Goal: Task Accomplishment & Management: Use online tool/utility

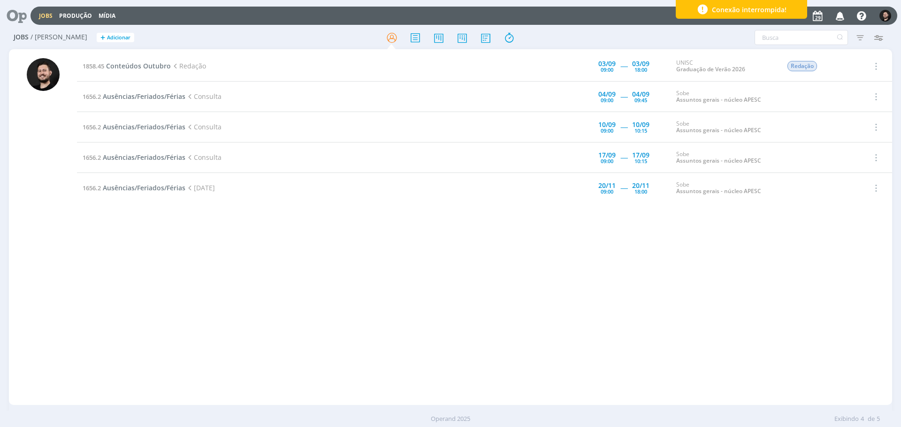
click at [88, 250] on div "1858.45 Conteúdos Outubro Redação 03/09 09:00 ----- 03/09 18:00 UNISC Graduação…" at bounding box center [484, 227] width 815 height 352
click at [95, 269] on div "1858.45 Conteúdos Outubro Redação 03/09 09:00 ----- 03/09 18:00 UNISC Graduação…" at bounding box center [484, 227] width 815 height 352
click at [92, 277] on div "1858.45 Conteúdos Outubro Redação 03/09 09:00 ----- 03/09 18:00 UNISC Graduação…" at bounding box center [484, 227] width 815 height 352
click at [71, 271] on div at bounding box center [43, 228] width 68 height 354
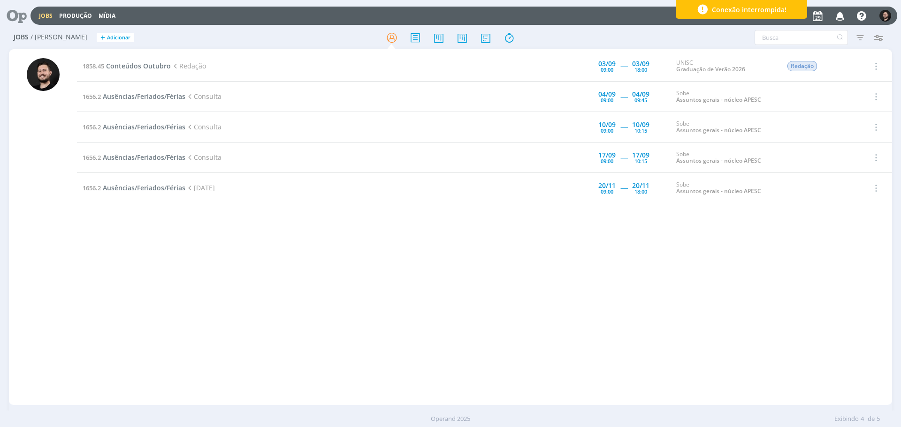
click at [68, 267] on div at bounding box center [43, 228] width 68 height 354
click at [72, 255] on div at bounding box center [43, 228] width 68 height 354
click at [69, 251] on div at bounding box center [43, 228] width 68 height 354
click at [70, 251] on div at bounding box center [43, 228] width 68 height 354
click at [64, 249] on div at bounding box center [43, 228] width 68 height 354
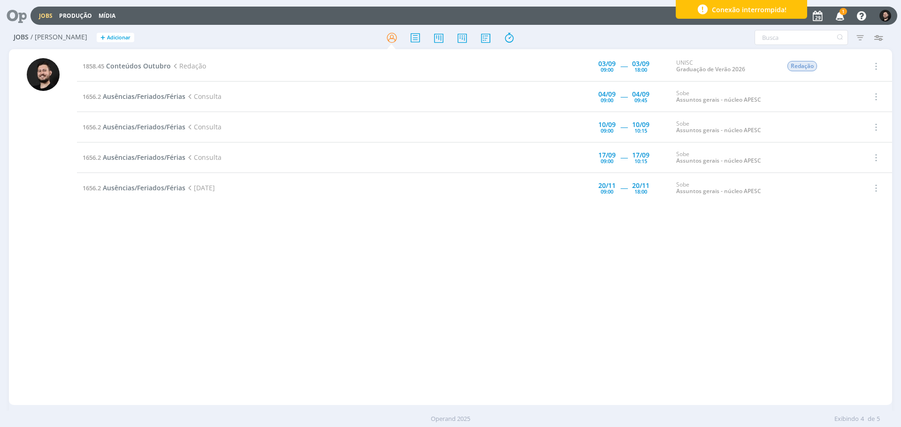
click at [841, 14] on span "1" at bounding box center [843, 11] width 8 height 7
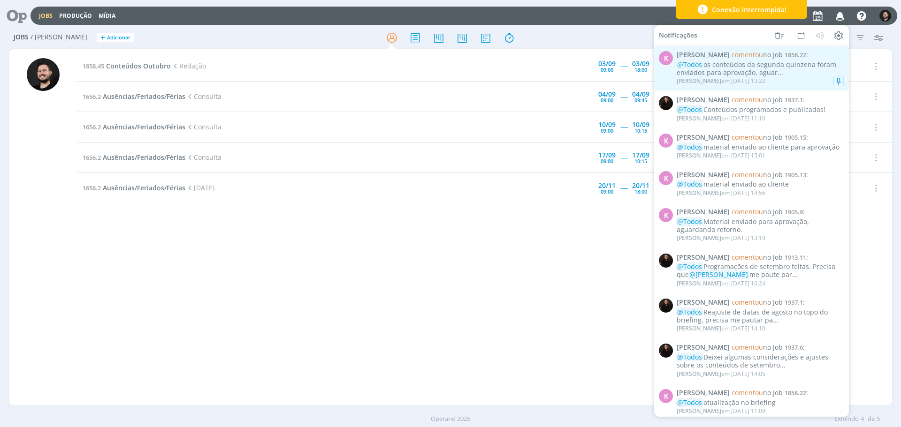
click at [812, 81] on div "Karoline Arend em 29/08 às 13:22" at bounding box center [760, 80] width 167 height 9
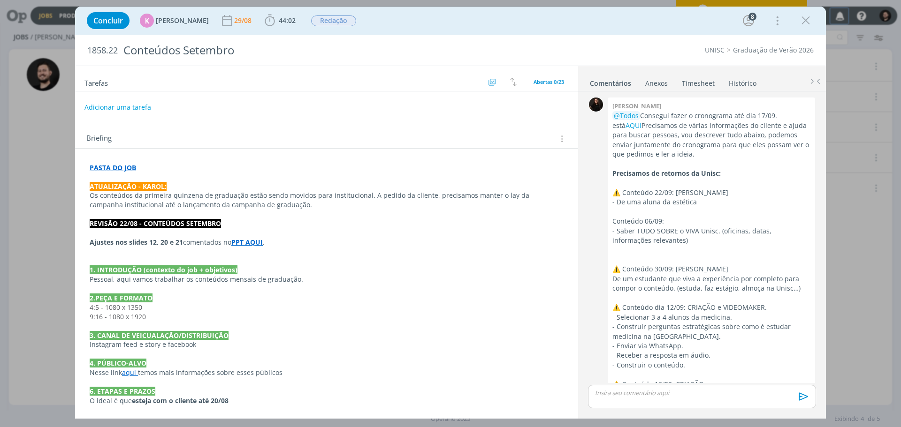
scroll to position [1449, 0]
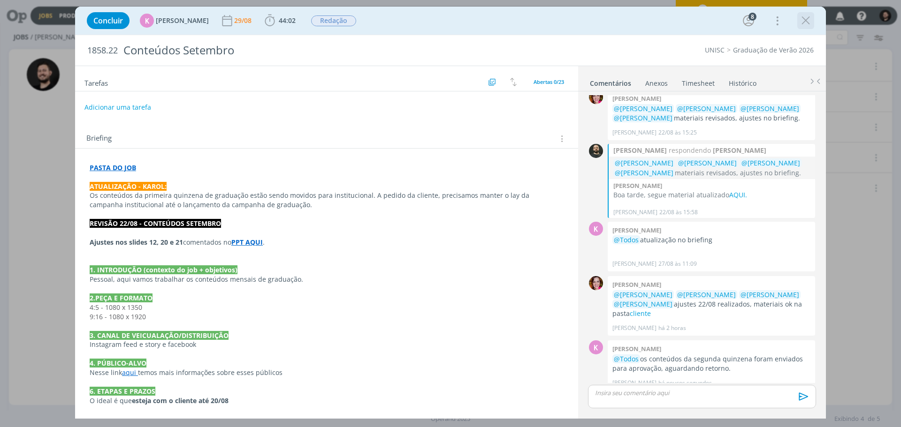
click at [800, 19] on icon "dialog" at bounding box center [806, 21] width 14 height 14
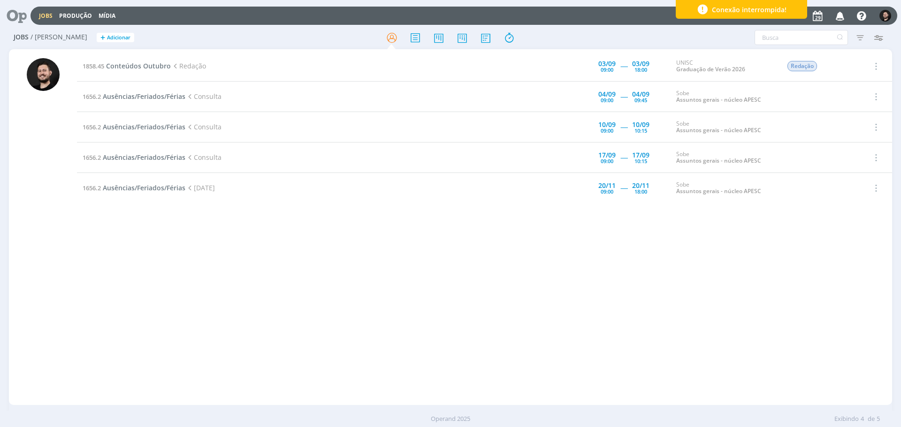
click at [88, 238] on div "1858.45 Conteúdos Outubro Redação 03/09 09:00 ----- 03/09 18:00 UNISC Graduação…" at bounding box center [484, 227] width 815 height 352
click at [84, 241] on div "1858.45 Conteúdos Outubro Redação 03/09 09:00 ----- 03/09 18:00 UNISC Graduação…" at bounding box center [484, 227] width 815 height 352
click at [66, 238] on div at bounding box center [43, 228] width 68 height 354
click at [63, 237] on div at bounding box center [43, 228] width 68 height 354
click at [62, 237] on div at bounding box center [43, 228] width 68 height 354
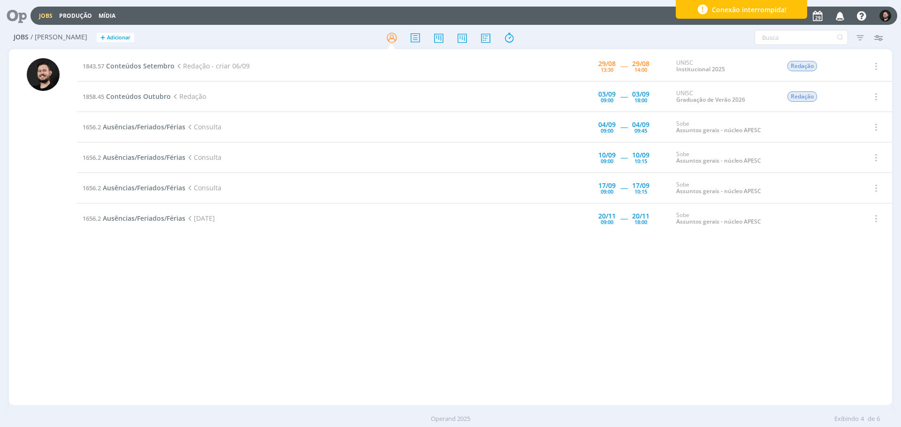
click at [60, 268] on div at bounding box center [43, 228] width 68 height 354
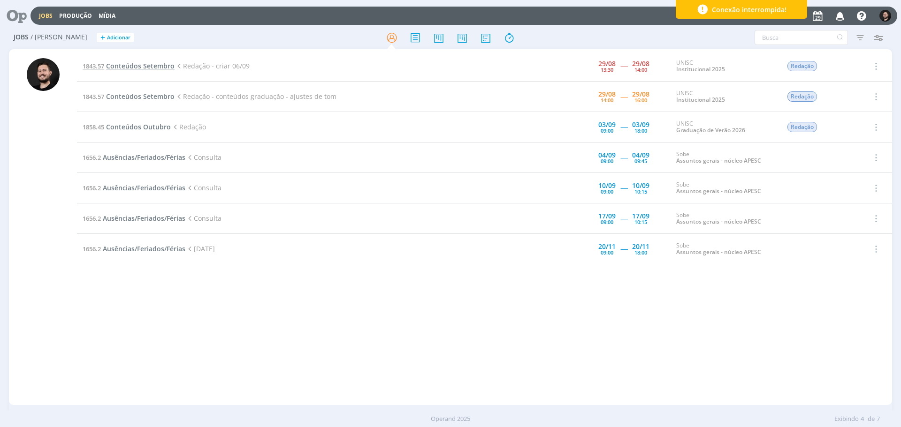
click at [130, 69] on span "Conteúdos Setembro" at bounding box center [140, 65] width 69 height 9
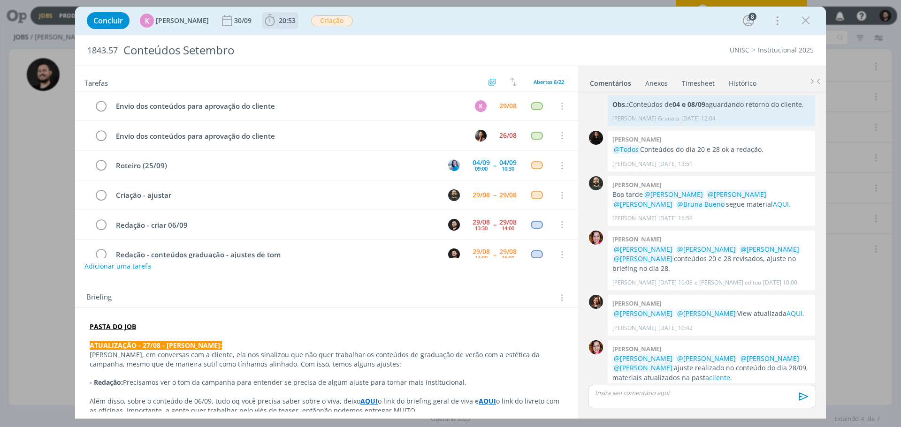
scroll to position [19, 0]
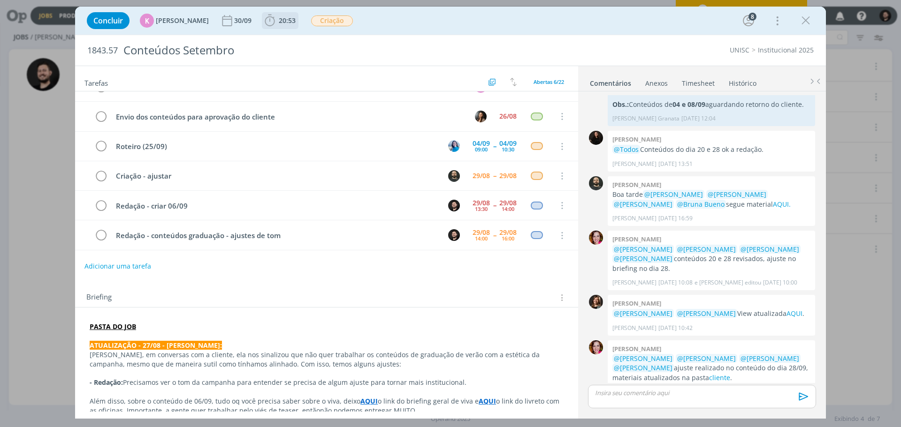
click at [267, 16] on icon "dialog" at bounding box center [270, 21] width 14 height 14
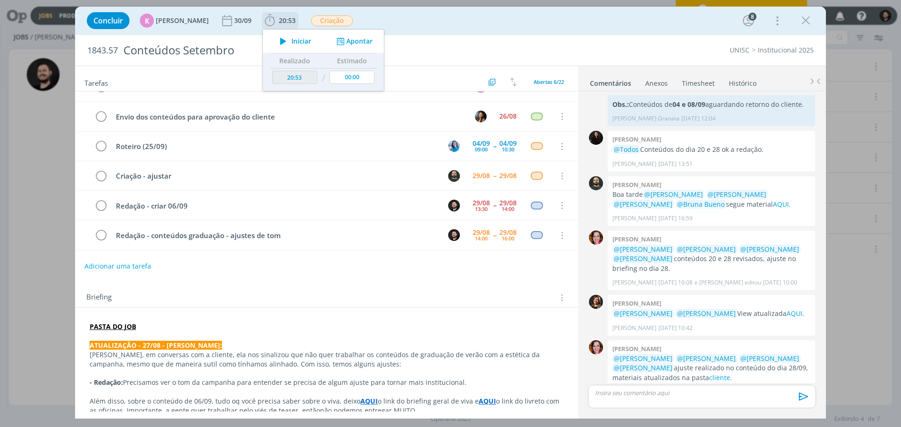
click at [337, 44] on icon "dialog" at bounding box center [341, 41] width 12 height 9
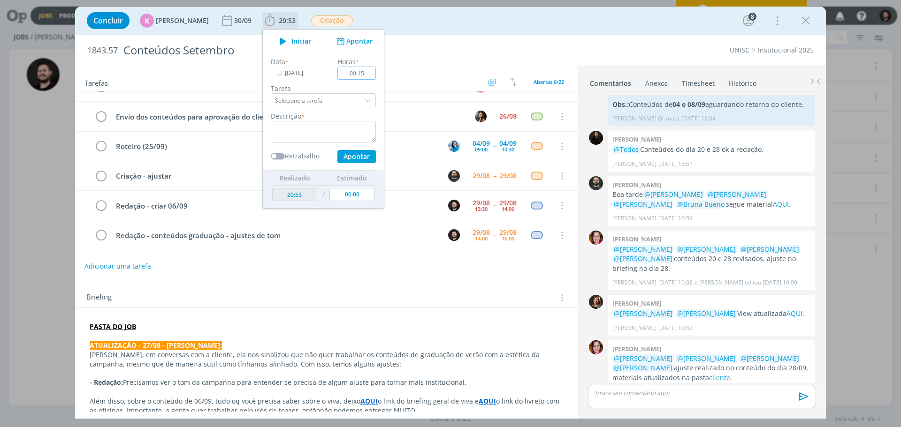
type input "00:15"
click at [335, 129] on textarea "dialog" at bounding box center [323, 132] width 105 height 22
type textarea "A"
type textarea "Troca com atendimento"
click at [358, 153] on button "Apontar" at bounding box center [356, 156] width 38 height 13
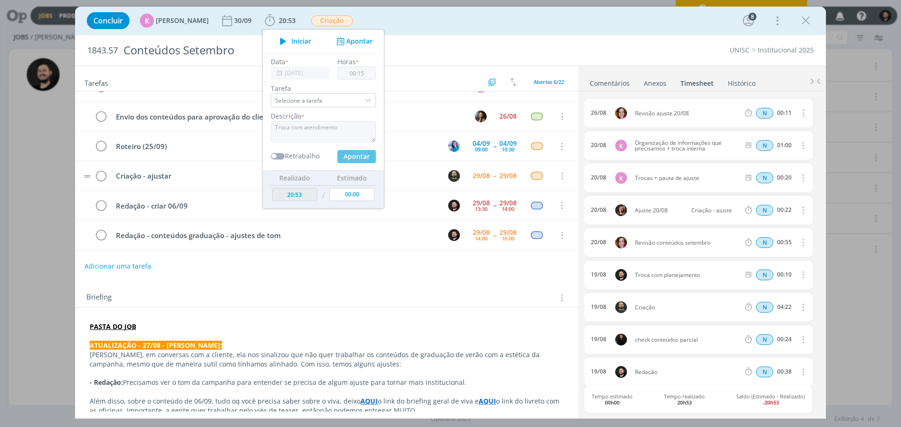
type input "21:08"
type input "00:00"
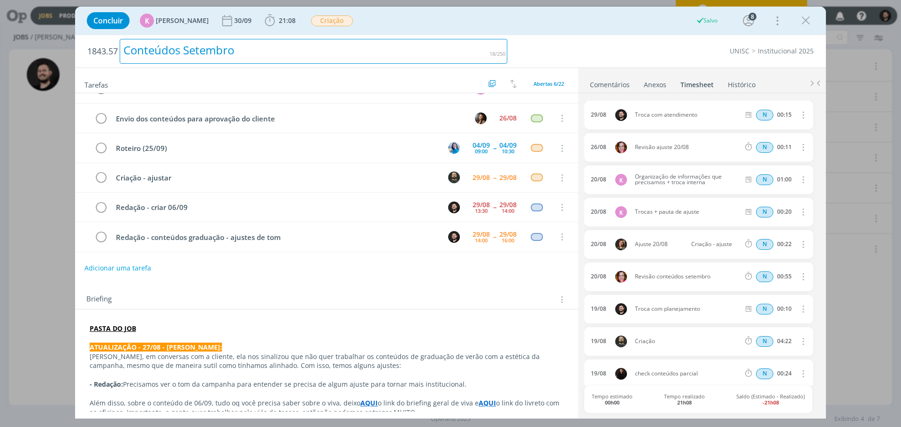
click at [389, 54] on div "Conteúdos Setembro" at bounding box center [314, 51] width 388 height 25
click at [263, 20] on icon "dialog" at bounding box center [270, 21] width 14 height 14
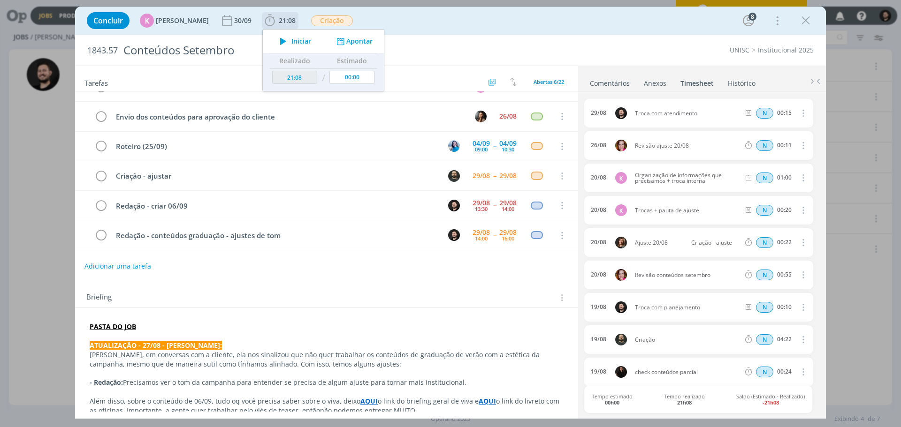
click at [275, 41] on icon "dialog" at bounding box center [283, 41] width 16 height 12
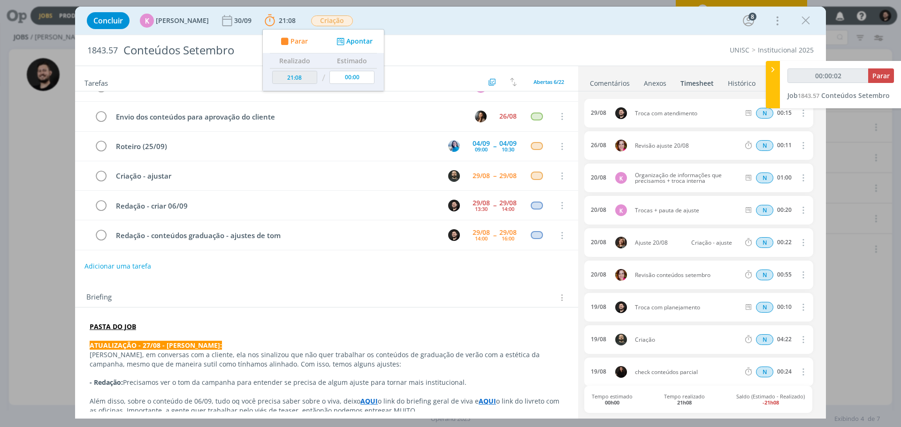
type input "00:00:03"
click at [773, 72] on icon at bounding box center [772, 70] width 9 height 10
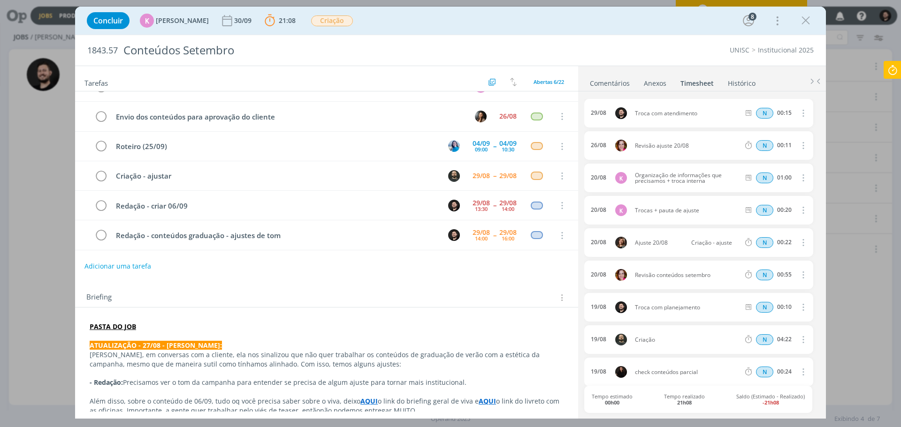
click at [108, 325] on strong "PASTA DO JOB" at bounding box center [113, 326] width 46 height 9
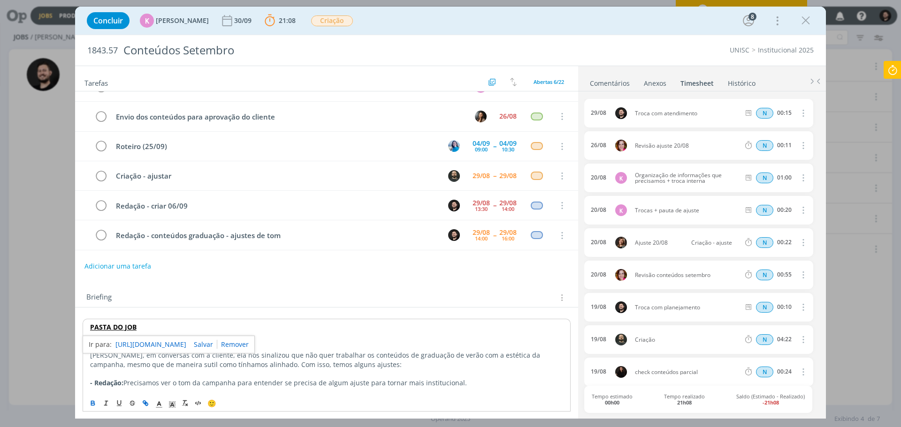
click at [129, 343] on link "https://sobeae.sharepoint.com/:f:/s/SOBEAE/EtsZCbb9tkdKgRdcByue6jEBq-g95RJUiH6b…" at bounding box center [150, 345] width 71 height 12
click at [214, 302] on div "Briefing Briefings Predefinidos Versões do Briefing Ver Briefing do Projeto" at bounding box center [327, 298] width 483 height 12
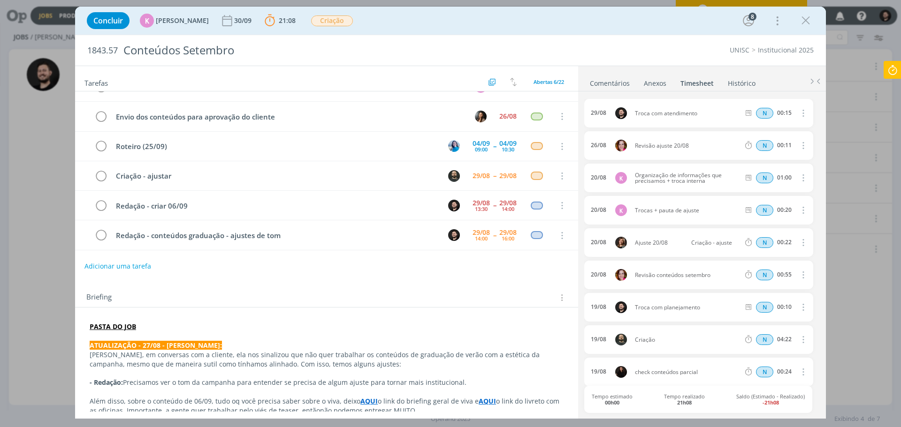
click at [595, 86] on link "Comentários" at bounding box center [609, 82] width 41 height 14
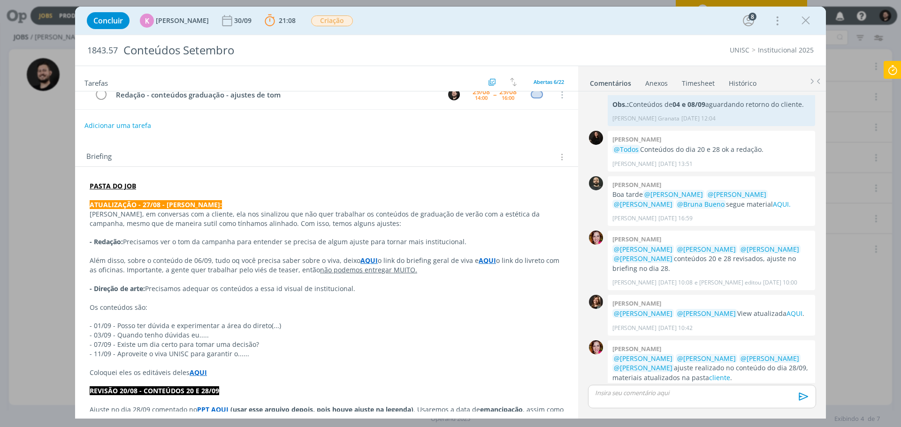
scroll to position [188, 0]
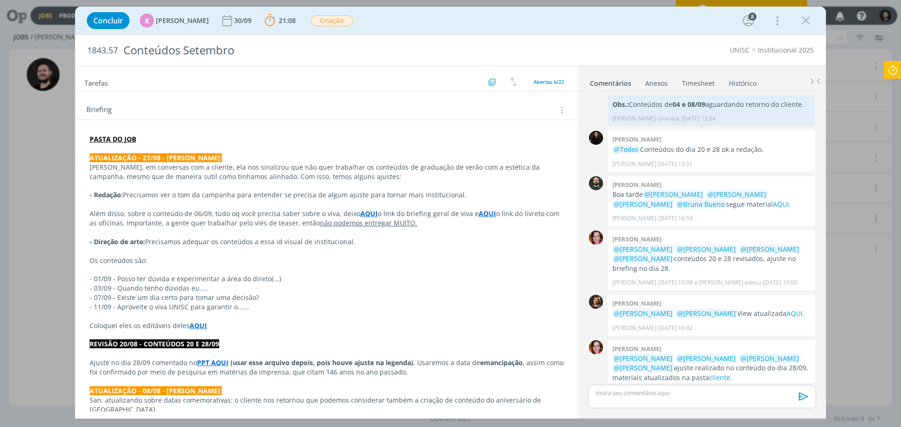
click at [196, 330] on strong "AQUI" at bounding box center [198, 325] width 17 height 9
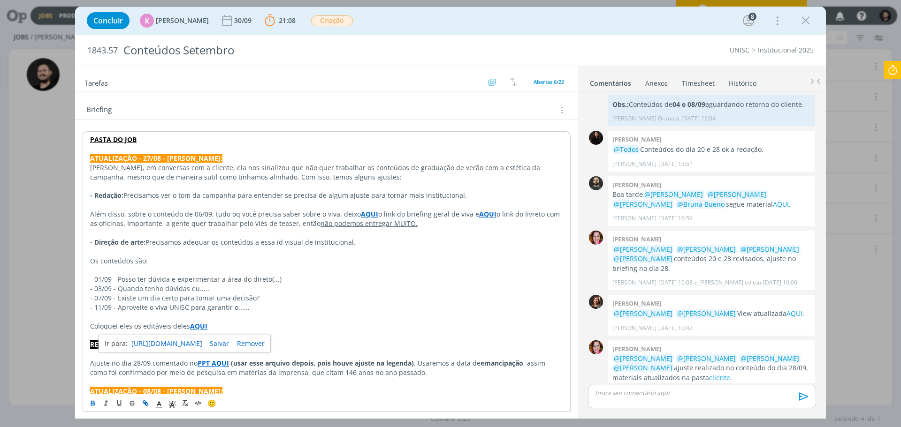
click at [200, 340] on link "https://sobeae.sharepoint.com/:f:/s/SOBEAE/EoooSVnWiyRHhmu_TNtKWmIBc3pWwZlJJ8z7…" at bounding box center [166, 344] width 71 height 12
click at [161, 242] on p "- Direção de arte: Precisamos adequar os conteúdos a essa id visual de instituc…" at bounding box center [326, 242] width 473 height 9
click at [344, 180] on p "Pessoal, em conversas com a cliente, ela nos sinalizou que não quer trabalhar o…" at bounding box center [326, 172] width 473 height 19
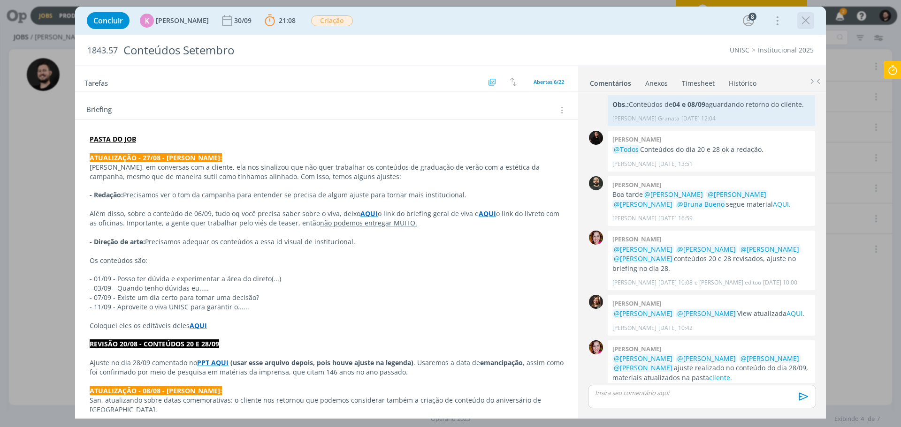
click at [808, 22] on icon "dialog" at bounding box center [806, 21] width 14 height 14
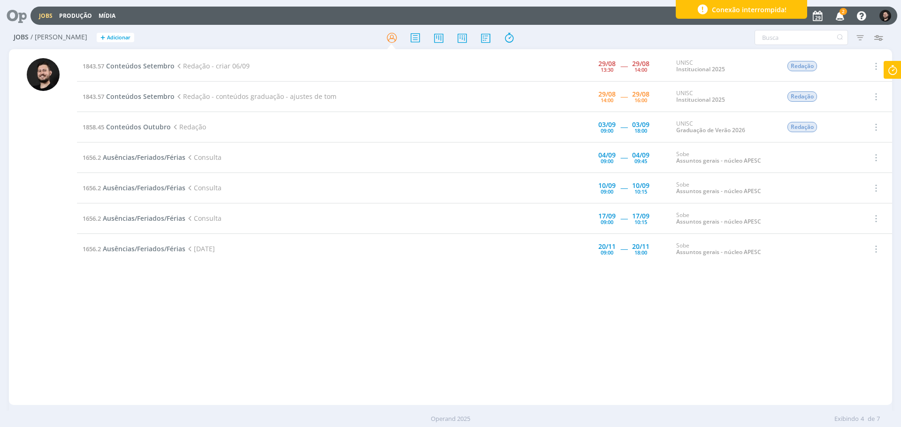
click at [841, 16] on icon "button" at bounding box center [840, 16] width 16 height 16
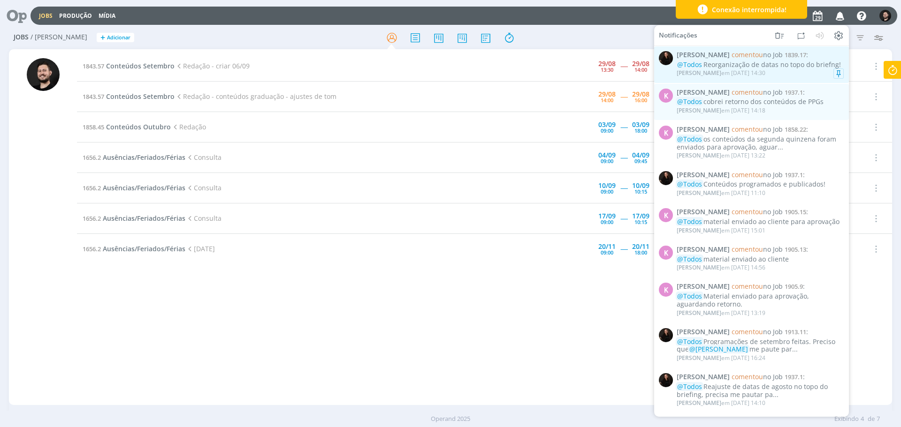
click at [821, 73] on div "Sandriny Soares em 29/08 às 14:30" at bounding box center [760, 73] width 167 height 9
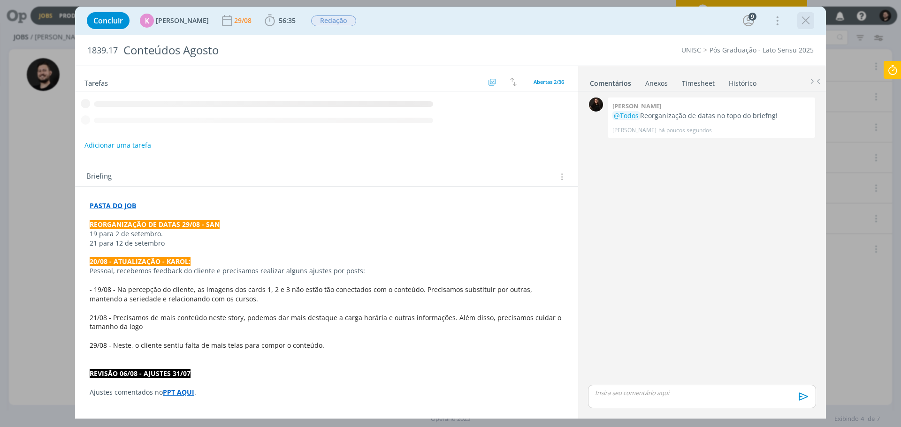
click at [807, 24] on icon "dialog" at bounding box center [806, 21] width 14 height 14
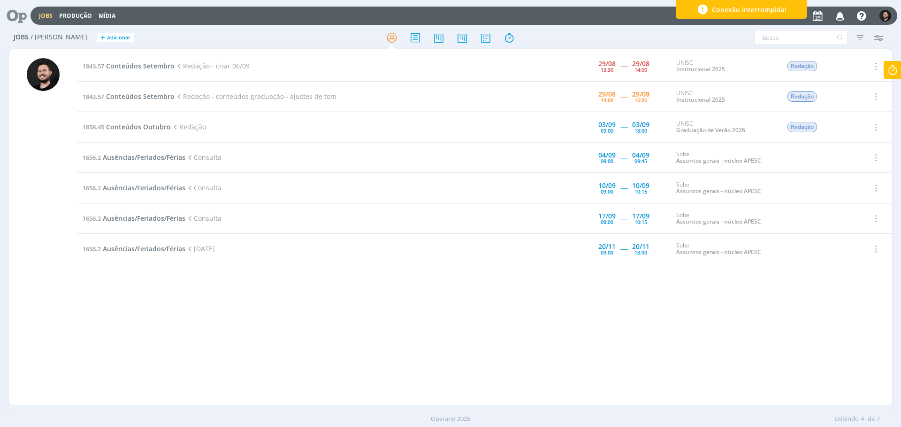
click at [841, 18] on icon "button" at bounding box center [840, 16] width 16 height 16
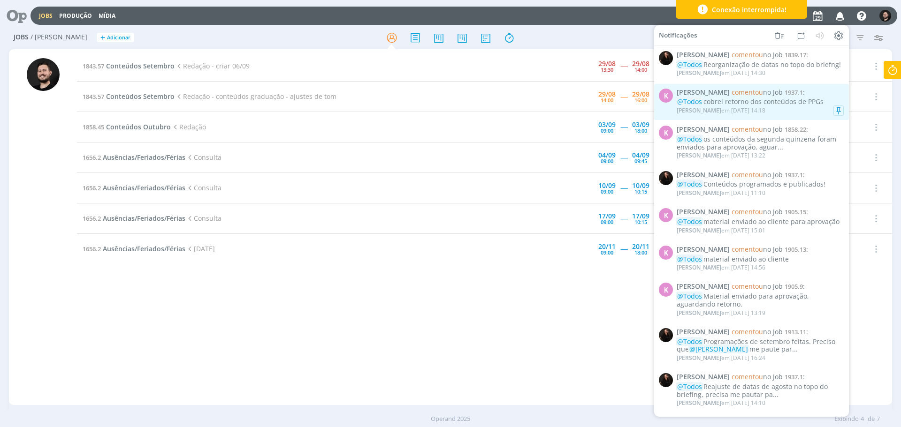
click at [771, 112] on div "Karoline Arend em 29/08 às 14:18" at bounding box center [760, 110] width 167 height 9
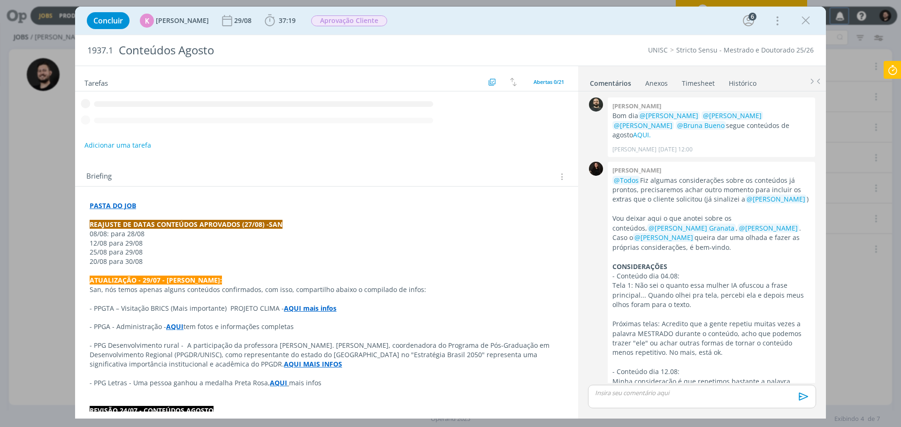
scroll to position [1570, 0]
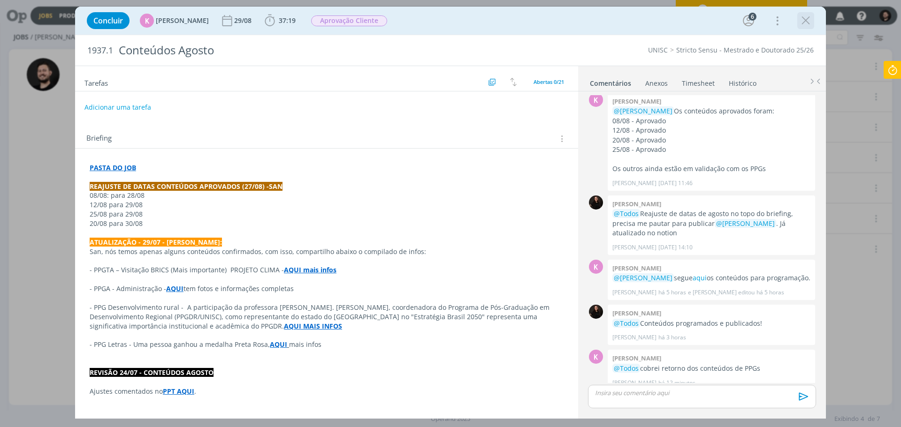
click at [805, 26] on icon "dialog" at bounding box center [806, 21] width 14 height 14
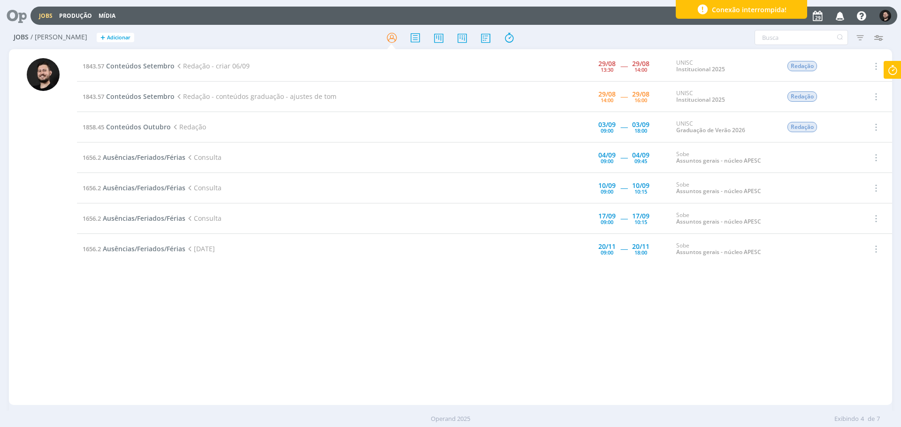
click at [143, 70] on td "1843.57 Conteúdos Setembro Redação - criar 06/09" at bounding box center [298, 66] width 443 height 31
click at [142, 64] on span "Conteúdos Setembro" at bounding box center [140, 65] width 69 height 9
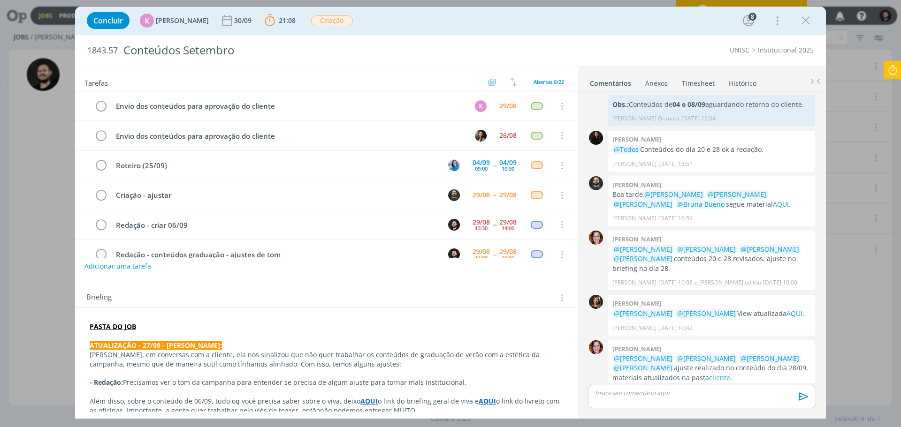
scroll to position [19, 0]
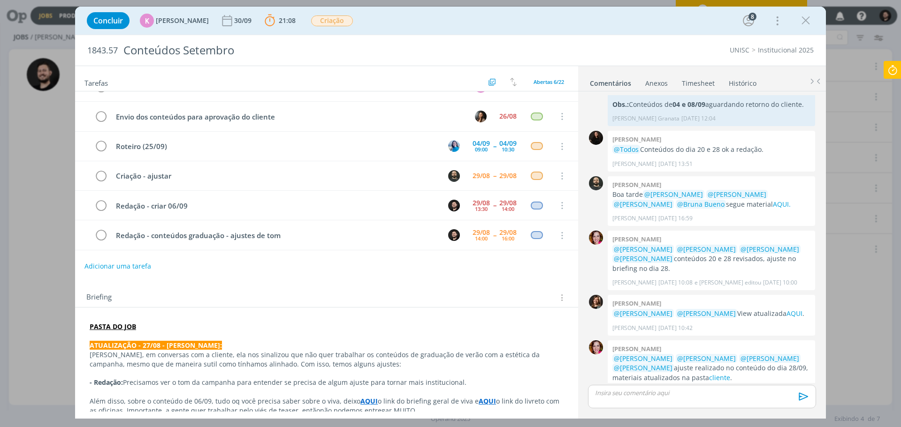
click at [314, 285] on div "Briefing Briefings Predefinidos Versões do Briefing Ver Briefing do Projeto" at bounding box center [326, 294] width 503 height 25
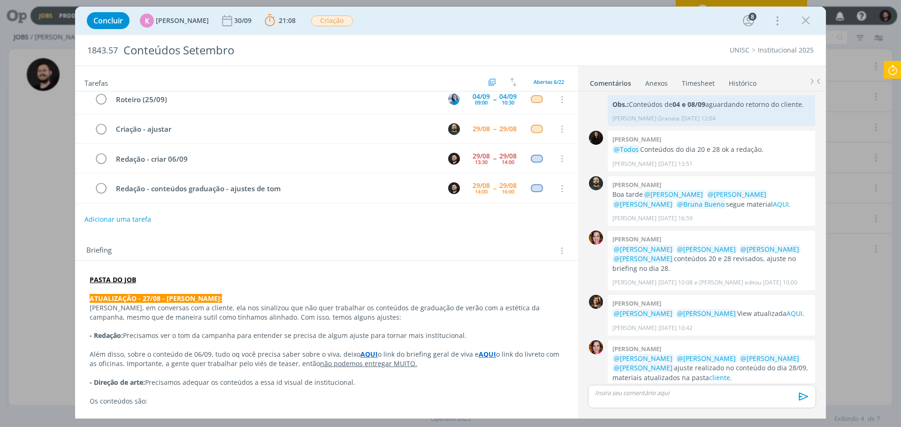
click at [203, 247] on div "Briefing Briefings Predefinidos Versões do Briefing Ver Briefing do Projeto" at bounding box center [327, 251] width 483 height 12
click at [207, 242] on div "Briefing Briefings Predefinidos Versões do Briefing Ver Briefing do Projeto" at bounding box center [326, 248] width 503 height 25
click at [207, 243] on div "Briefing Briefings Predefinidos Versões do Briefing Ver Briefing do Projeto" at bounding box center [326, 248] width 503 height 25
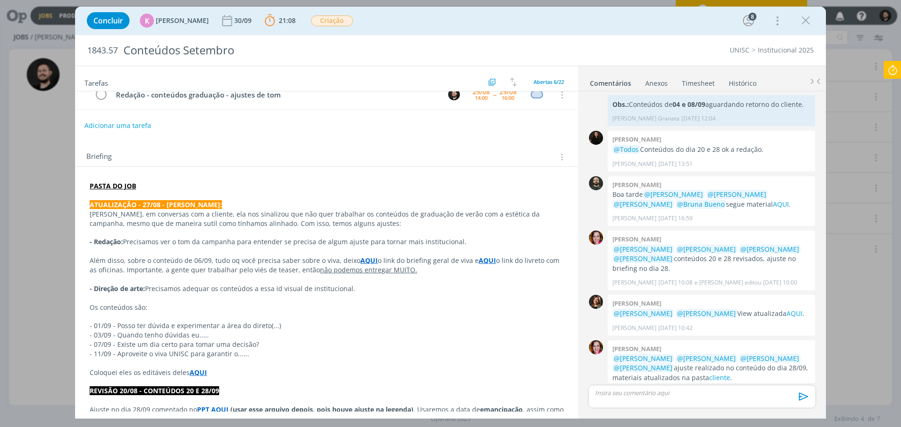
click at [638, 396] on p "dialog" at bounding box center [701, 393] width 213 height 8
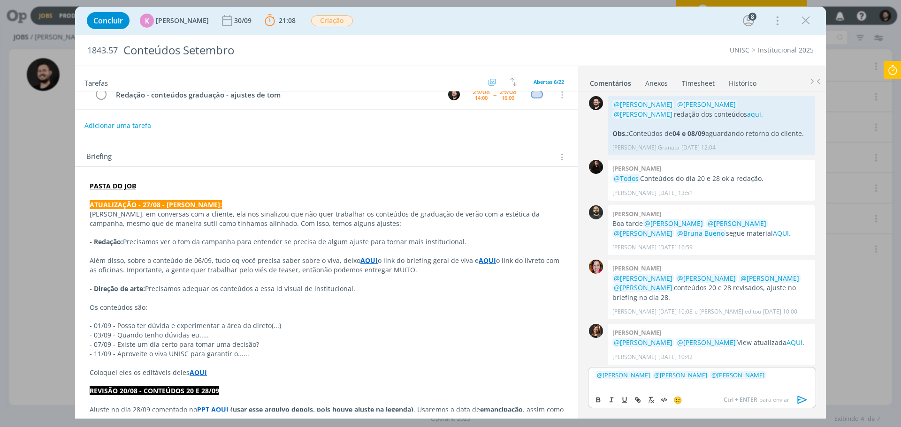
scroll to position [0, 0]
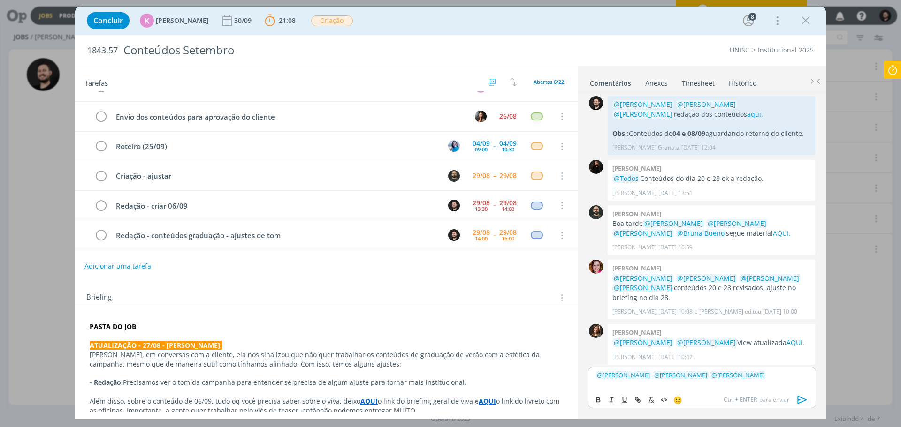
click at [782, 376] on p "﻿ @ Karoline Arend ﻿ ﻿ @ Beatriz Luchese ﻿ ﻿ @ Patrick Freitas ﻿" at bounding box center [701, 375] width 213 height 8
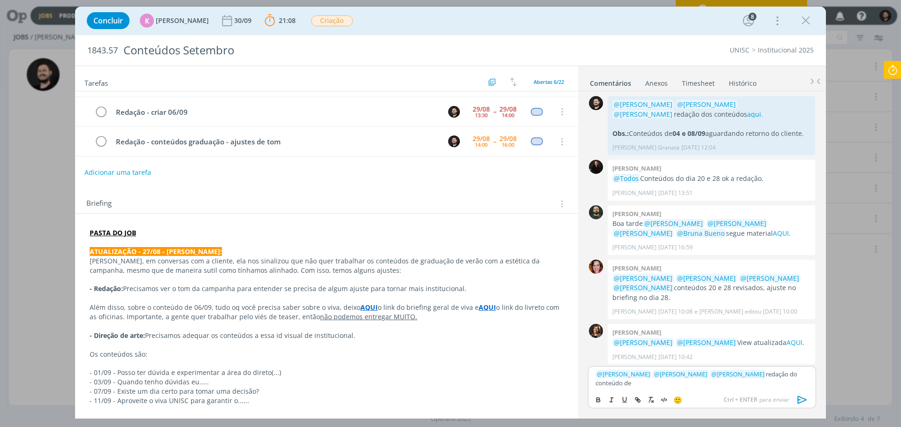
scroll to position [141, 0]
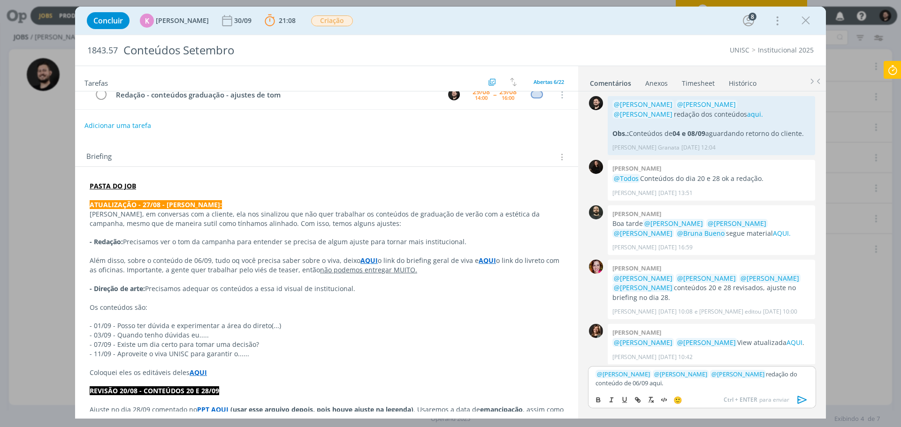
drag, startPoint x: 668, startPoint y: 387, endPoint x: 640, endPoint y: 385, distance: 27.8
click at [640, 385] on p "﻿ @ Karoline Arend ﻿ ﻿ @ Beatriz Luchese ﻿ ﻿ @ Patrick Freitas ﻿ redação do con…" at bounding box center [701, 378] width 213 height 17
click at [633, 401] on button "dialog" at bounding box center [638, 400] width 13 height 11
paste input "https://sobeae.sharepoint.com/:w:/s/SOBEAE/EXkqe6Z9nDNEvIcOxmZZLe4BsaO7wR_xMF1a…"
type input "https://sobeae.sharepoint.com/:w:/s/SOBEAE/EXkqe6Z9nDNEvIcOxmZZLe4BsaO7wR_xMF1a…"
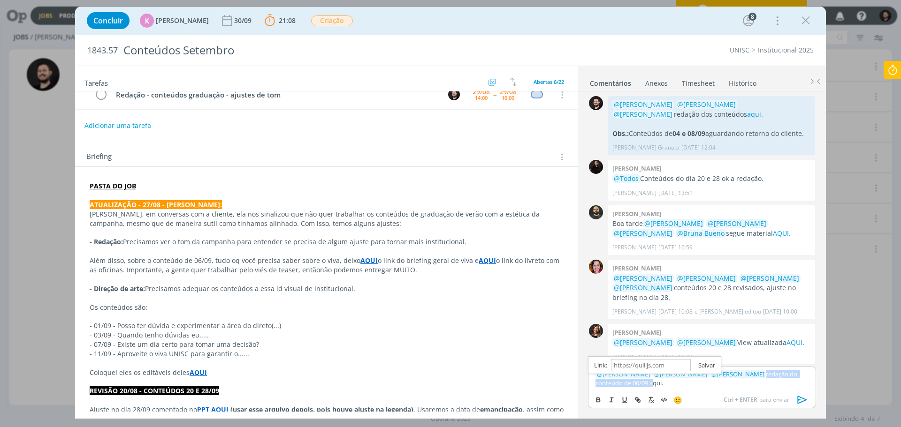
scroll to position [0, 0]
click at [691, 384] on p "﻿ @ Karoline Arend ﻿ ﻿ @ Beatriz Luchese ﻿ ﻿ @ Patrick Freitas ﻿ redação do con…" at bounding box center [701, 378] width 213 height 17
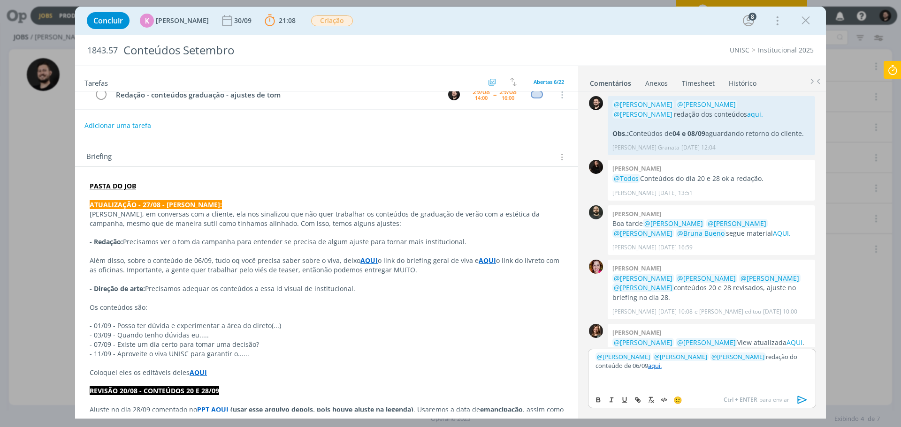
drag, startPoint x: 637, startPoint y: 365, endPoint x: 623, endPoint y: 366, distance: 14.1
click at [623, 366] on p "﻿ @ Karoline Arend ﻿ ﻿ @ Beatriz Luchese ﻿ ﻿ @ Patrick Freitas ﻿ redação do con…" at bounding box center [701, 361] width 213 height 17
click at [599, 402] on icon "dialog" at bounding box center [597, 401] width 3 height 2
click at [600, 387] on p "dialog" at bounding box center [701, 383] width 213 height 8
click at [672, 382] on p "﻿ @ Patrick Freitas ﻿ atualizar o layout APENAS dos conteúdos de" at bounding box center [701, 383] width 213 height 8
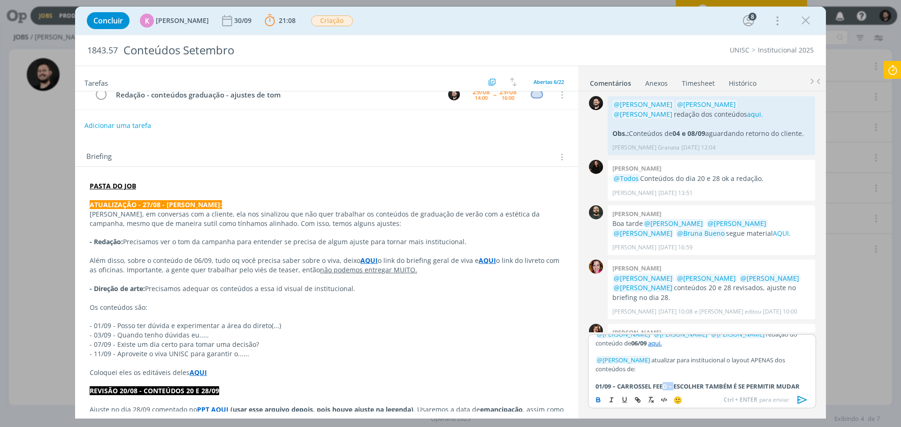
scroll to position [11, 0]
drag, startPoint x: 675, startPoint y: 383, endPoint x: 620, endPoint y: 382, distance: 55.4
click at [620, 382] on strong "01/09 – CARROSSEL FEED – ESCOLHER TAMBÉM É SE PERMITIR MUDAR" at bounding box center [697, 383] width 204 height 8
click at [747, 380] on p "01/09 – ESCOLHER TAMBÉM É SE PERMITIR MUDAR" at bounding box center [701, 383] width 213 height 8
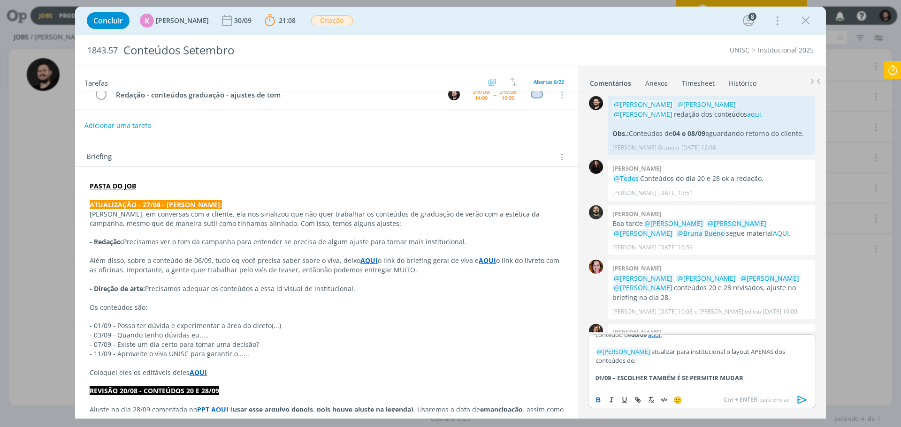
click at [752, 379] on p "01/09 – ESCOLHER TAMBÉM É SE PERMITIR MUDAR" at bounding box center [701, 378] width 213 height 8
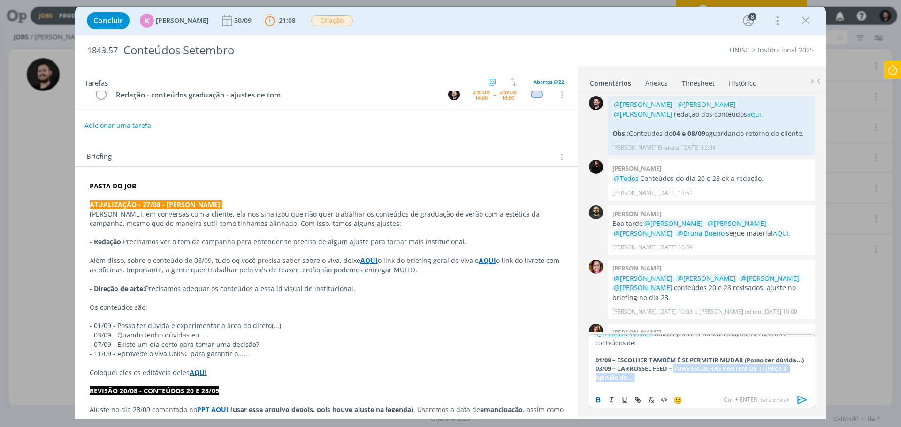
scroll to position [46, 0]
drag, startPoint x: 675, startPoint y: 376, endPoint x: 619, endPoint y: 366, distance: 56.9
click at [619, 366] on strong "03/09 – CARROSSEL FEED – TUAS ESCOLHAS PARTEM DE TI (Peço a opinião de...)" at bounding box center [691, 369] width 193 height 17
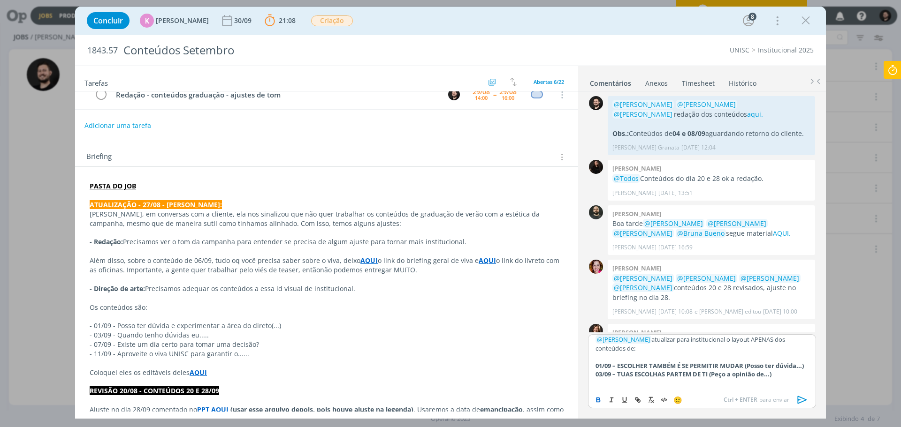
click at [789, 378] on p "03/09 – TUAS ESCOLHAS PARTEM DE TI (Peço a opinião de...)" at bounding box center [701, 374] width 213 height 8
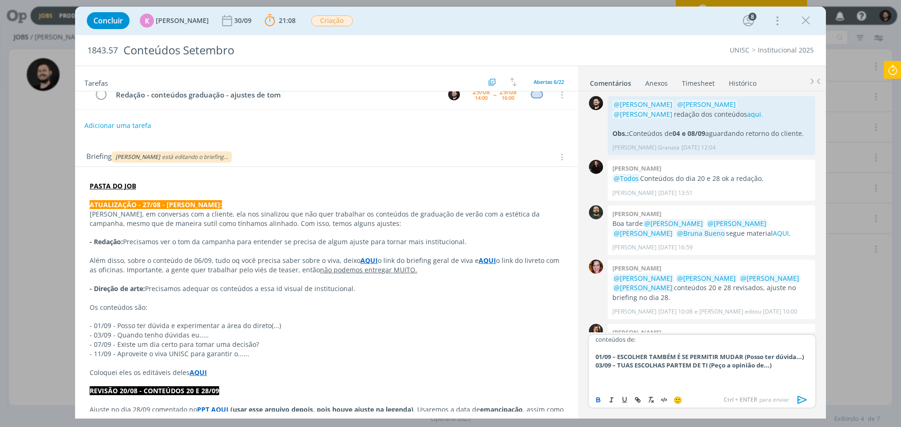
scroll to position [0, 0]
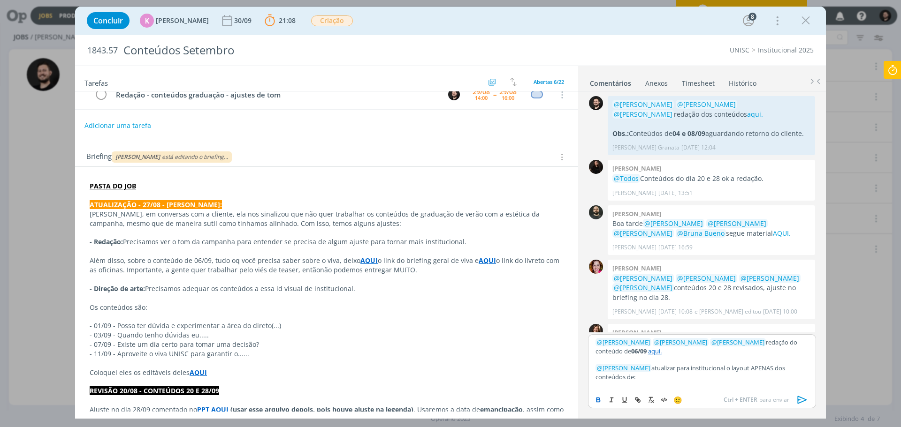
click at [648, 353] on link "aqui." at bounding box center [655, 351] width 14 height 8
click at [645, 366] on link "https://sobeae.sharepoint.com/:w:/s/SOBEAE/EXkqe6Z9nDNEvIcOxmZZLe4BsaO7wR_xMF1a…" at bounding box center [650, 369] width 64 height 12
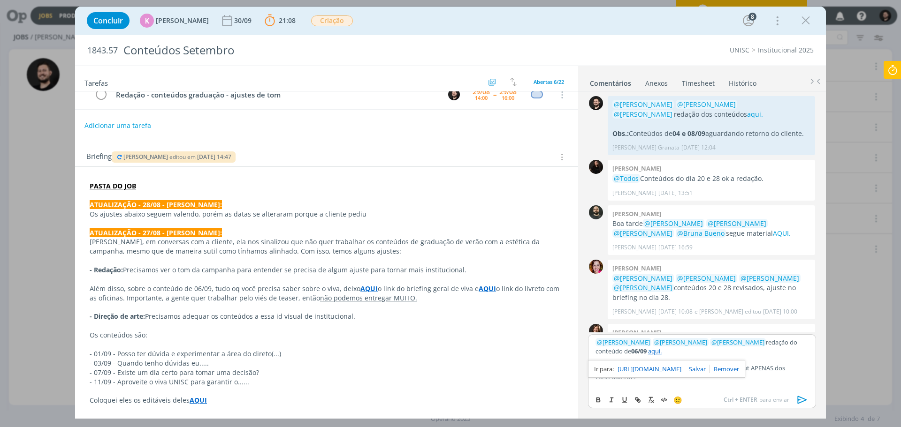
click at [677, 385] on p "dialog" at bounding box center [701, 385] width 213 height 8
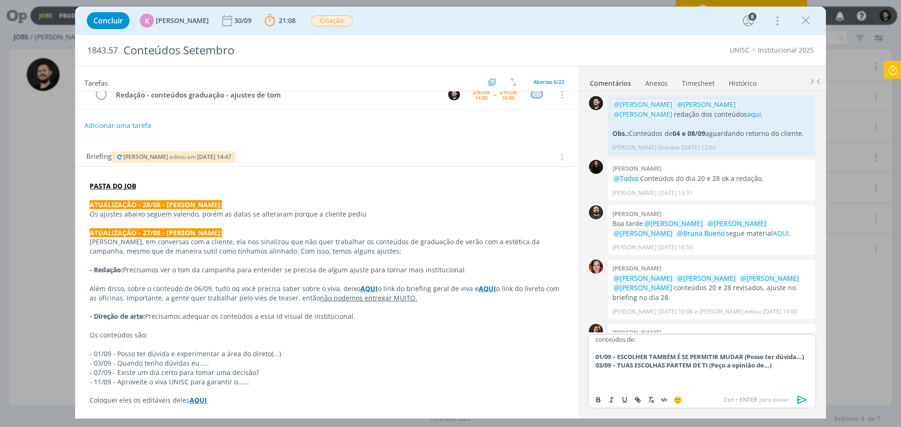
click at [629, 374] on p "dialog" at bounding box center [701, 374] width 213 height 8
drag, startPoint x: 656, startPoint y: 372, endPoint x: 618, endPoint y: 374, distance: 38.0
click at [618, 374] on strong "07/09 – SEQUÊNCIA STORIES – AMANHÃ VOCÊ PODE DIZER SIM (TEASER)" at bounding box center [699, 374] width 209 height 8
click at [786, 376] on p "07/09 – STORIES – AMANHÃ VOCÊ PODE DIZER SIM (TEASER)" at bounding box center [701, 374] width 213 height 8
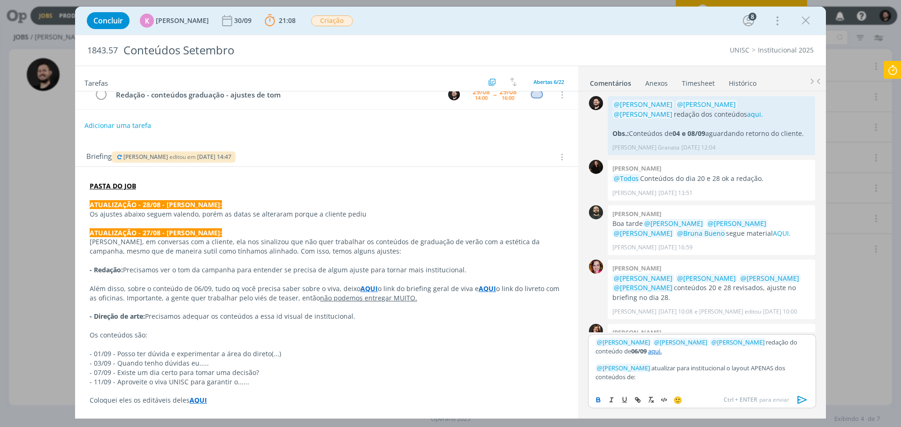
drag, startPoint x: 779, startPoint y: 366, endPoint x: 788, endPoint y: 357, distance: 12.3
click at [780, 365] on p "﻿ @ Patrick Freitas ﻿ atualizar para institucional o layout APENAS dos conteúdo…" at bounding box center [701, 372] width 213 height 17
click at [632, 378] on p "﻿ @ Patrick Freitas ﻿ atualizar para institucional o layout APENAS destes 3 con…" at bounding box center [701, 372] width 213 height 17
drag, startPoint x: 646, startPoint y: 370, endPoint x: 722, endPoint y: 372, distance: 76.5
click at [722, 372] on p "﻿ @ Patrick Freitas ﻿ atualizar para institucional o layout APENAS destes 3 con…" at bounding box center [701, 372] width 213 height 17
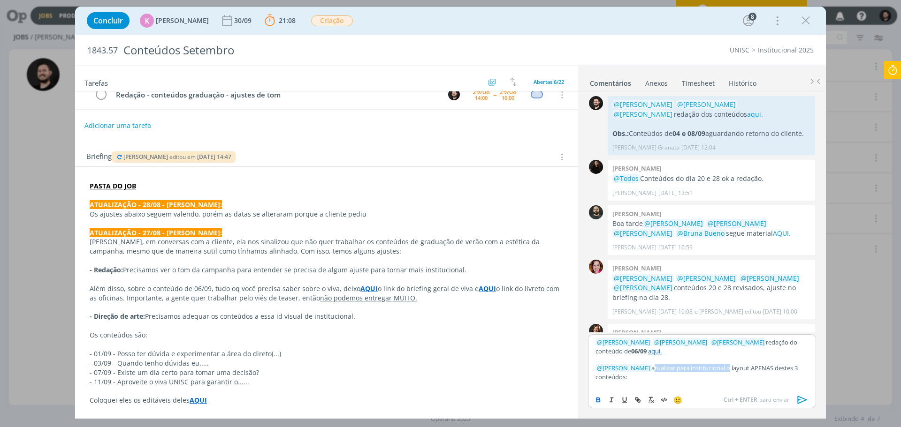
click at [600, 399] on icon "dialog" at bounding box center [599, 401] width 8 height 8
click at [691, 378] on p "﻿ @ Patrick Freitas ﻿ atualizar para institucional o layout APENAS destes 3 con…" at bounding box center [701, 372] width 213 height 17
drag, startPoint x: 755, startPoint y: 366, endPoint x: 776, endPoint y: 369, distance: 20.8
click at [776, 369] on p "﻿ @ Patrick Freitas ﻿ atualizar para institucional o layout APENAS destes 3 con…" at bounding box center [701, 372] width 213 height 17
click at [597, 397] on icon "dialog" at bounding box center [599, 401] width 8 height 8
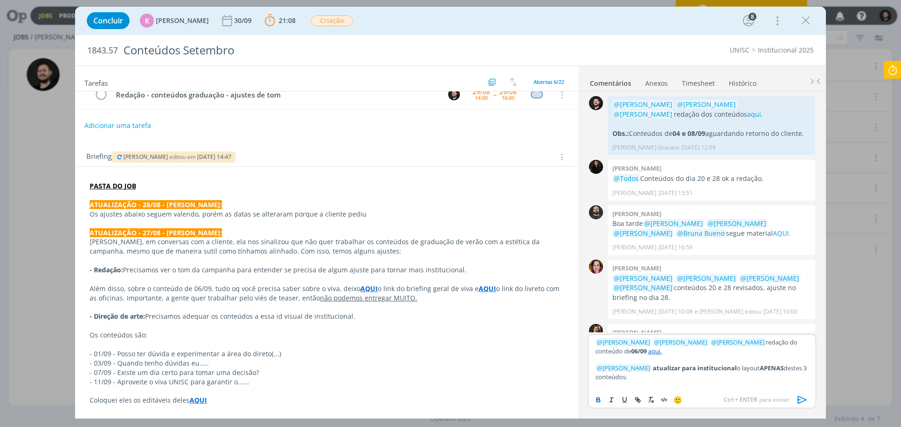
click at [657, 375] on p "﻿ @ Patrick Freitas ﻿ atualizar para institucional o layout APENAS destes 3 con…" at bounding box center [701, 372] width 213 height 17
click at [644, 372] on p "﻿ @ Patrick Freitas ﻿ atualizar para institucional o layout APENAS destes 3 con…" at bounding box center [701, 372] width 213 height 17
click at [730, 358] on p "dialog" at bounding box center [701, 360] width 213 height 8
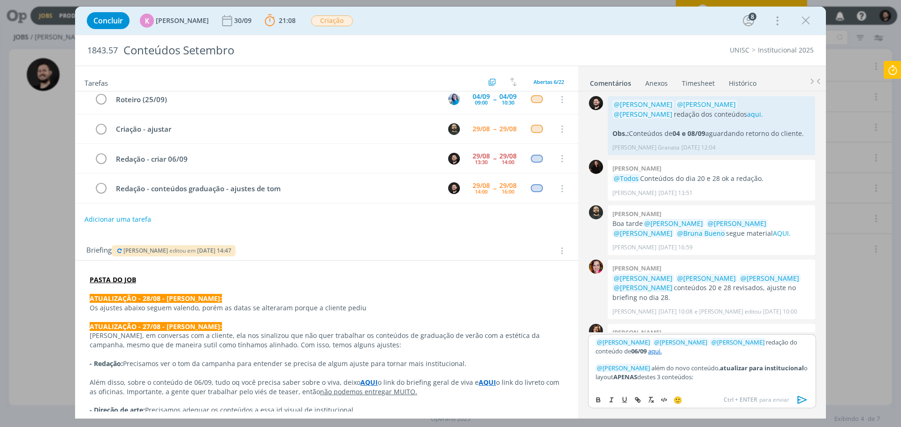
scroll to position [94, 0]
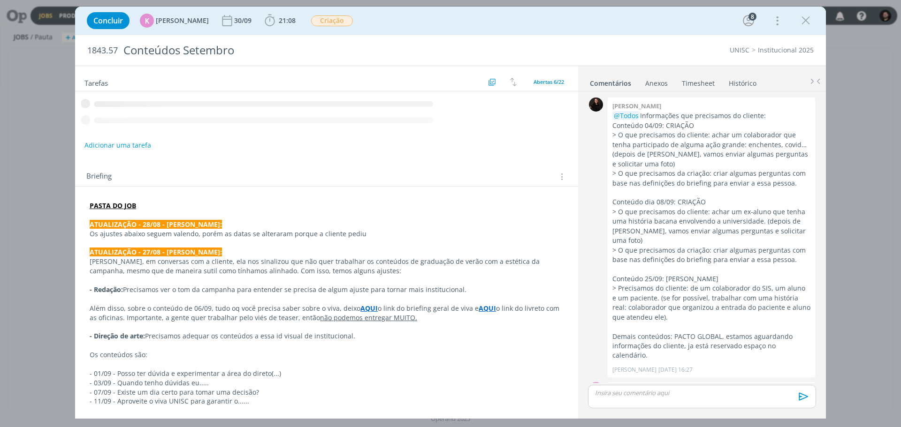
scroll to position [1205, 0]
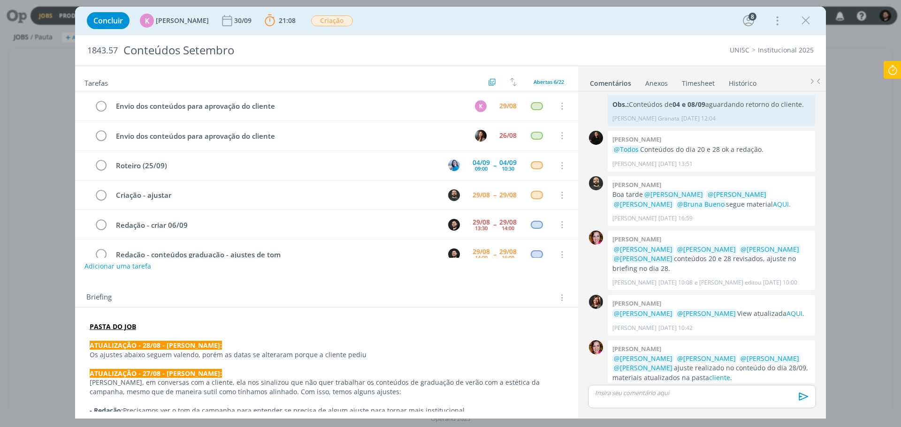
click at [85, 276] on div "Tarefas Usar Job de template Ordenar por: Prazo crescente Prazo decrescente Ord…" at bounding box center [326, 239] width 503 height 346
drag, startPoint x: 85, startPoint y: 276, endPoint x: 5, endPoint y: 280, distance: 79.8
click at [83, 276] on div "Tarefas Usar Job de template Ordenar por: Prazo crescente Prazo decrescente Ord…" at bounding box center [326, 239] width 503 height 346
click at [79, 281] on div "Tarefas Usar Job de template Ordenar por: Prazo crescente Prazo decrescente Ord…" at bounding box center [326, 239] width 503 height 346
click at [81, 281] on div "Tarefas Usar Job de template Ordenar por: Prazo crescente Prazo decrescente Ord…" at bounding box center [326, 239] width 503 height 346
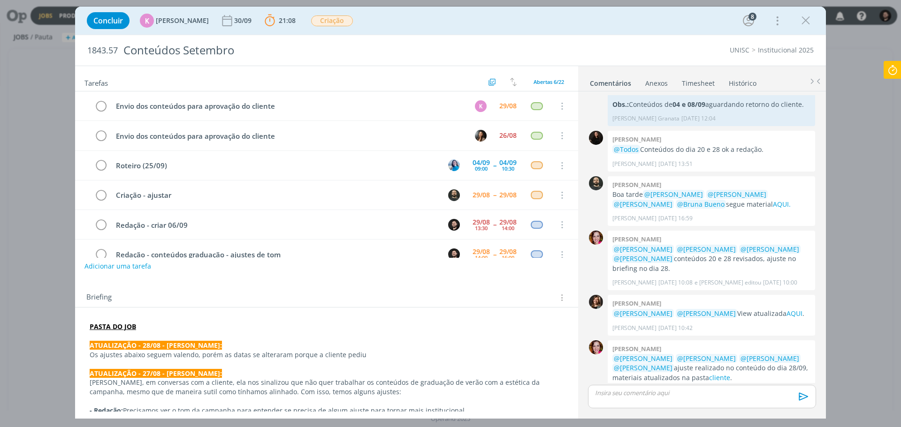
click at [81, 281] on div "Tarefas Usar Job de template Ordenar por: Prazo crescente Prazo decrescente Ord…" at bounding box center [326, 239] width 503 height 346
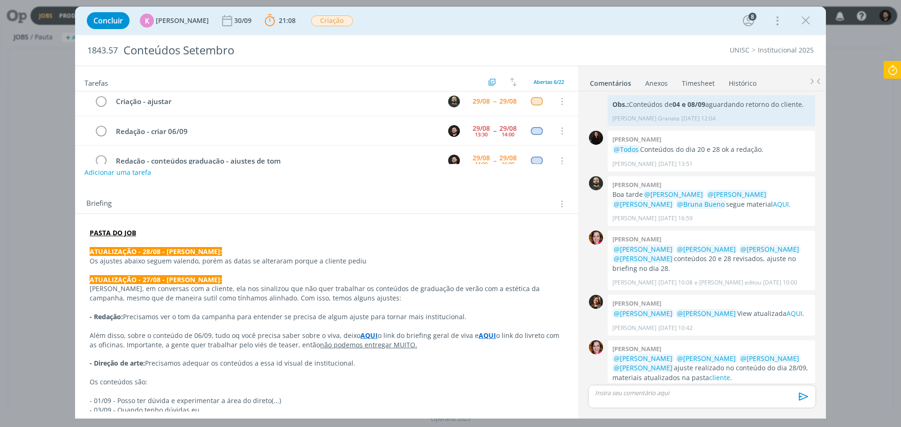
scroll to position [141, 0]
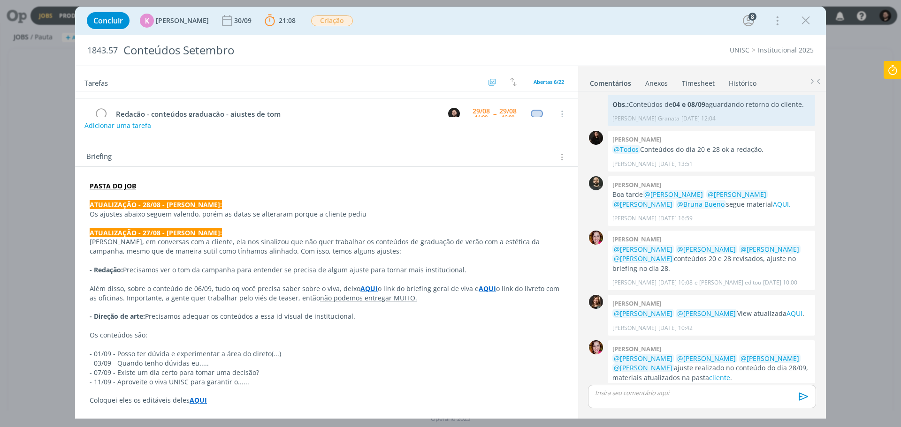
click at [716, 400] on div "dialog" at bounding box center [702, 396] width 228 height 23
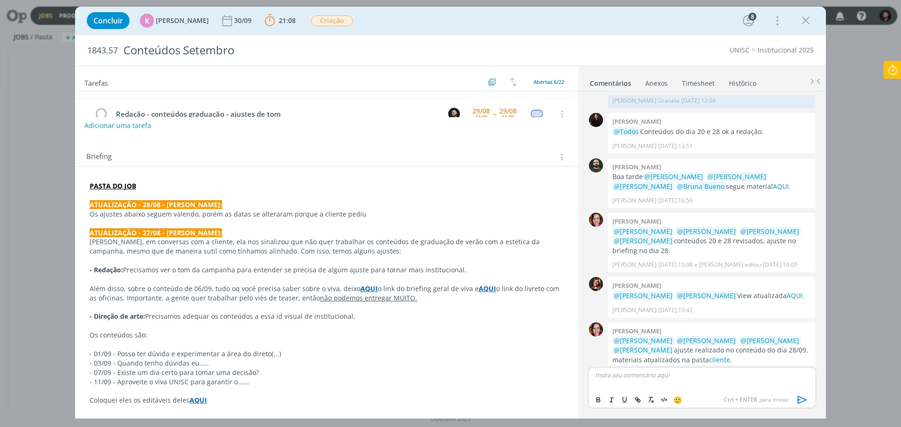
click at [360, 289] on strong "AQUI" at bounding box center [368, 288] width 17 height 9
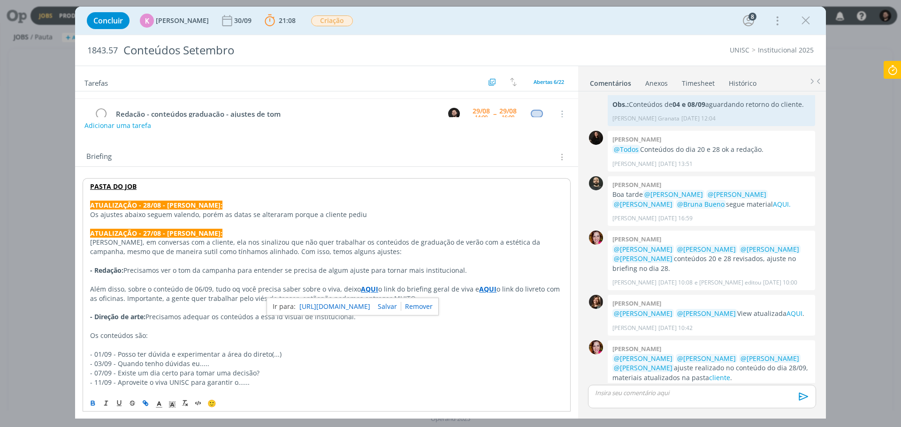
click at [364, 302] on link "https://app4.operand.com.br/jobs/14413" at bounding box center [334, 307] width 71 height 12
click at [340, 259] on p "dialog" at bounding box center [326, 261] width 473 height 9
click at [482, 289] on strong "AQUI" at bounding box center [487, 289] width 17 height 9
click at [475, 303] on link "https://sobeae.sharepoint.com/:f:/s/SOBEAE/Eqp-S3fw959LvoGU6snGeO4BRLAdA7IA9PQe…" at bounding box center [441, 307] width 71 height 12
click at [213, 248] on p "Pessoal, em conversas com a cliente, ela nos sinalizou que não quer trabalhar o…" at bounding box center [326, 247] width 473 height 19
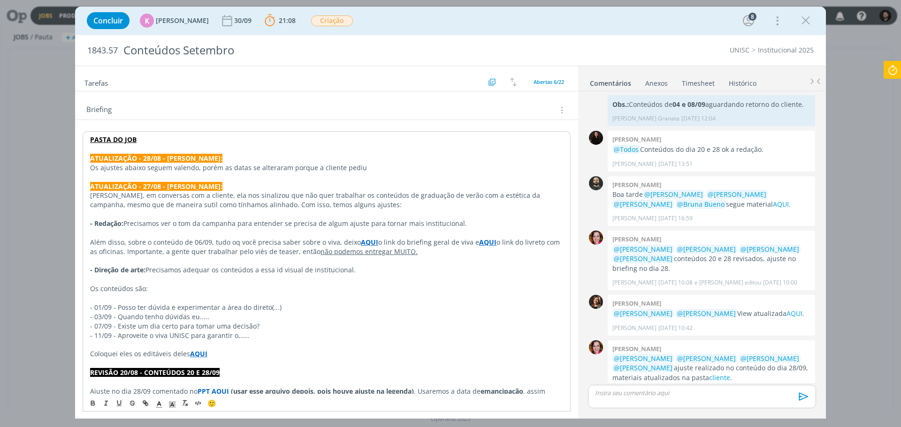
scroll to position [47, 0]
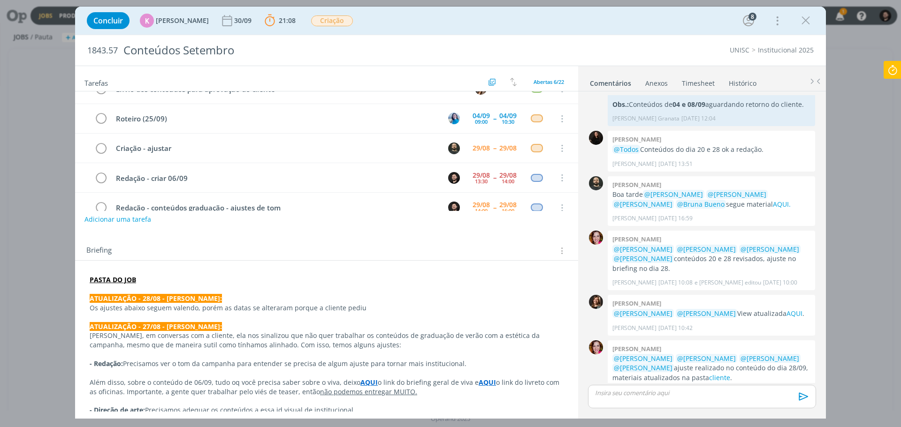
click at [614, 390] on p "dialog" at bounding box center [701, 393] width 213 height 8
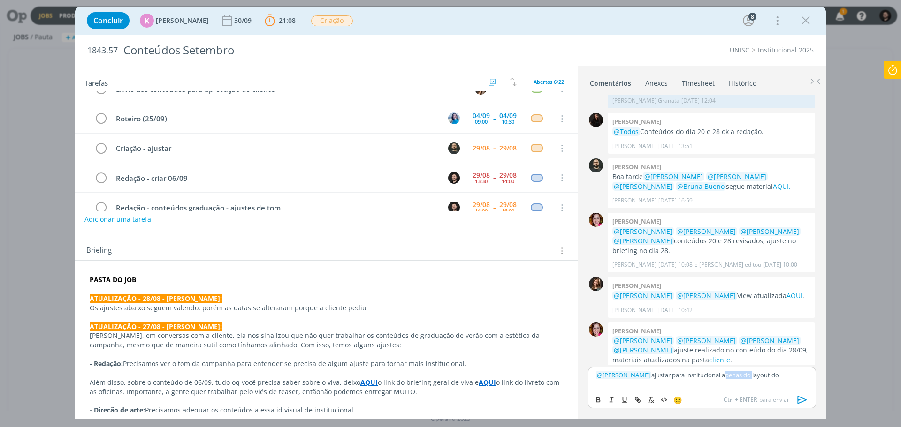
drag, startPoint x: 747, startPoint y: 375, endPoint x: 718, endPoint y: 375, distance: 28.2
click at [718, 375] on p "﻿ @ Patrick Freitas ﻿ ajustar para institucional apenas do layout do" at bounding box center [701, 375] width 213 height 8
click at [773, 372] on p "﻿ @ Patrick Freitas ﻿ ajustar para institucional APENAS o layout do" at bounding box center [701, 375] width 213 height 8
click at [716, 373] on p "﻿ @ Patrick Freitas ﻿ ajustar para institucional APENAS o layout destes 3 conte…" at bounding box center [701, 378] width 213 height 17
click at [666, 376] on p "﻿ @ Patrick Freitas ﻿ ajustar para institucional APENAS o layout destes 3 conte…" at bounding box center [701, 378] width 213 height 17
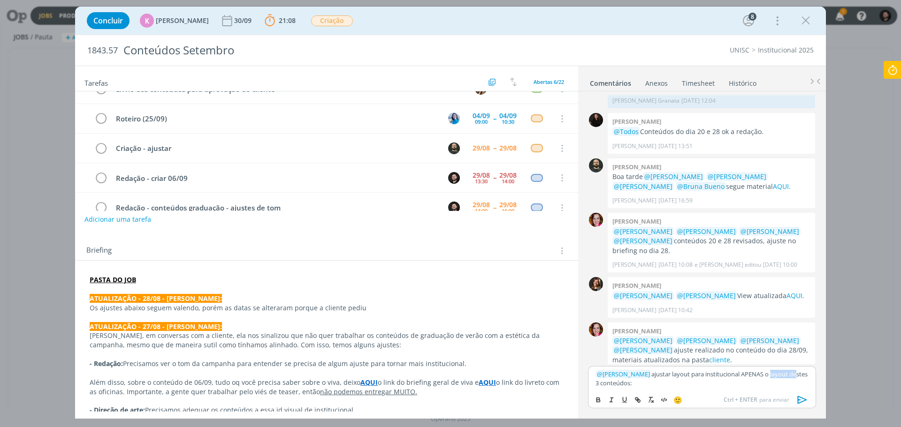
drag, startPoint x: 764, startPoint y: 375, endPoint x: 788, endPoint y: 375, distance: 23.5
click at [788, 375] on p "﻿ @ Patrick Freitas ﻿ ajustar layout para institucional APENAS o layout destes …" at bounding box center [701, 378] width 213 height 17
drag, startPoint x: 758, startPoint y: 372, endPoint x: 646, endPoint y: 376, distance: 112.7
click at [646, 376] on p "﻿ @ Patrick Freitas ﻿ ajustar layout para institucional APENAS estes 3 conteúdo…" at bounding box center [701, 378] width 213 height 17
click at [595, 405] on button "dialog" at bounding box center [598, 400] width 13 height 11
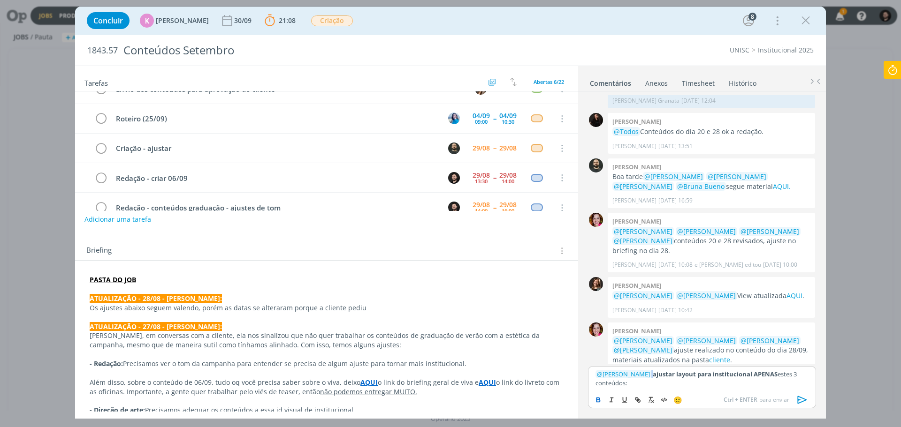
click at [687, 376] on strong "ajustar layout para institucional APENAS" at bounding box center [715, 374] width 125 height 8
click at [771, 374] on p "﻿ @ Patrick Freitas ﻿ ajustar layout para institucional APENAS estes 3 conteúdo…" at bounding box center [701, 378] width 213 height 17
click at [717, 389] on div "﻿ @ Patrick Freitas ﻿ ajustar layout para institucional APENAS destes 3 conteúd…" at bounding box center [702, 378] width 228 height 24
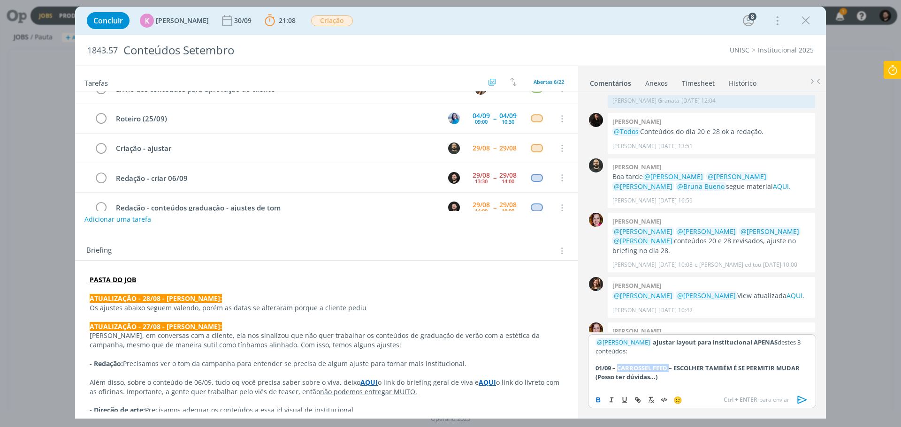
drag, startPoint x: 670, startPoint y: 366, endPoint x: 618, endPoint y: 365, distance: 51.6
click at [618, 365] on strong "01/09 – CARROSSEL FEED – ESCOLHER TAMBÉM É SE PERMITIR MUDAR (Posso ter dúvidas…" at bounding box center [698, 372] width 206 height 17
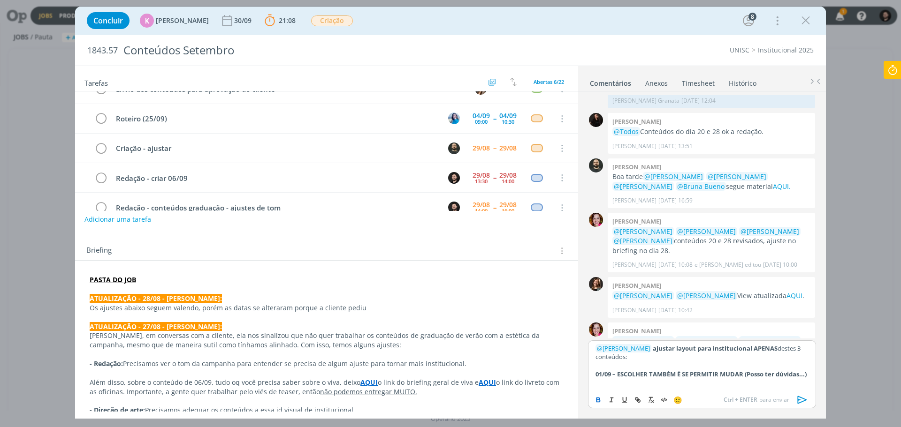
click at [622, 382] on p "dialog" at bounding box center [701, 383] width 213 height 8
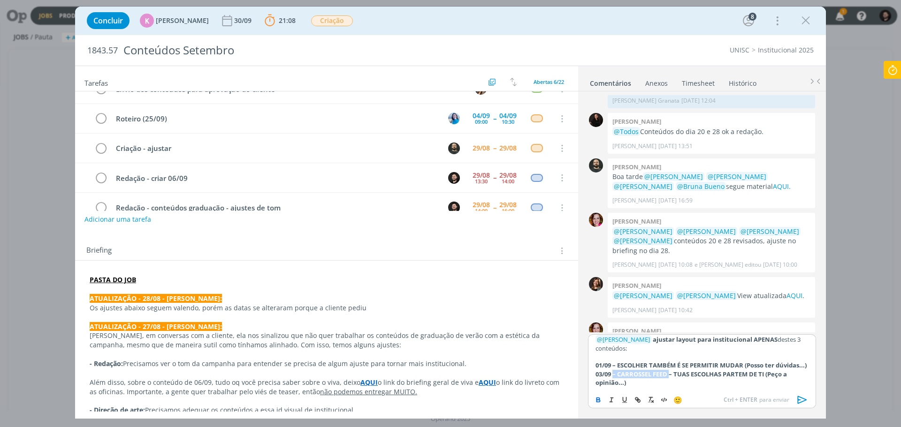
drag, startPoint x: 671, startPoint y: 375, endPoint x: 613, endPoint y: 381, distance: 58.5
click at [613, 381] on strong "03/09 – CARROSSEL FEED – TUAS ESCOLHAS PARTEM DE TI (Peço a opinião...)" at bounding box center [691, 378] width 193 height 17
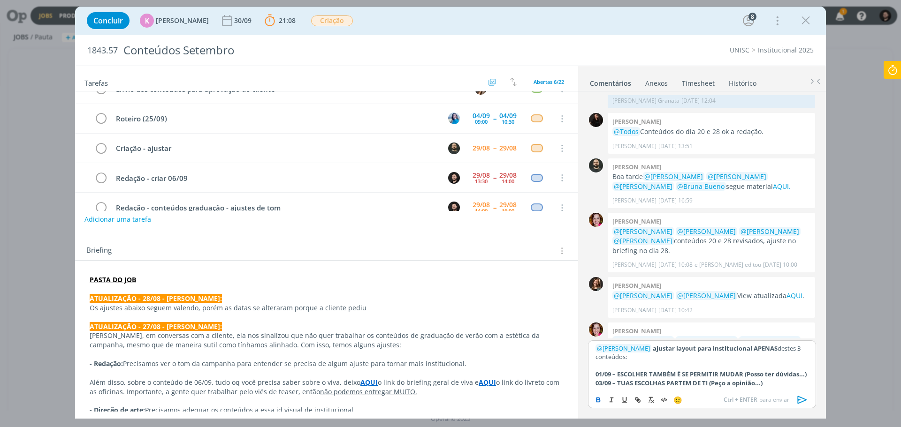
scroll to position [3, 0]
click at [786, 388] on div "﻿ @ Patrick Freitas ﻿ ajustar layout para institucional APENAS destes 3 conteúd…" at bounding box center [702, 366] width 228 height 50
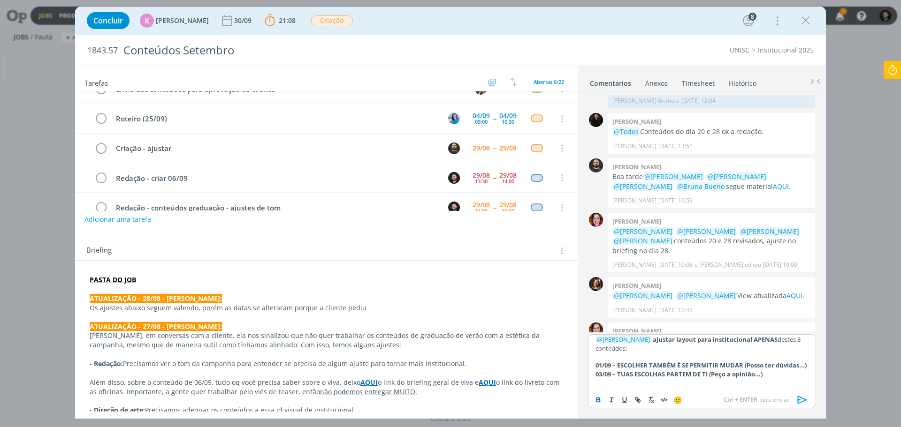
scroll to position [16, 0]
drag, startPoint x: 655, startPoint y: 376, endPoint x: 620, endPoint y: 378, distance: 34.8
click at [620, 379] on strong "07/09 – SEQUÊNCIA STORIES – AMANHÃ VOCÊ PODE DIZER SIM (TEASER)" at bounding box center [699, 383] width 209 height 8
click at [783, 386] on p "07/09 – STORIES – AMANHÃ VOCÊ PODE DIZER SIM (TEASER)" at bounding box center [701, 383] width 213 height 8
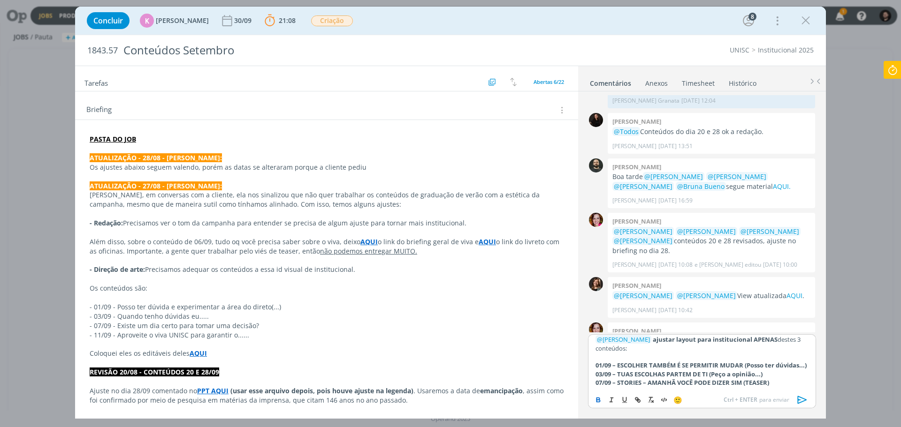
scroll to position [235, 0]
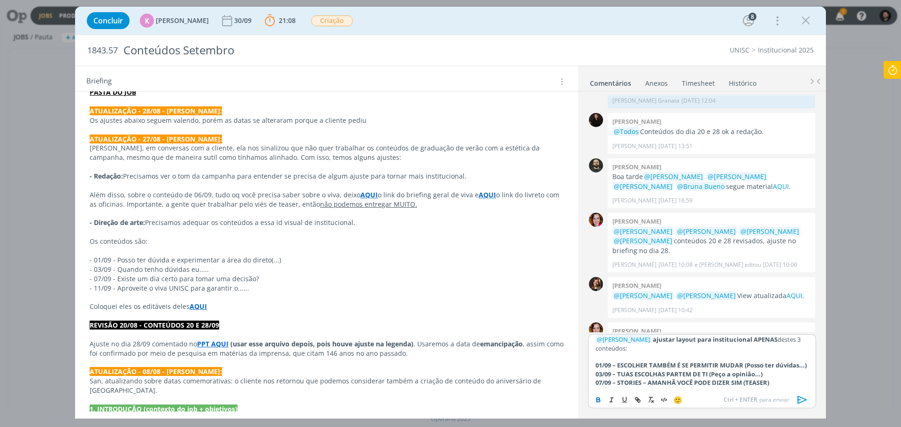
click at [801, 398] on icon "dialog" at bounding box center [802, 401] width 9 height 8
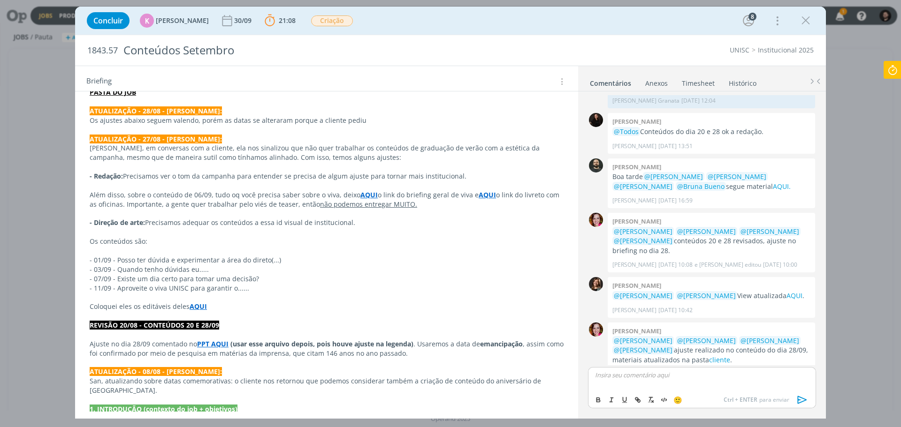
scroll to position [1316, 0]
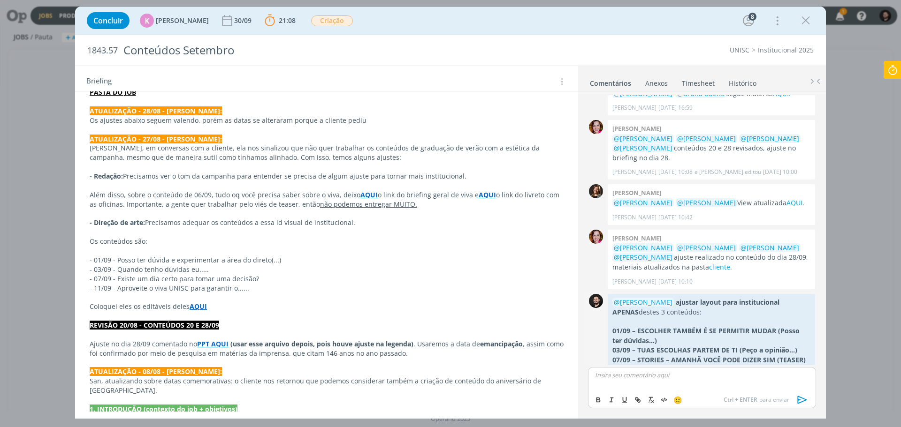
click at [804, 317] on p "dialog" at bounding box center [711, 321] width 198 height 9
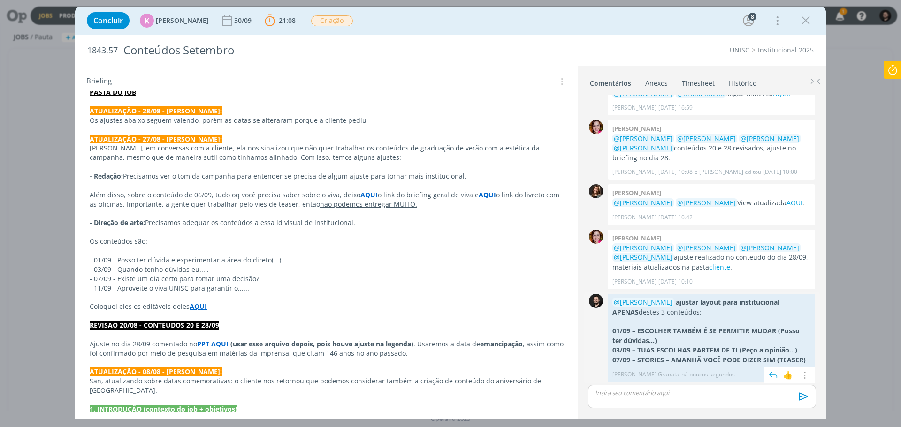
scroll to position [1298, 0]
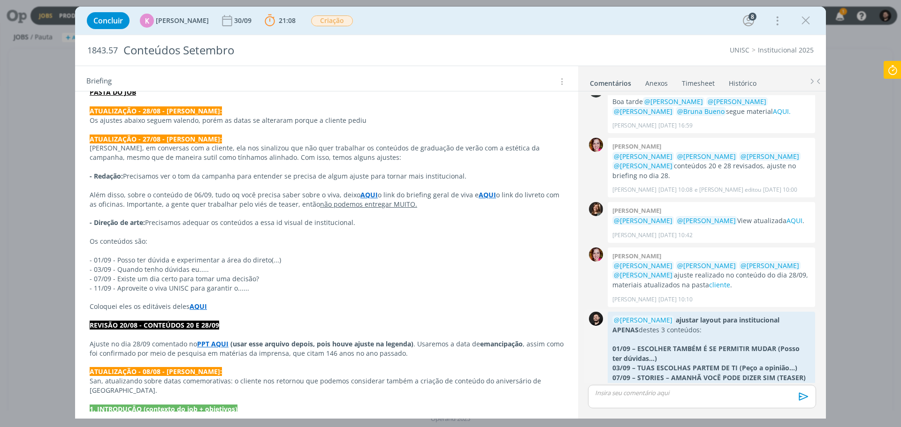
click at [803, 389] on icon "dialog" at bounding box center [804, 393] width 10 height 9
drag, startPoint x: 761, startPoint y: 343, endPoint x: 753, endPoint y: 341, distance: 7.7
click at [761, 358] on link "Editar" at bounding box center [772, 365] width 74 height 15
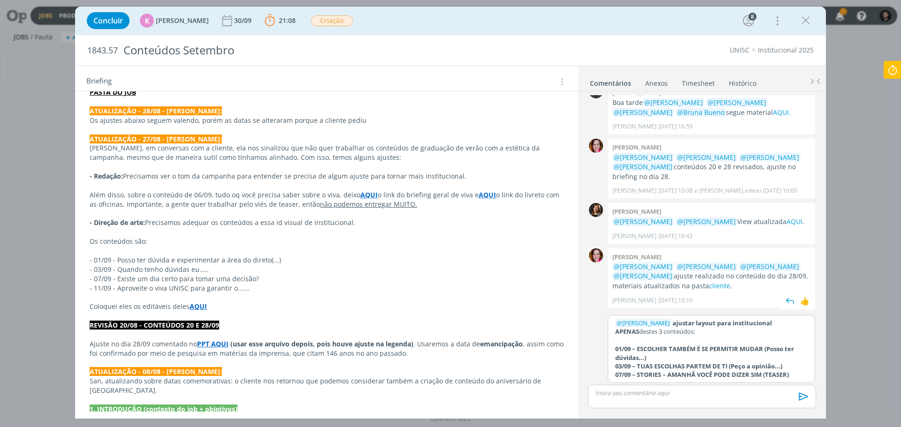
scroll to position [1278, 0]
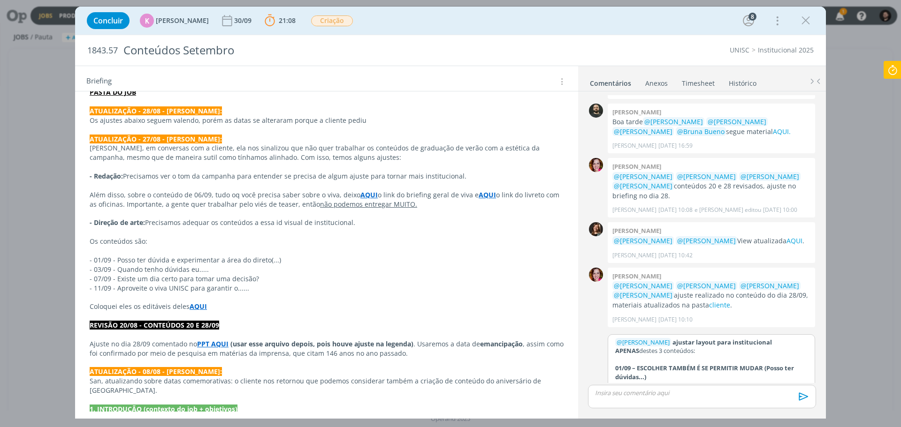
click at [660, 338] on p "﻿ @ Patrick Freitas ﻿ ajustar layout para institucional APENAS destes 3 conteúd…" at bounding box center [711, 346] width 192 height 17
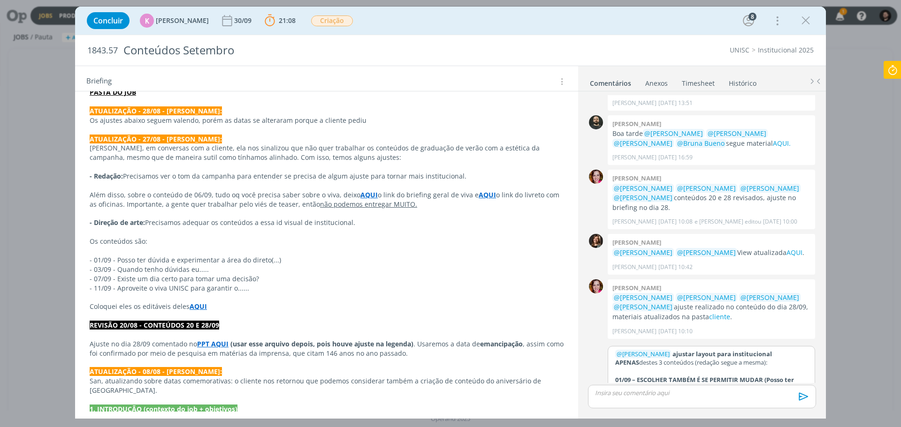
click at [803, 389] on button "Salvar" at bounding box center [800, 394] width 21 height 11
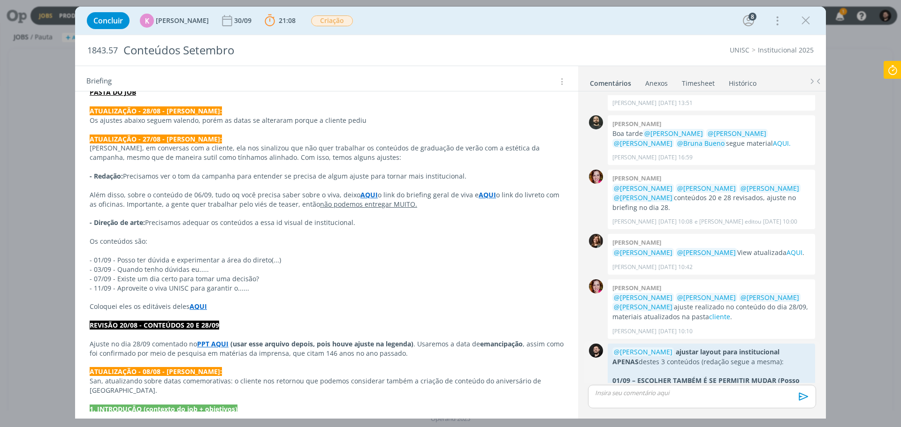
scroll to position [1298, 0]
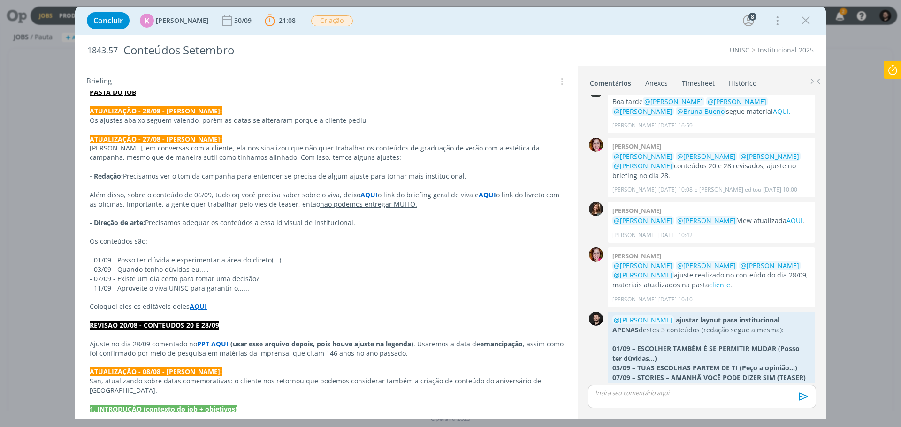
click at [799, 8] on div "Concluir K Karoline Arend 30/09 21:08 Parar Apontar Data * 29/08/2025 Horas * 0…" at bounding box center [450, 21] width 751 height 28
click at [805, 18] on icon "dialog" at bounding box center [806, 21] width 14 height 14
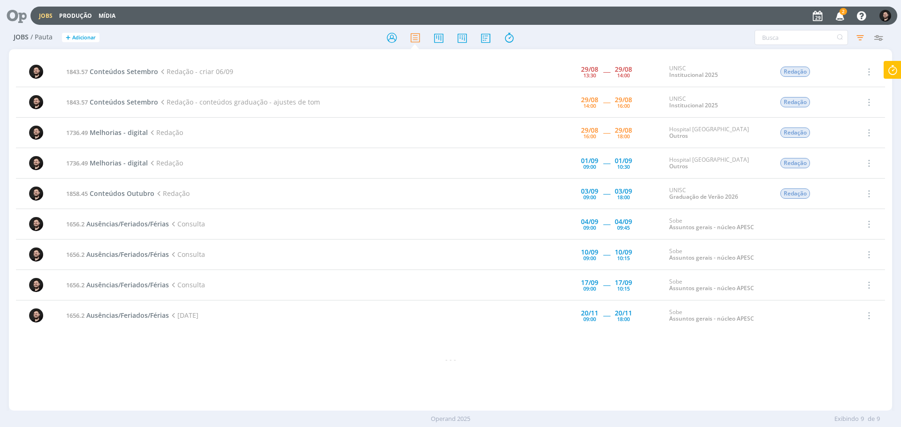
click at [844, 20] on icon "button" at bounding box center [840, 16] width 16 height 16
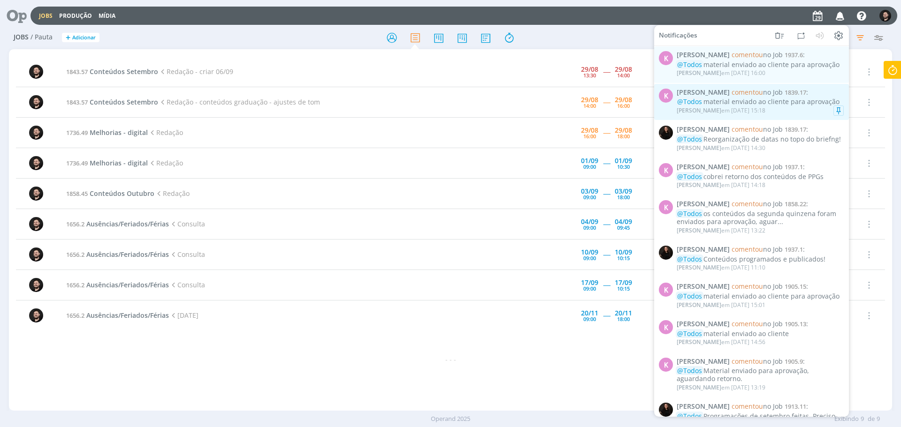
click at [794, 108] on div "Karoline Arend em 29/08 às 15:18" at bounding box center [760, 110] width 167 height 9
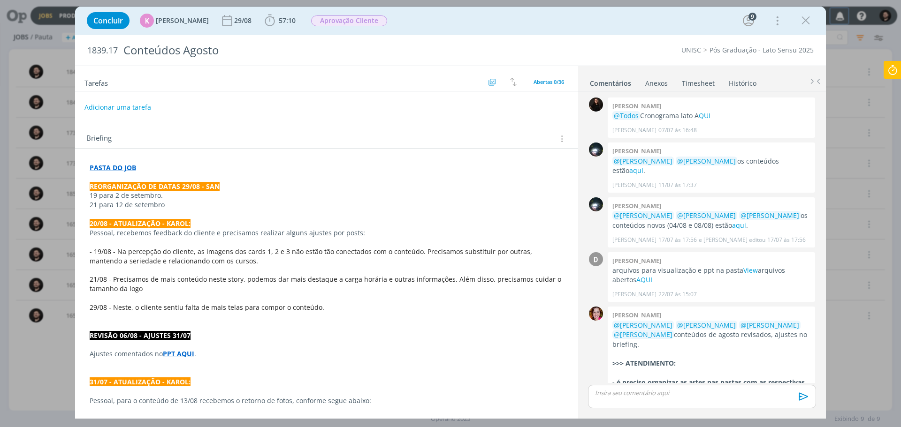
scroll to position [1382, 0]
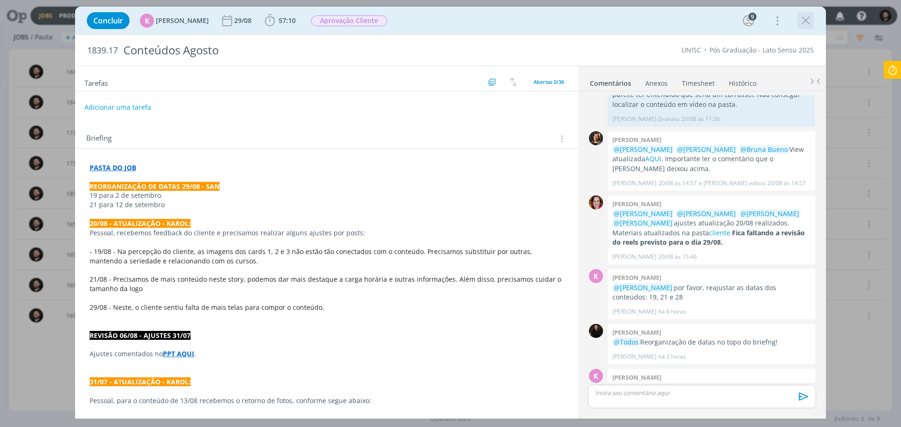
click at [806, 26] on icon "dialog" at bounding box center [806, 21] width 14 height 14
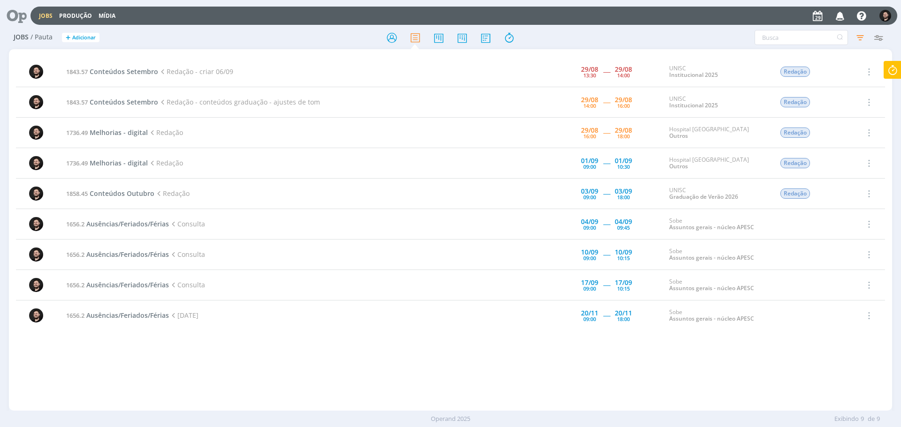
click at [839, 20] on icon "button" at bounding box center [840, 16] width 16 height 16
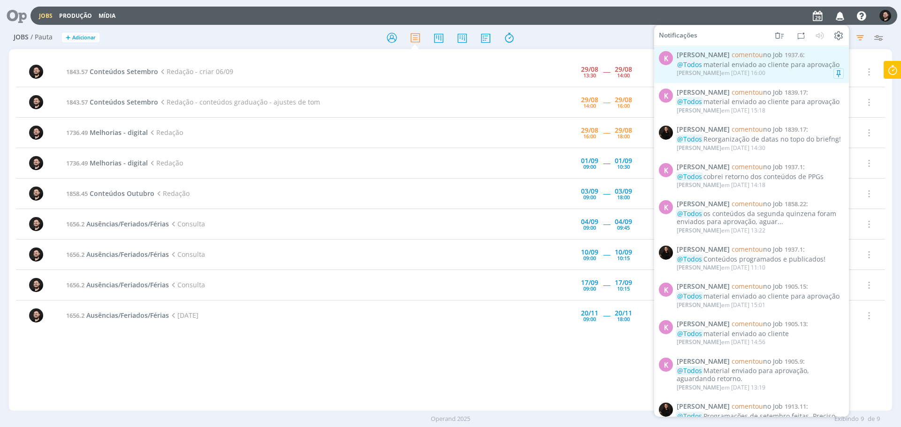
click at [784, 76] on div "Karoline Arend em 29/08 às 16:00" at bounding box center [760, 73] width 167 height 9
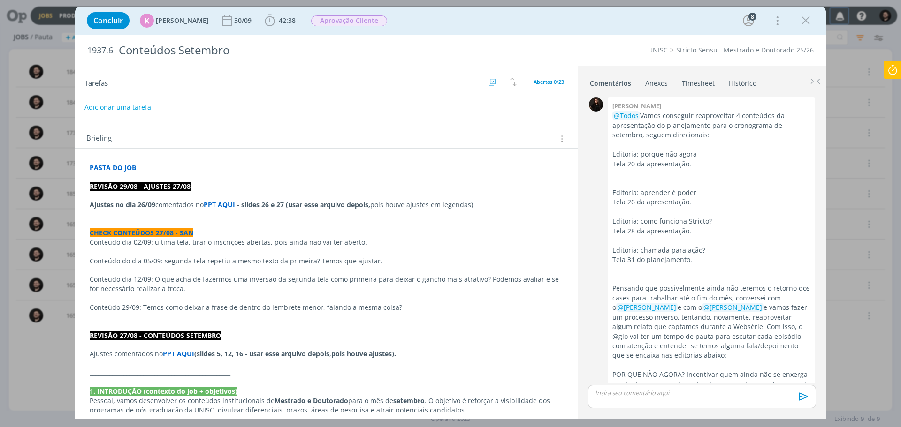
scroll to position [1433, 0]
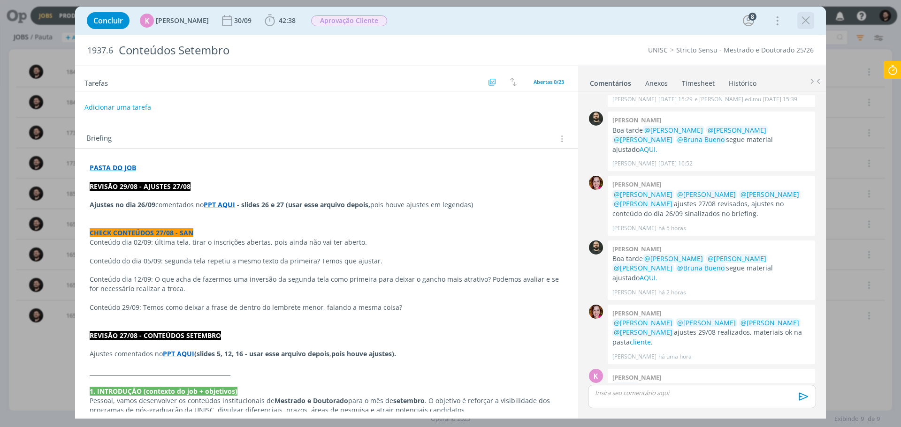
click at [800, 22] on icon "dialog" at bounding box center [806, 21] width 14 height 14
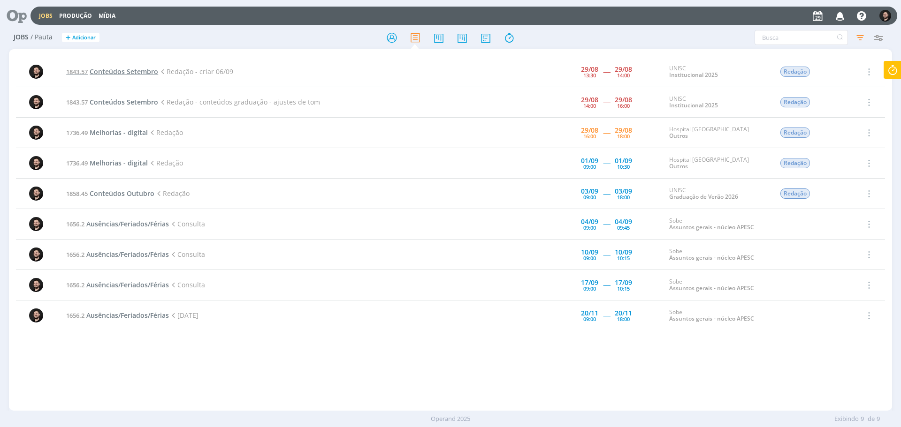
click at [128, 71] on span "Conteúdos Setembro" at bounding box center [124, 71] width 69 height 9
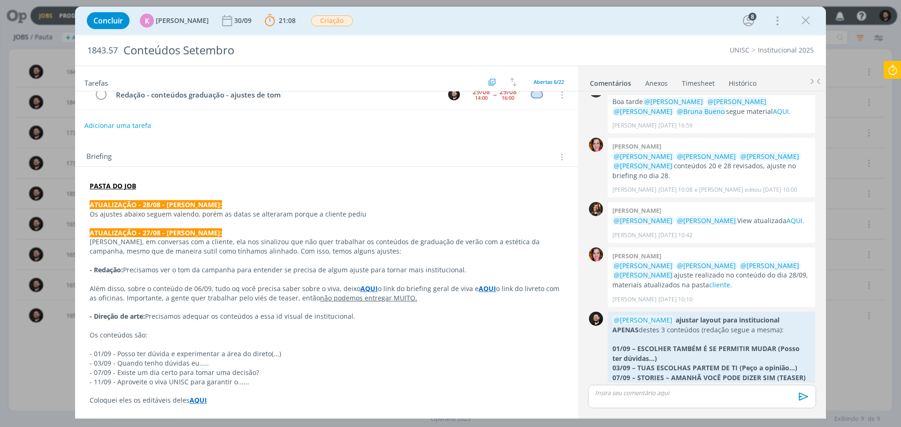
scroll to position [188, 0]
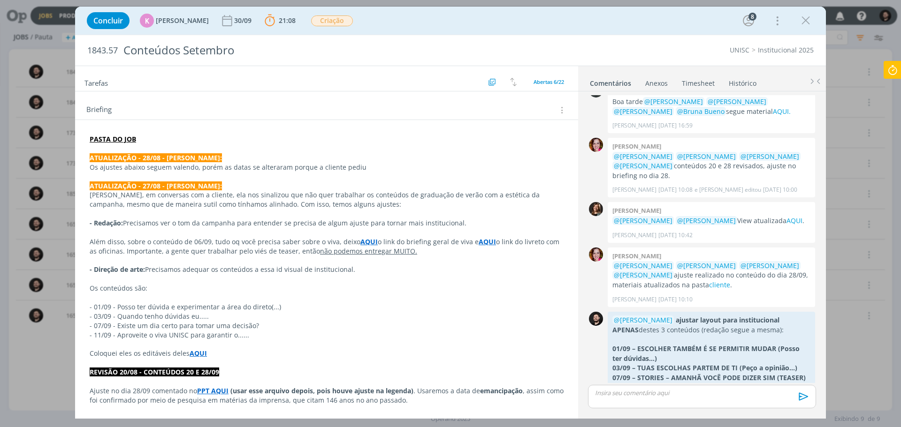
click at [460, 144] on p "PASTA DO JOB" at bounding box center [327, 139] width 474 height 9
click at [640, 389] on div "dialog" at bounding box center [702, 396] width 228 height 23
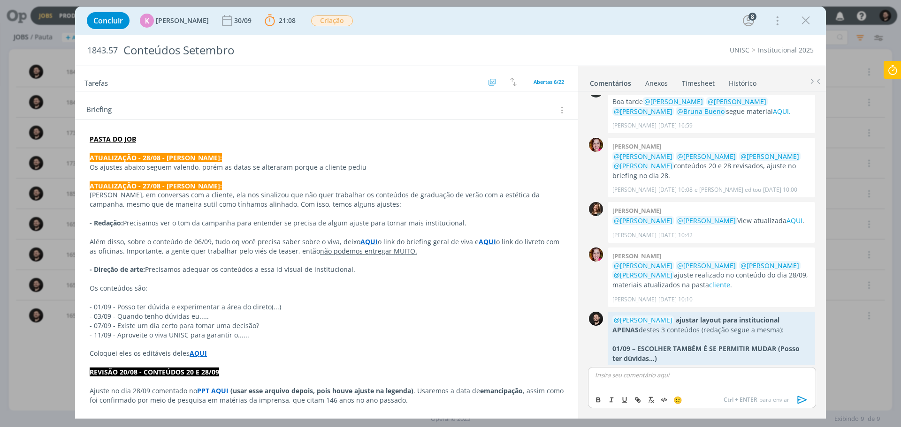
scroll to position [1316, 0]
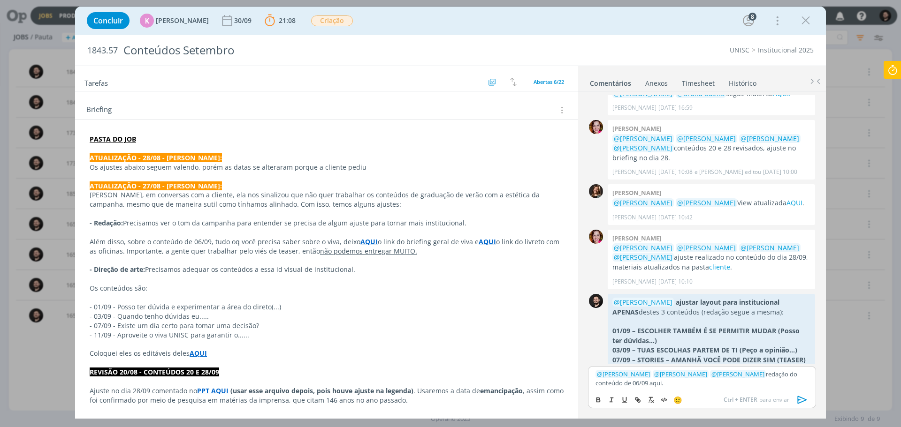
drag, startPoint x: 657, startPoint y: 388, endPoint x: 640, endPoint y: 389, distance: 16.9
click at [640, 389] on div "﻿ @ Karoline Arend ﻿ ﻿ @ Beatriz Luchese ﻿ ﻿ @ Patrick Freitas ﻿ redação do con…" at bounding box center [702, 378] width 228 height 24
click at [639, 401] on icon "dialog" at bounding box center [638, 401] width 8 height 8
paste input "https://sobeae.sharepoint.com/:w:/r/sites/SOBEAE/_layouts/15/Doc.aspx?sourcedoc…"
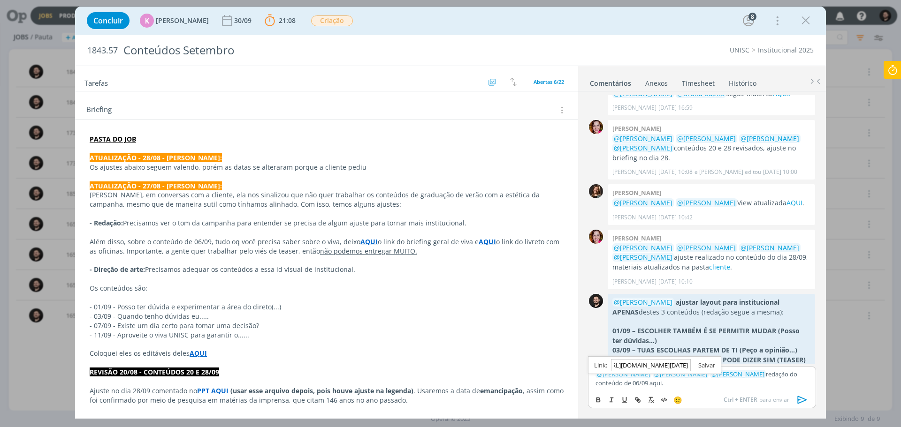
type input "https://sobeae.sharepoint.com/:w:/r/sites/SOBEAE/_layouts/15/Doc.aspx?sourcedoc…"
click at [706, 366] on link "dialog" at bounding box center [703, 365] width 24 height 8
click at [636, 387] on p "﻿ @ Karoline Arend ﻿ ﻿ @ Beatriz Luchese ﻿ ﻿ @ Patrick Freitas ﻿ redação do con…" at bounding box center [701, 378] width 213 height 17
drag, startPoint x: 637, startPoint y: 387, endPoint x: 623, endPoint y: 387, distance: 14.6
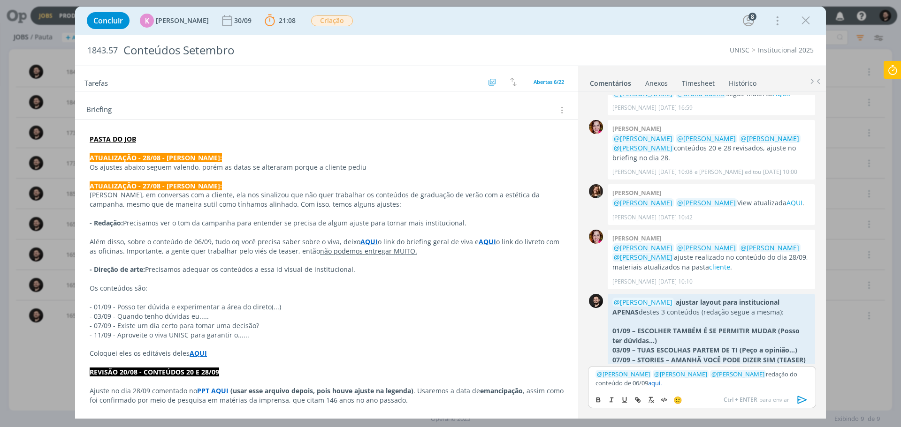
click at [623, 387] on p "﻿ @ Karoline Arend ﻿ ﻿ @ Beatriz Luchese ﻿ ﻿ @ Patrick Freitas ﻿ redação do con…" at bounding box center [701, 378] width 213 height 17
click at [597, 397] on icon "dialog" at bounding box center [599, 401] width 8 height 8
click at [618, 386] on p "﻿ @ Karoline Arend ﻿ ﻿ @ Beatriz Luchese ﻿ ﻿ @ Patrick Freitas ﻿ redação do con…" at bounding box center [701, 378] width 213 height 17
click at [648, 383] on link "aqui." at bounding box center [655, 383] width 14 height 8
click at [641, 366] on link "https://sobeae.sharepoint.com/:w:/r/sites/SOBEAE/_layouts/15/Doc.aspx?sourcedoc…" at bounding box center [659, 365] width 82 height 12
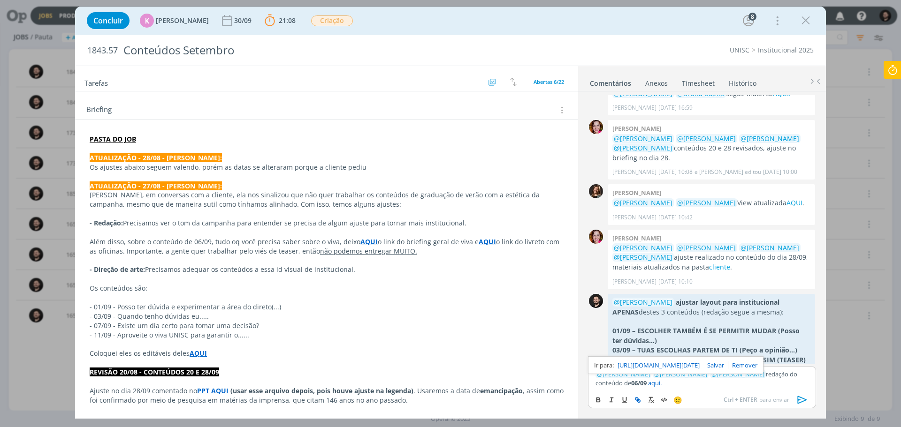
click at [698, 384] on p "﻿ @ Karoline Arend ﻿ ﻿ @ Beatriz Luchese ﻿ ﻿ @ Patrick Freitas ﻿ redação do con…" at bounding box center [701, 378] width 213 height 17
click at [798, 403] on icon "dialog" at bounding box center [802, 401] width 9 height 8
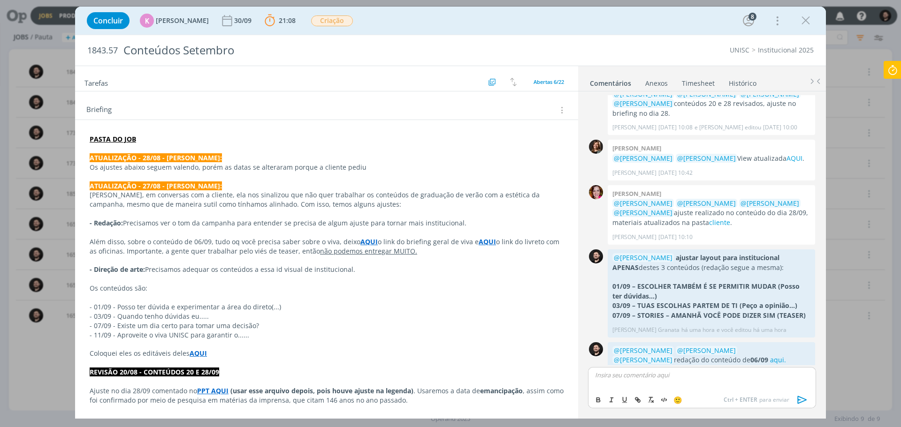
click at [894, 71] on icon at bounding box center [892, 70] width 17 height 18
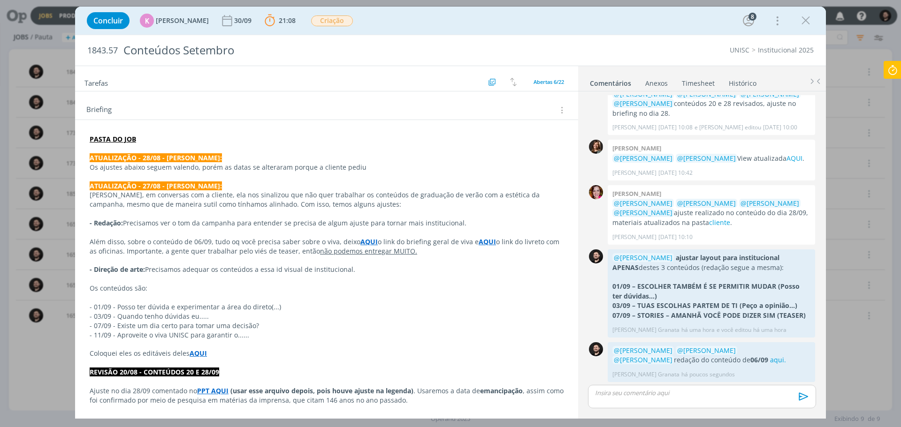
scroll to position [1343, 0]
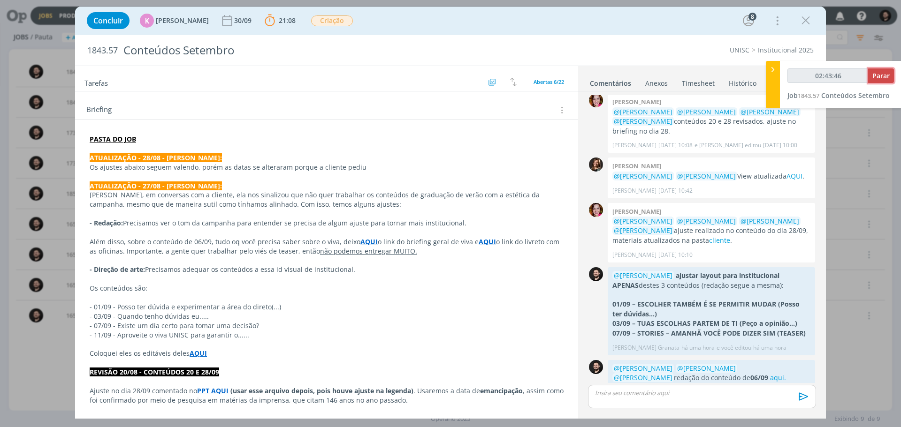
click at [890, 72] on button "Parar" at bounding box center [881, 76] width 26 height 15
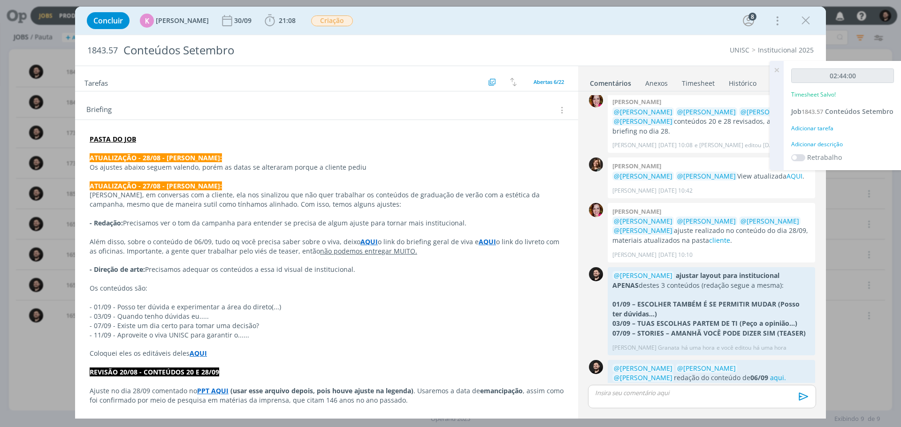
click at [832, 149] on div "Adicionar descrição" at bounding box center [842, 144] width 103 height 8
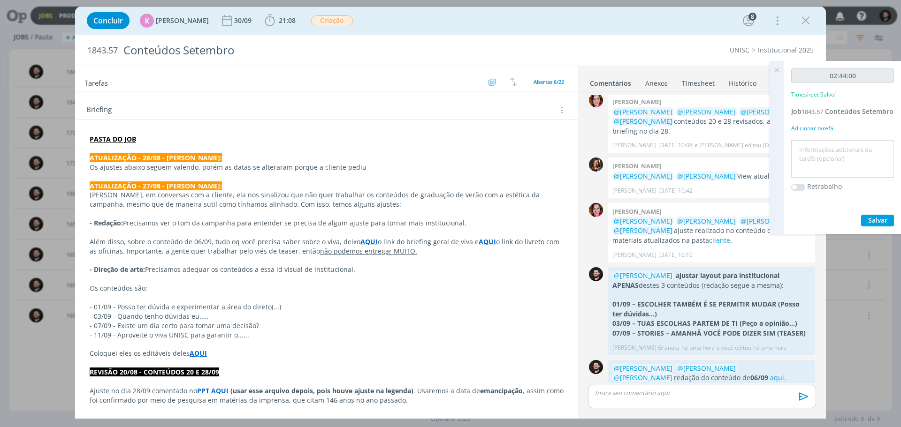
click at [842, 166] on textarea at bounding box center [842, 159] width 98 height 33
type textarea "Redação"
click at [871, 222] on div "02:44:00 Timesheet Salvo! Job 1843.57 Conteúdos Setembro Adicionar tarefa Redaç…" at bounding box center [843, 147] width 118 height 173
click at [877, 225] on span "Salvar" at bounding box center [877, 220] width 19 height 9
click at [780, 72] on icon at bounding box center [776, 70] width 17 height 18
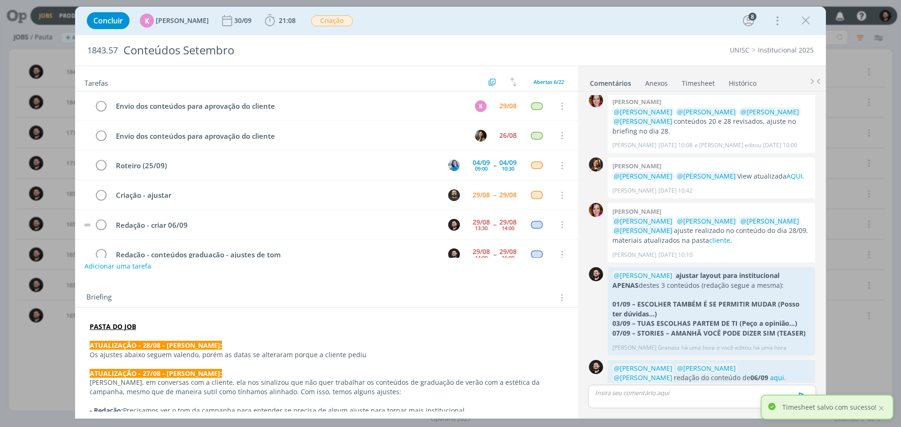
scroll to position [19, 0]
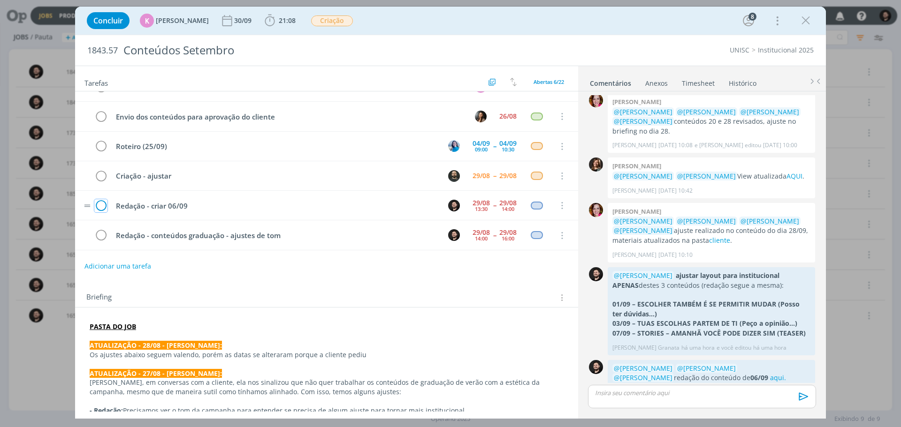
click at [102, 207] on icon "dialog" at bounding box center [100, 206] width 13 height 14
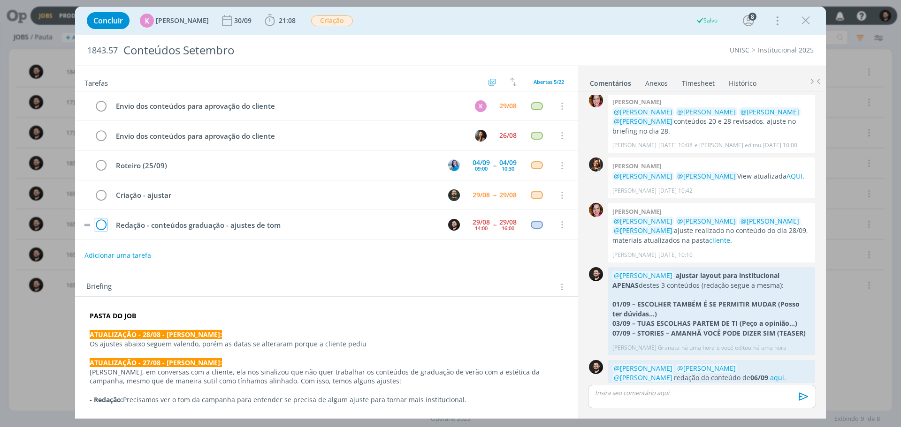
scroll to position [0, 0]
click at [102, 204] on tr "Criação - ajustar 29/08 -- 29/08 Cancelar" at bounding box center [326, 196] width 503 height 30
click at [100, 223] on icon "dialog" at bounding box center [100, 225] width 13 height 14
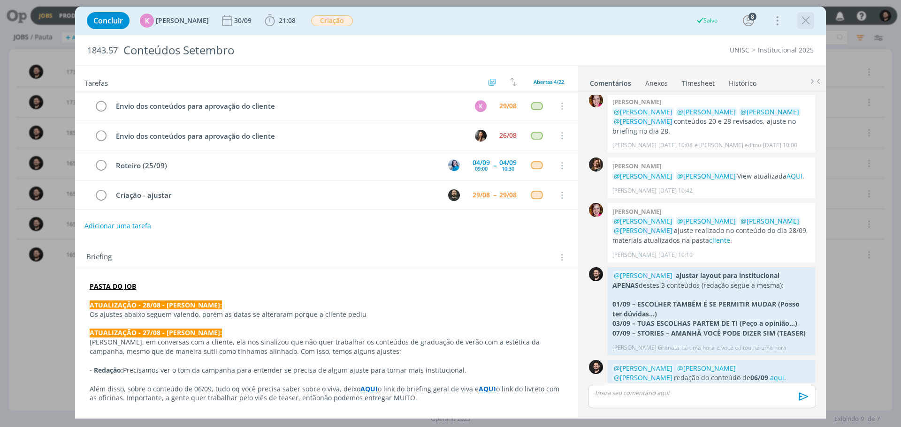
click at [810, 23] on icon "dialog" at bounding box center [806, 21] width 14 height 14
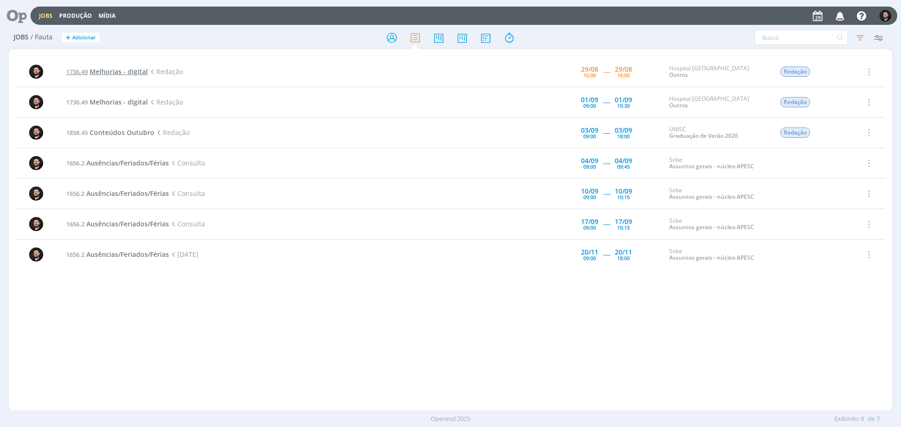
click at [137, 68] on span "Melhorias - digital" at bounding box center [119, 71] width 58 height 9
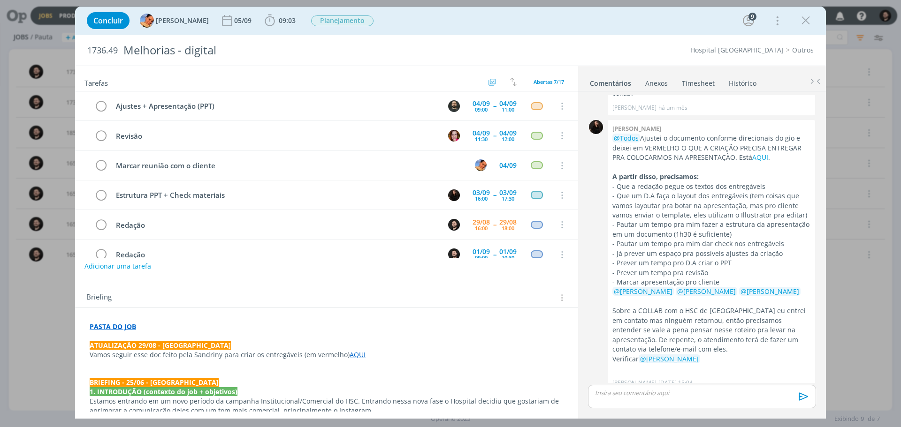
scroll to position [49, 0]
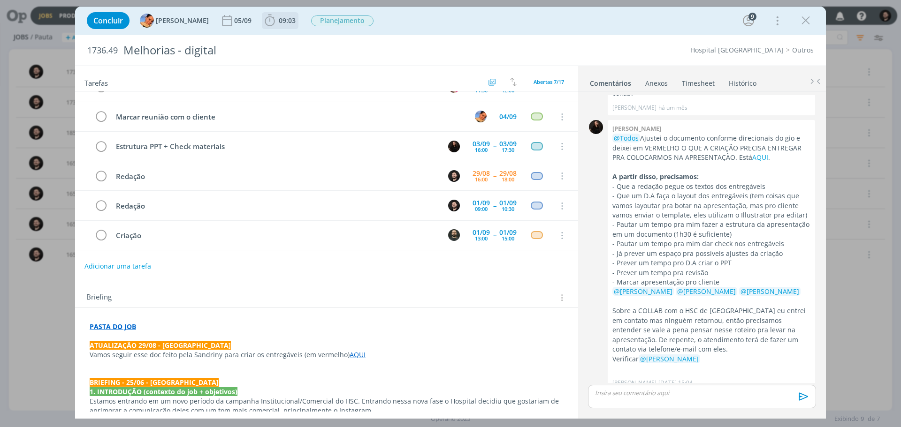
click at [263, 23] on icon "dialog" at bounding box center [270, 21] width 14 height 14
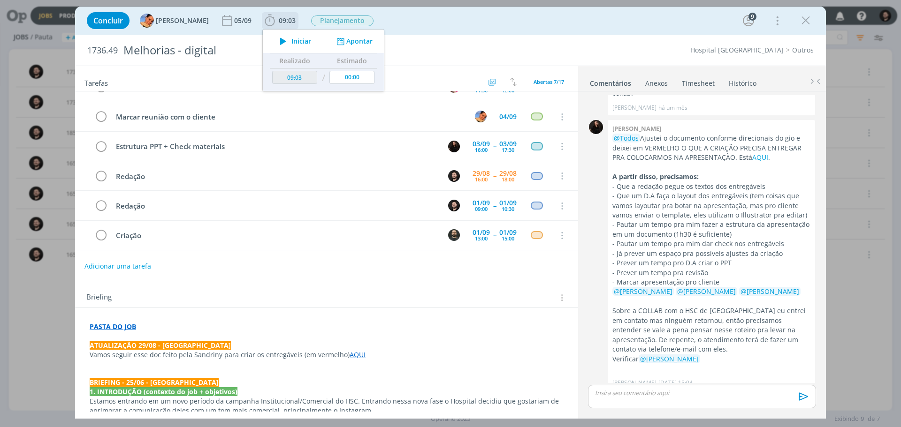
click at [275, 39] on icon "dialog" at bounding box center [283, 41] width 16 height 12
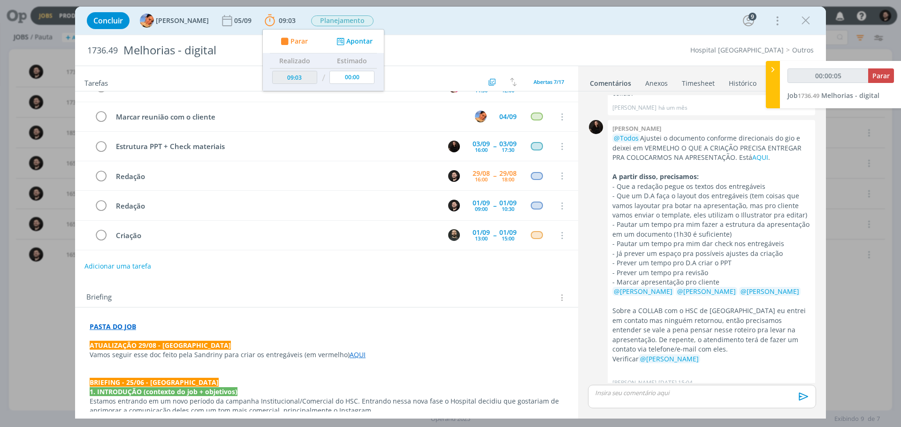
type input "00:00:06"
click at [769, 64] on div at bounding box center [773, 84] width 14 height 47
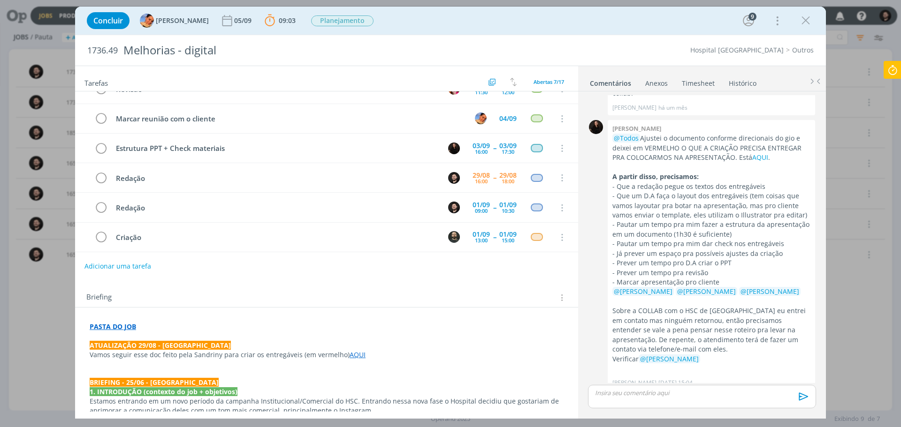
scroll to position [47, 0]
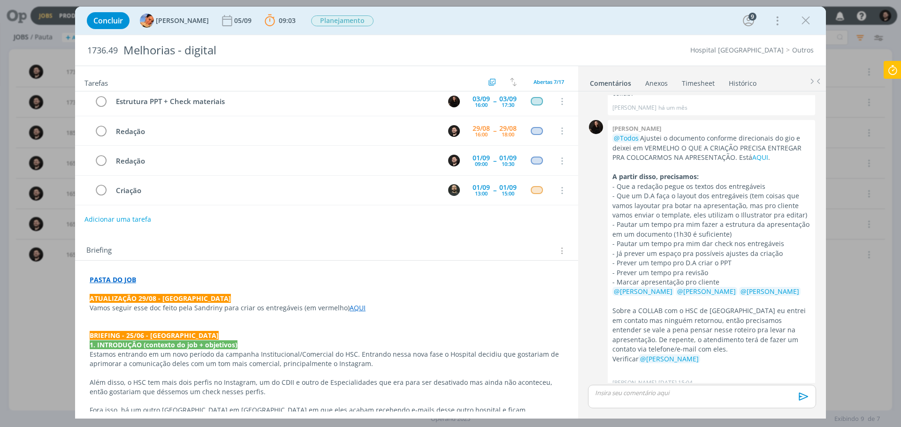
click at [125, 278] on strong "PASTA DO JOB" at bounding box center [113, 279] width 46 height 9
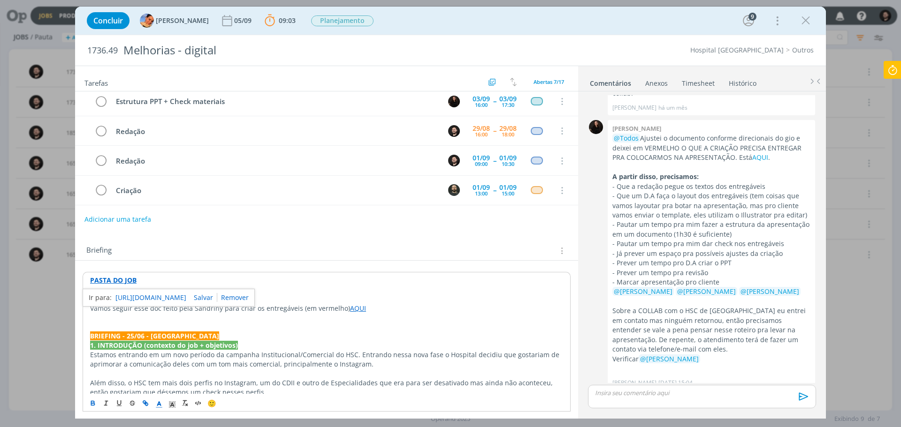
click at [147, 291] on div "https://sobeae.sharepoint.com/:f:/s/SOBEAE/EhRFLU5hsiZMpAMXdhUXYfgB6t76-3Cw38Nj…" at bounding box center [169, 298] width 172 height 18
click at [151, 294] on link "https://sobeae.sharepoint.com/:f:/s/SOBEAE/EhRFLU5hsiZMpAMXdhUXYfgB6t76-3Cw38Nj…" at bounding box center [150, 298] width 71 height 12
click at [258, 267] on div "PASTA DO JOB ATUALIZAÇÃO 29/08 - Luíza Vamos seguir esse doc feito pela Sandrin…" at bounding box center [326, 402] width 503 height 282
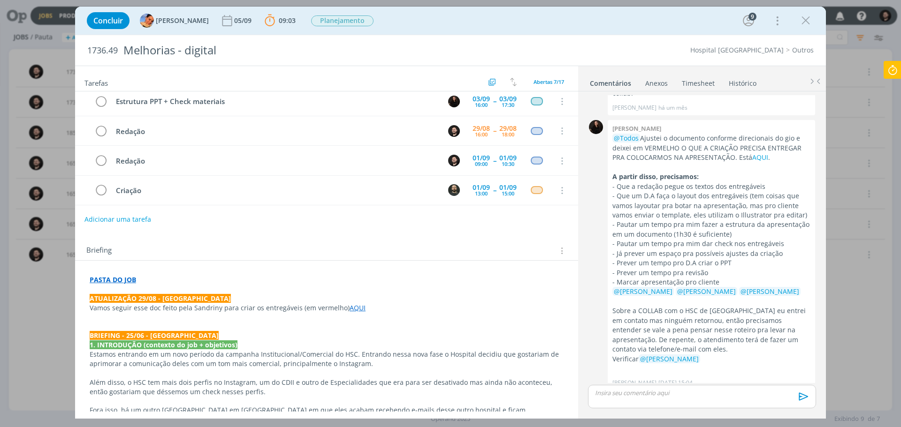
click at [355, 309] on link "AQUI" at bounding box center [358, 308] width 16 height 9
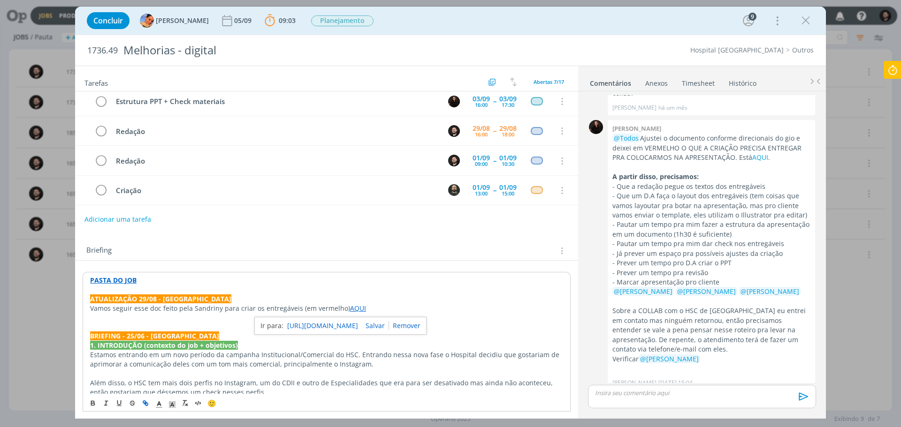
click at [358, 324] on link "https://sobeae.sharepoint.com/:w:/s/SOBEAE/ERpCwGEpz2dNpO9NQsKulWEBV3X_WRnrOQGI…" at bounding box center [322, 326] width 71 height 12
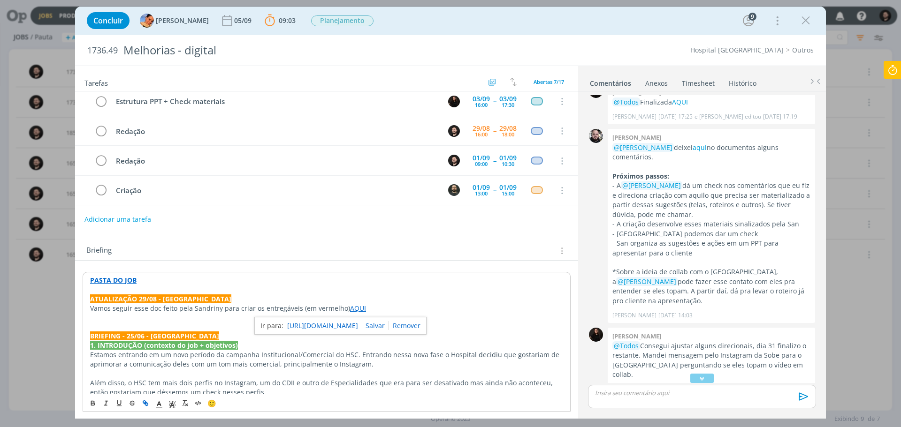
scroll to position [0, 0]
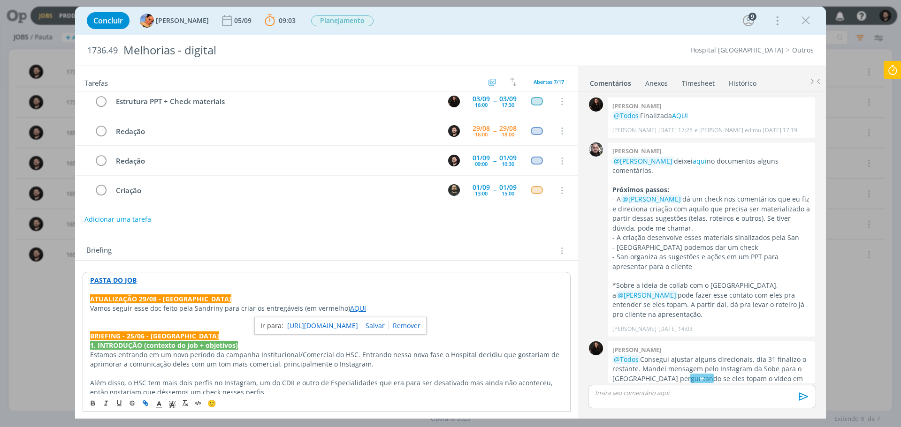
click at [461, 297] on p "ATUALIZAÇÃO 29/08 - Luíza" at bounding box center [326, 299] width 473 height 9
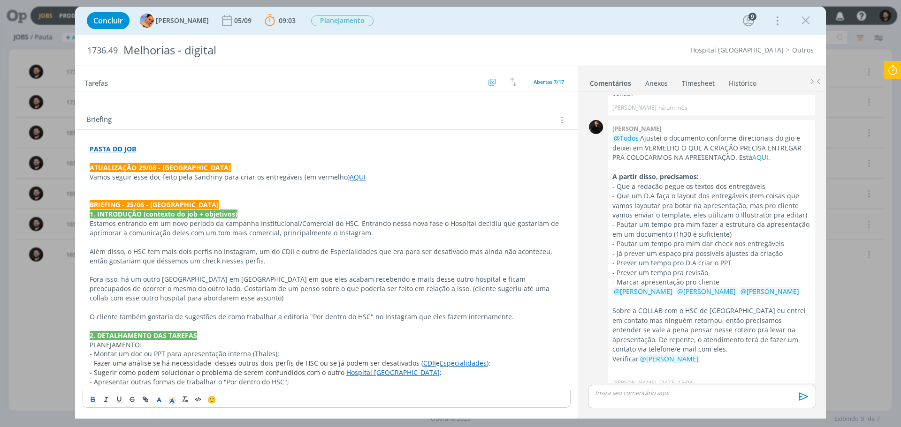
scroll to position [178, 0]
click at [225, 295] on p "Fora isso, há um outro Hospital Santa Cruz em Curitiba em que eles acabam receb…" at bounding box center [327, 289] width 474 height 28
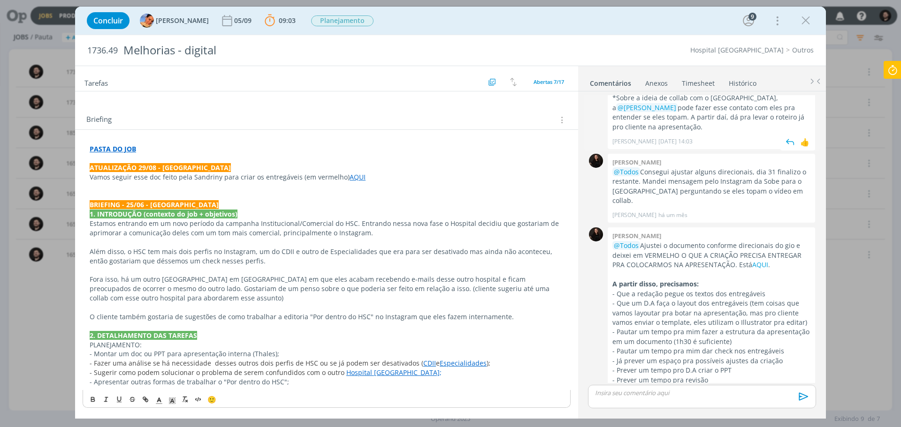
scroll to position [235, 0]
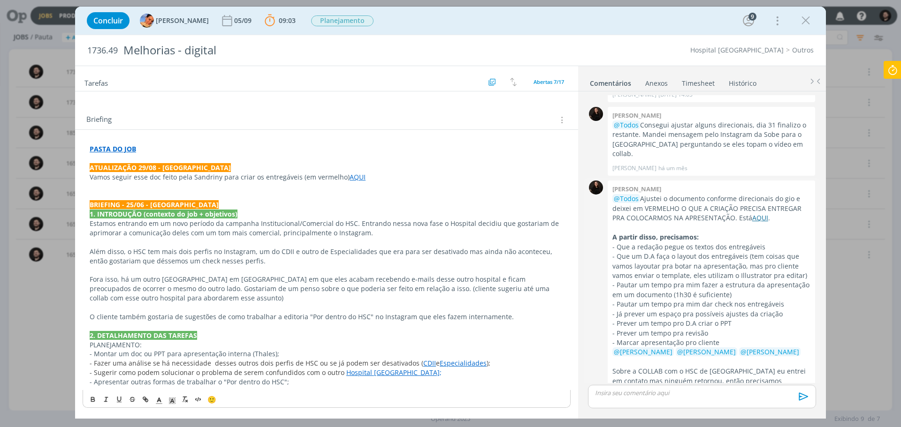
click at [757, 219] on link "AQUI" at bounding box center [760, 218] width 16 height 9
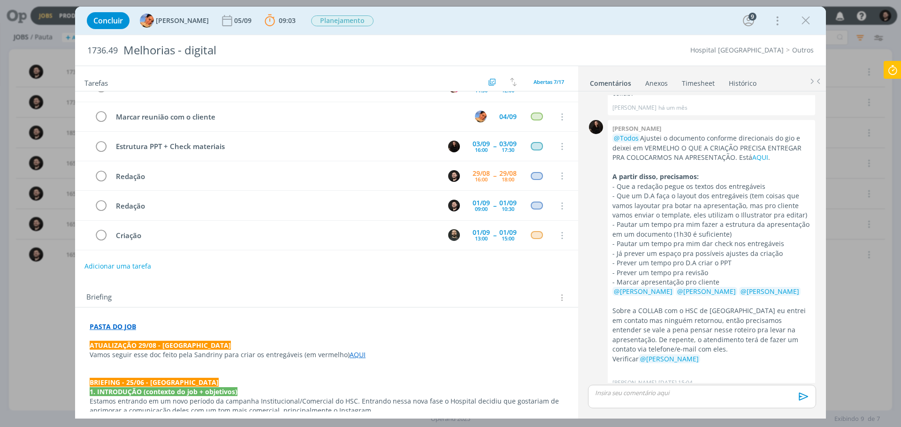
scroll to position [47, 0]
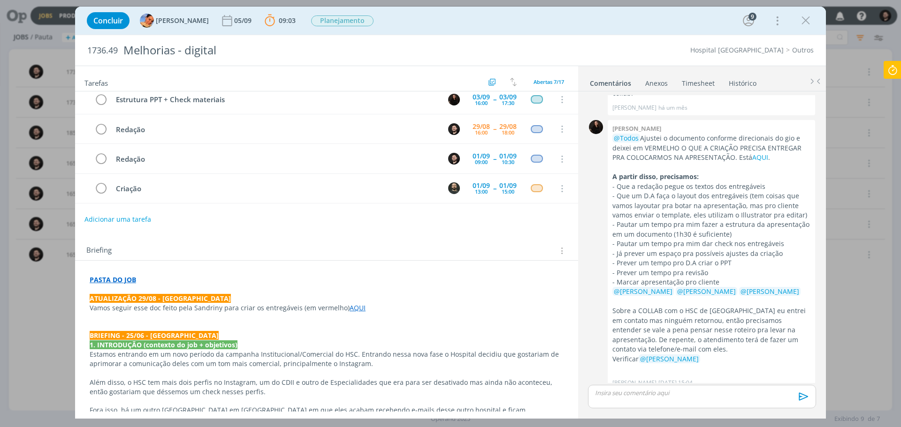
click at [351, 308] on link "AQUI" at bounding box center [358, 308] width 16 height 9
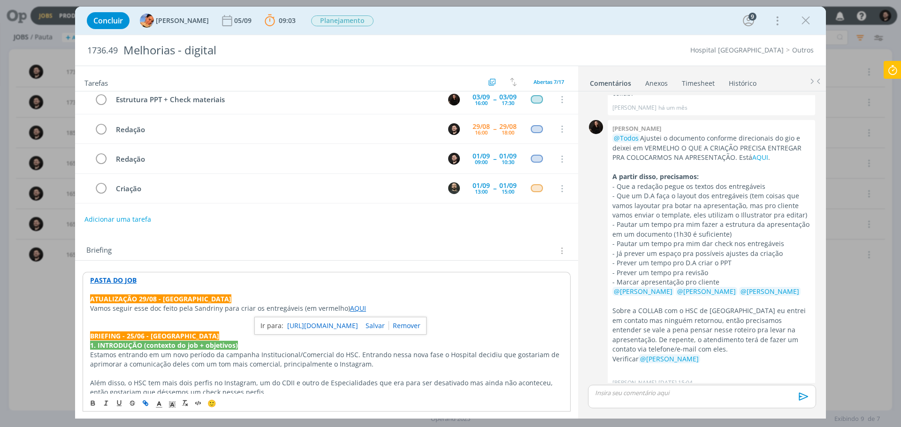
click at [349, 327] on link "https://sobeae.sharepoint.com/:w:/s/SOBEAE/ERpCwGEpz2dNpO9NQsKulWEBV3X_WRnrOQGI…" at bounding box center [322, 326] width 71 height 12
click at [287, 272] on div "PASTA DO JOB ATUALIZAÇÃO 29/08 - Luíza Vamos seguir esse doc feito pela Sandrin…" at bounding box center [326, 402] width 503 height 282
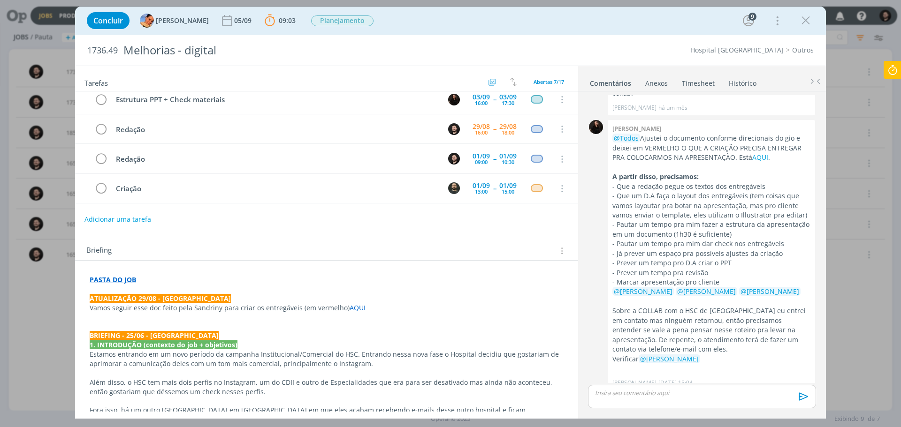
scroll to position [0, 0]
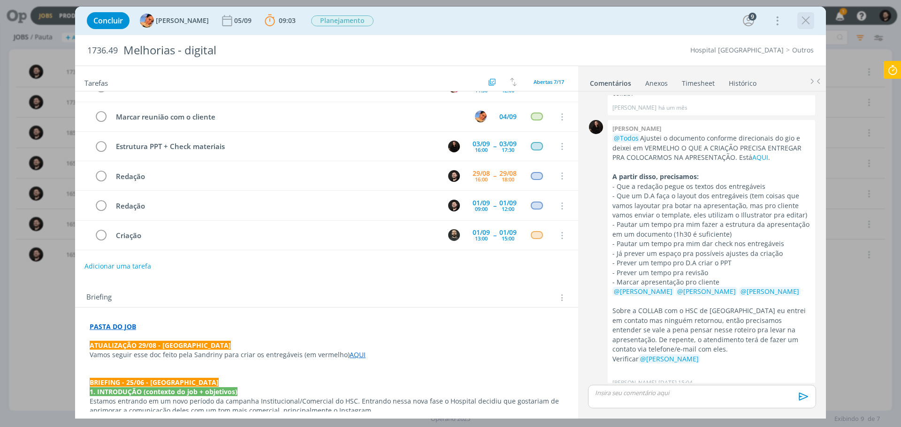
click at [813, 17] on div "dialog" at bounding box center [805, 20] width 17 height 17
click at [806, 22] on icon "dialog" at bounding box center [806, 21] width 14 height 14
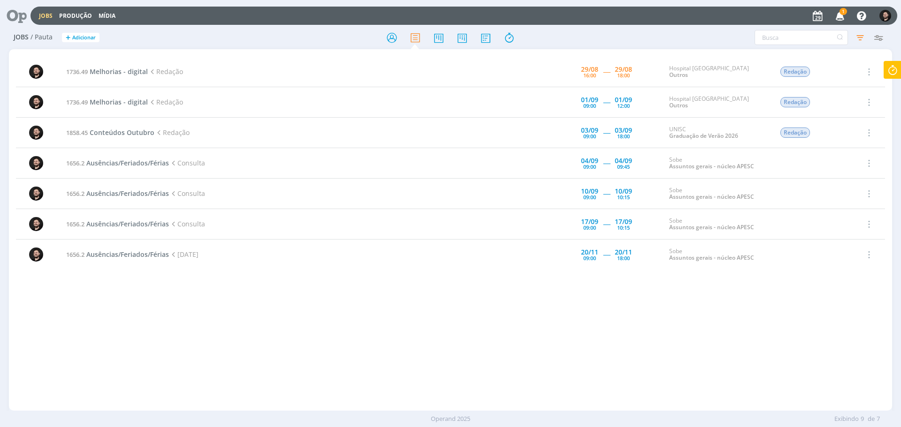
click at [838, 18] on icon "button" at bounding box center [840, 16] width 16 height 16
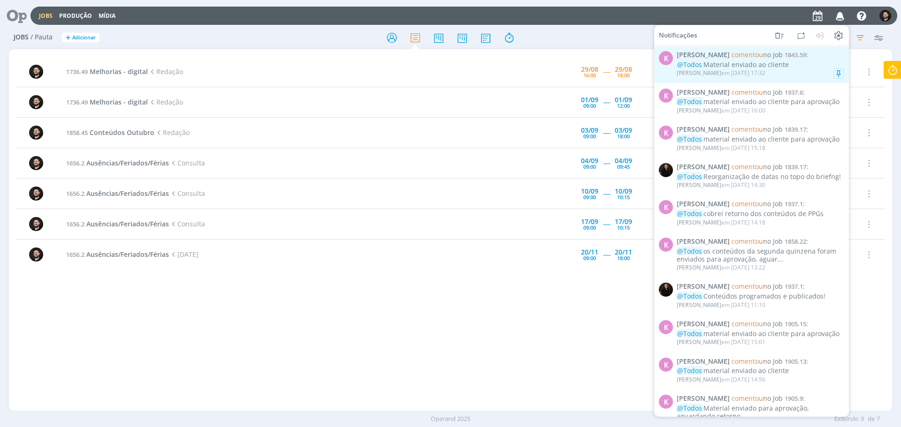
click at [763, 71] on div "Karoline Arend em 29/08 às 17:32" at bounding box center [721, 73] width 89 height 7
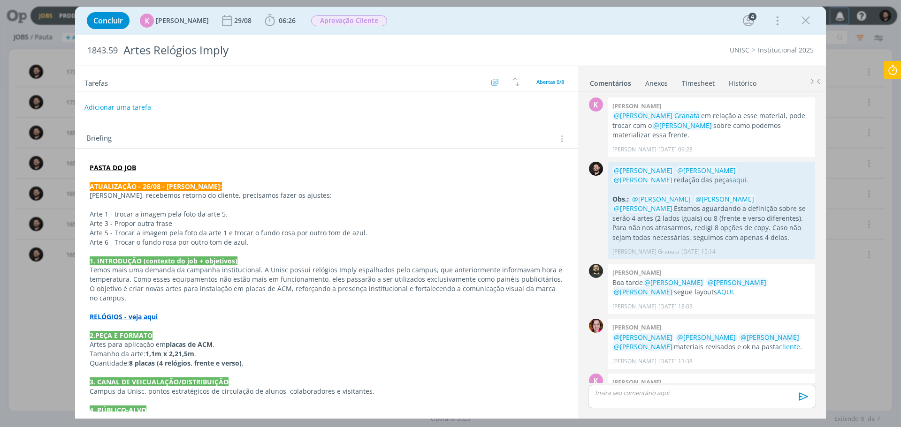
scroll to position [271, 0]
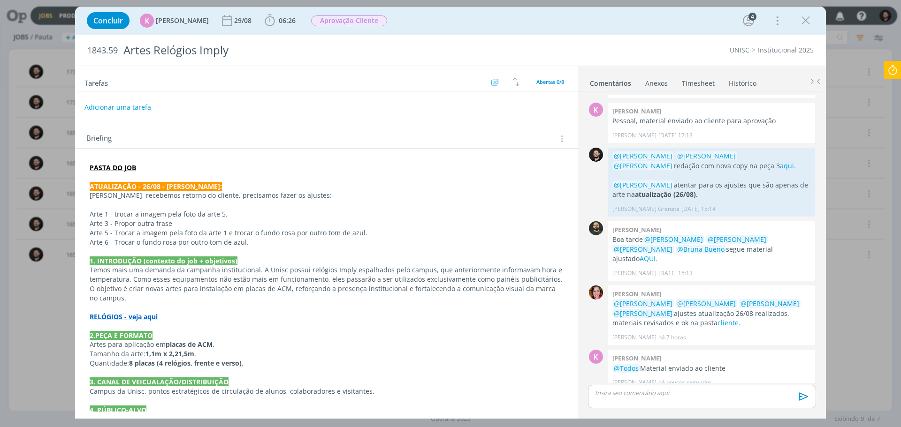
drag, startPoint x: 811, startPoint y: 24, endPoint x: 722, endPoint y: 50, distance: 92.4
click at [811, 24] on icon "dialog" at bounding box center [806, 21] width 14 height 14
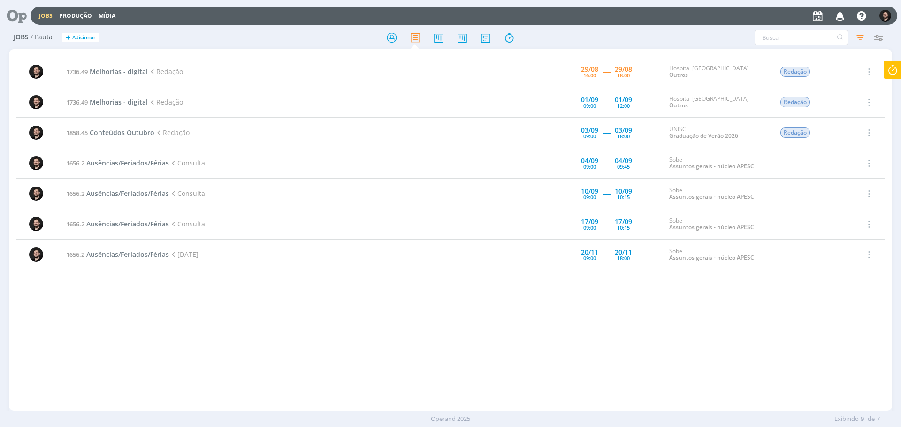
click at [114, 75] on span "Melhorias - digital" at bounding box center [119, 71] width 58 height 9
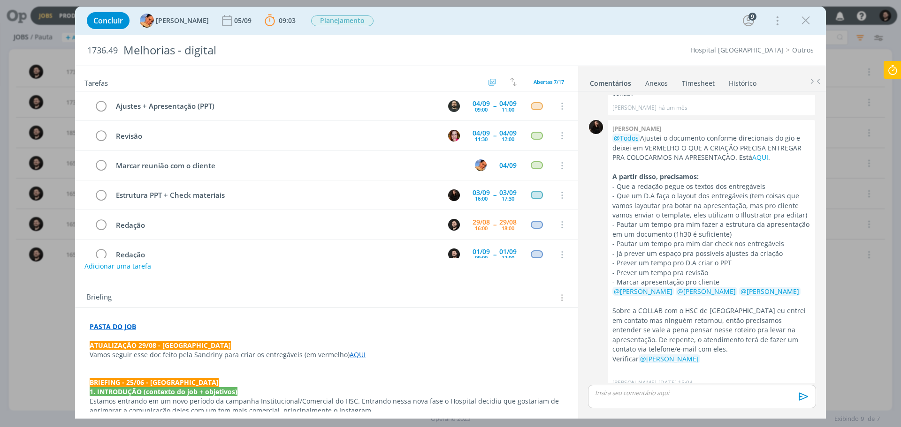
scroll to position [49, 0]
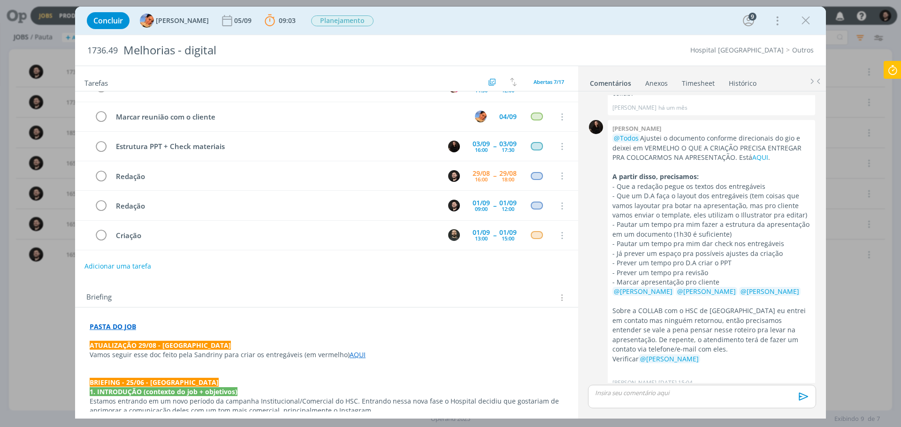
click at [109, 324] on strong "PASTA DO JOB" at bounding box center [113, 326] width 46 height 9
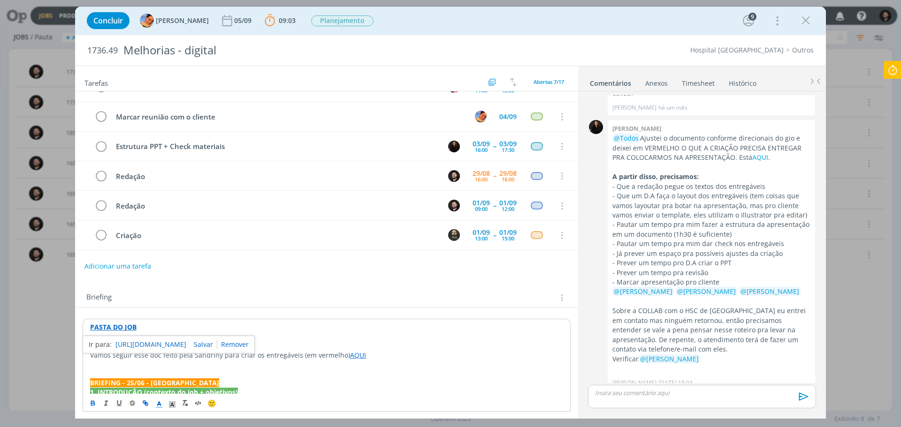
click at [132, 343] on link "https://sobeae.sharepoint.com/:f:/s/SOBEAE/EhRFLU5hsiZMpAMXdhUXYfgB6t76-3Cw38Nj…" at bounding box center [150, 345] width 71 height 12
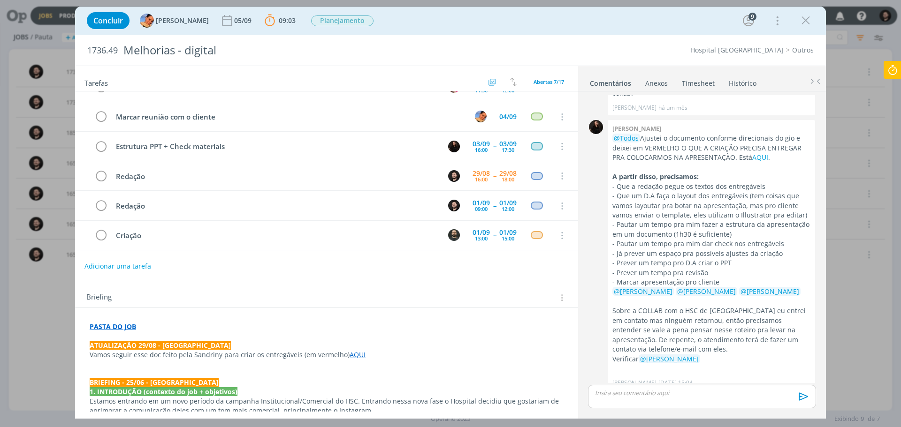
click at [113, 325] on strong "PASTA DO JOB" at bounding box center [113, 326] width 46 height 9
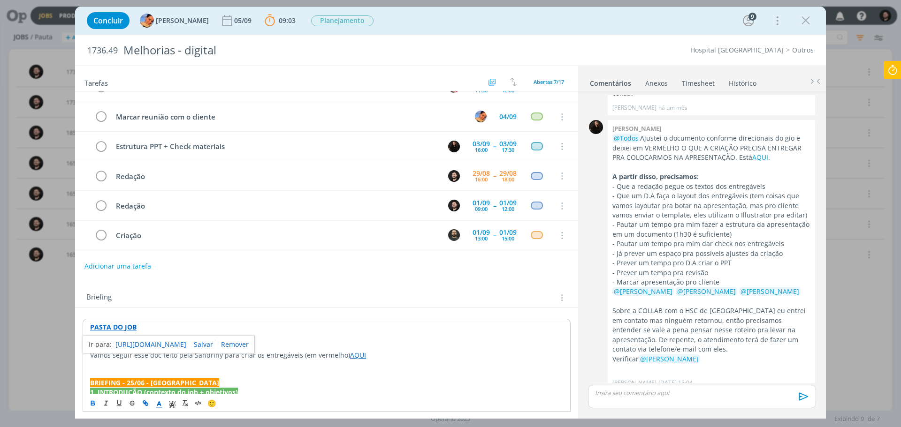
click at [134, 341] on link "https://sobeae.sharepoint.com/:f:/s/SOBEAE/EhRFLU5hsiZMpAMXdhUXYfgB6t76-3Cw38Nj…" at bounding box center [150, 345] width 71 height 12
click at [892, 66] on icon at bounding box center [892, 70] width 17 height 18
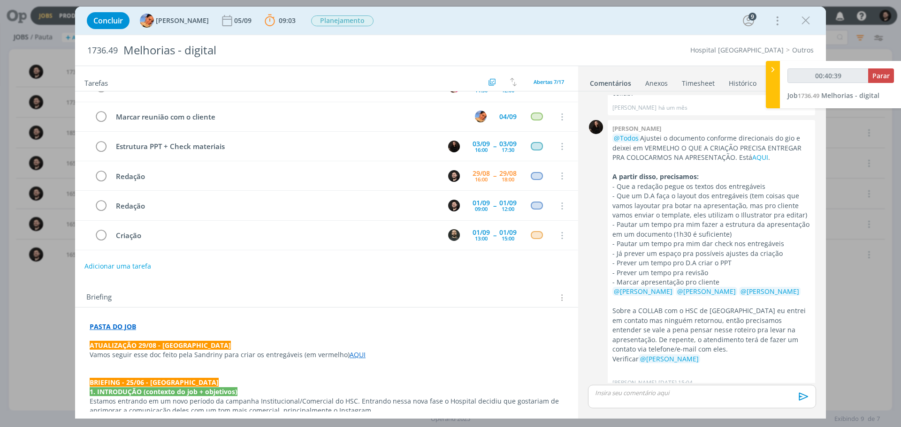
type input "00:40:40"
click at [879, 78] on span "Parar" at bounding box center [880, 75] width 17 height 9
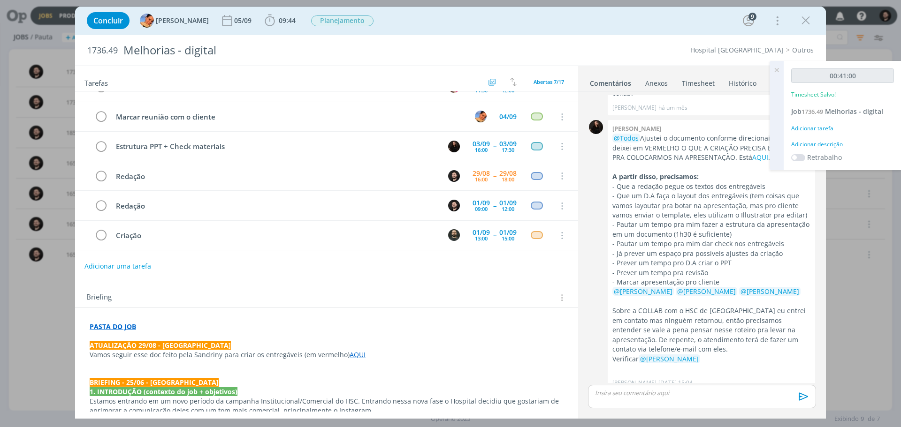
click at [824, 146] on div "Adicionar descrição" at bounding box center [842, 144] width 103 height 8
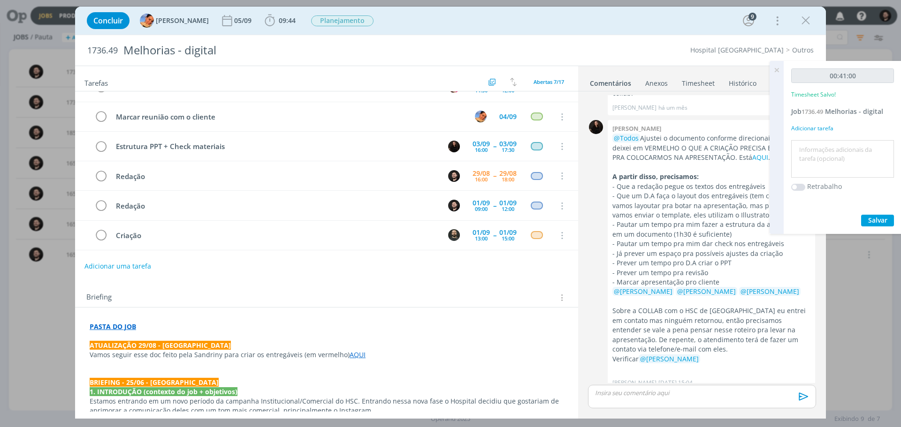
click at [824, 151] on textarea at bounding box center [842, 159] width 98 height 33
type textarea "Leitura briefing + planejamento"
click at [877, 215] on button "Salvar" at bounding box center [877, 221] width 33 height 12
click at [779, 71] on icon at bounding box center [776, 70] width 17 height 18
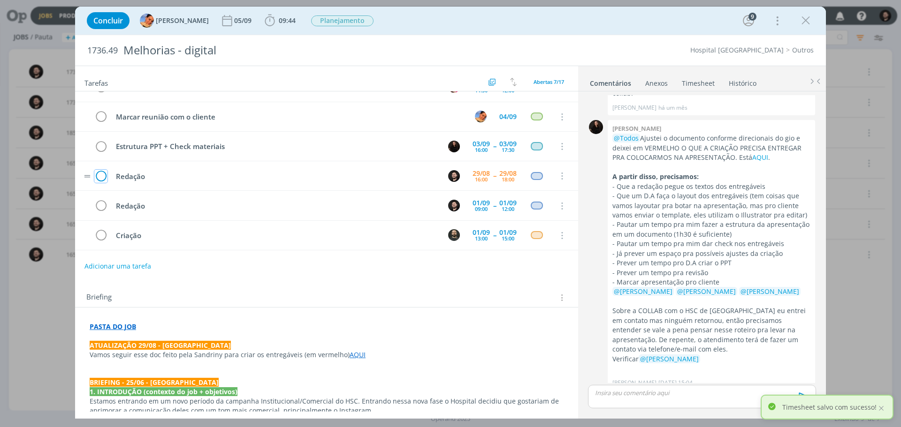
click at [98, 176] on icon "dialog" at bounding box center [100, 176] width 13 height 14
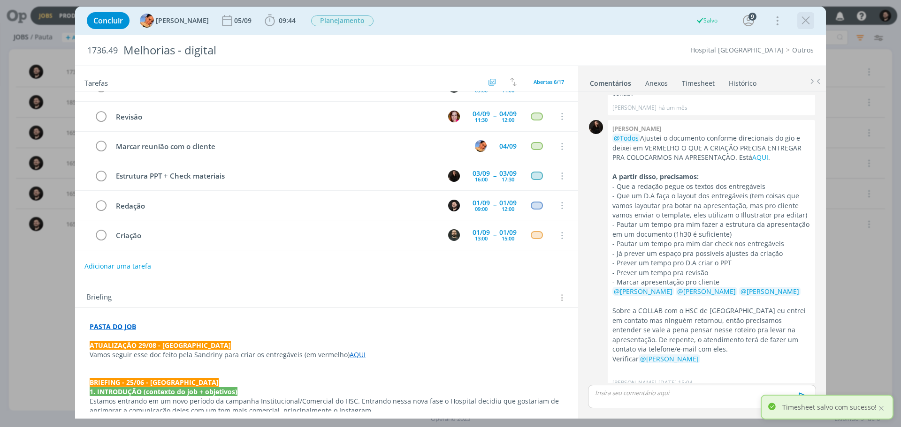
scroll to position [19, 0]
click at [801, 23] on icon "dialog" at bounding box center [806, 21] width 14 height 14
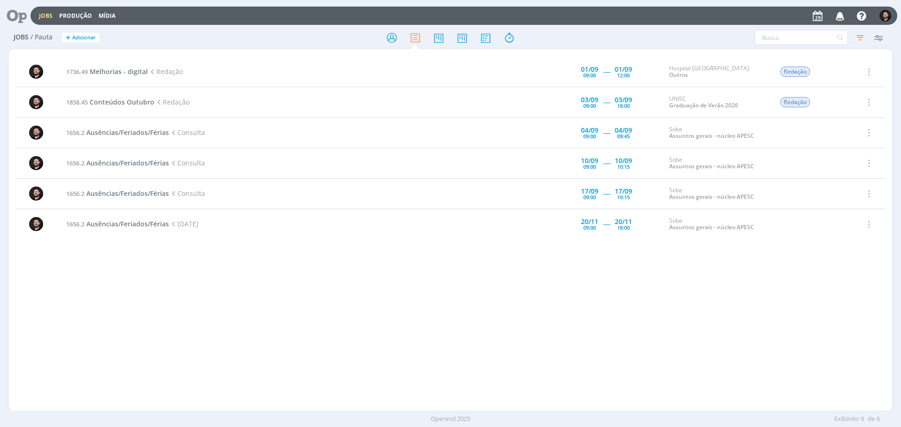
click at [119, 264] on div "1736.49 Melhorias - digital Redação 01/09 09:00 ----- 01/09 12:00 Hospital Sant…" at bounding box center [450, 233] width 883 height 352
click at [839, 14] on icon "button" at bounding box center [840, 16] width 16 height 16
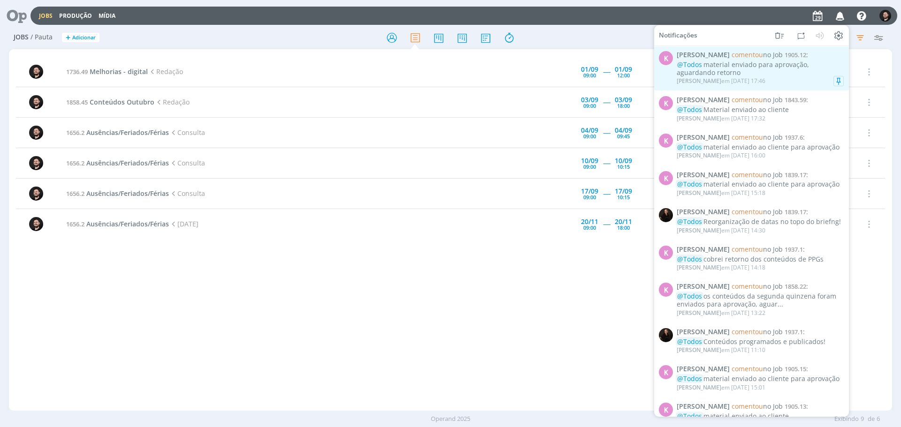
click at [772, 74] on div "@Todos material enviado para aprovação, aguardando retorno" at bounding box center [760, 69] width 167 height 16
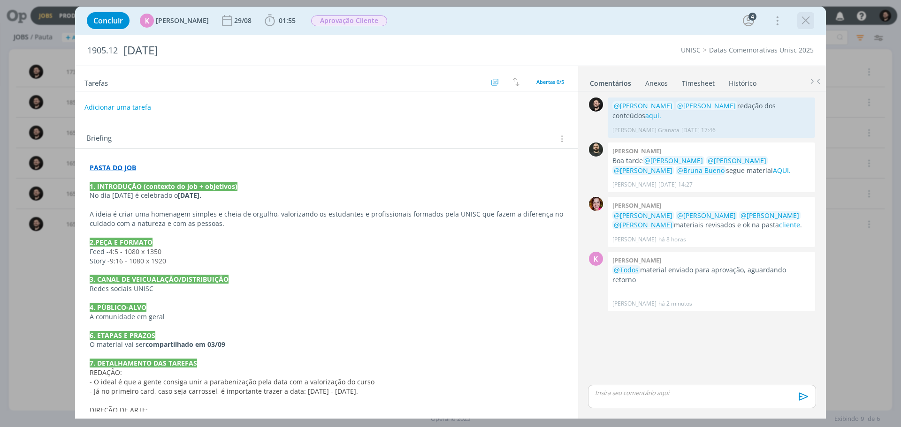
click at [810, 23] on icon "dialog" at bounding box center [806, 21] width 14 height 14
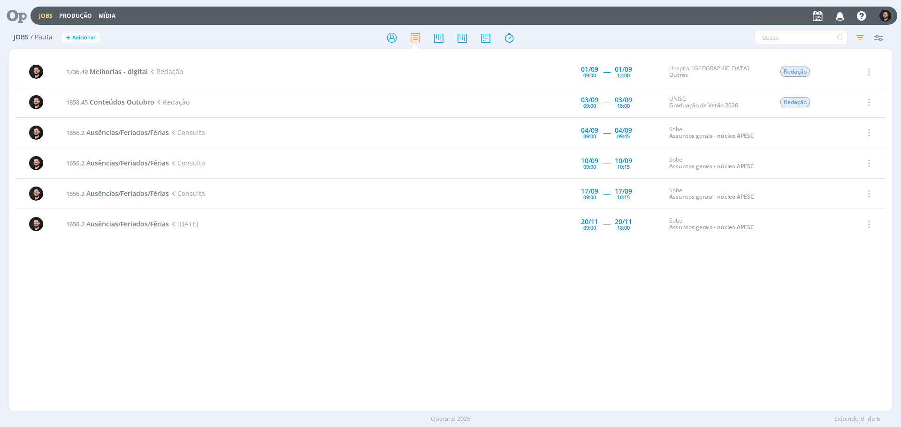
click at [718, 281] on div "1736.49 Melhorias - digital Redação 01/09 09:00 ----- 01/09 12:00 Hospital Sant…" at bounding box center [450, 233] width 883 height 352
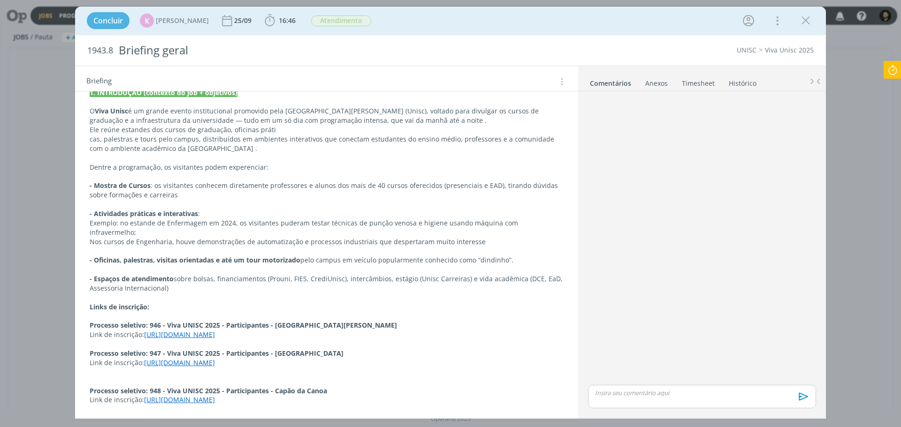
scroll to position [47, 0]
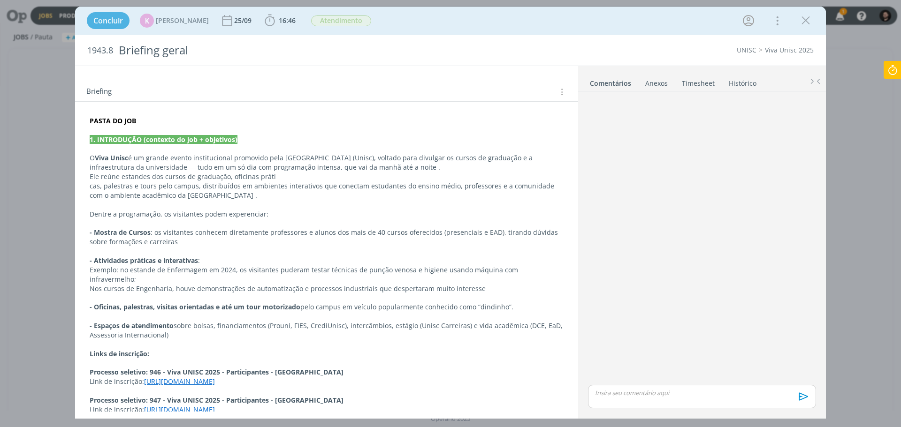
scroll to position [94, 0]
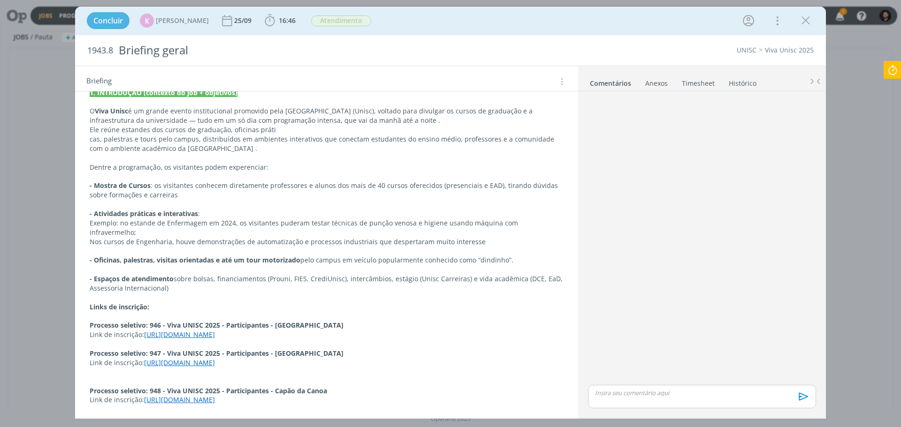
click at [215, 330] on link "[URL][DOMAIN_NAME]" at bounding box center [179, 334] width 71 height 9
click at [200, 331] on link "[URL][DOMAIN_NAME]" at bounding box center [180, 335] width 71 height 9
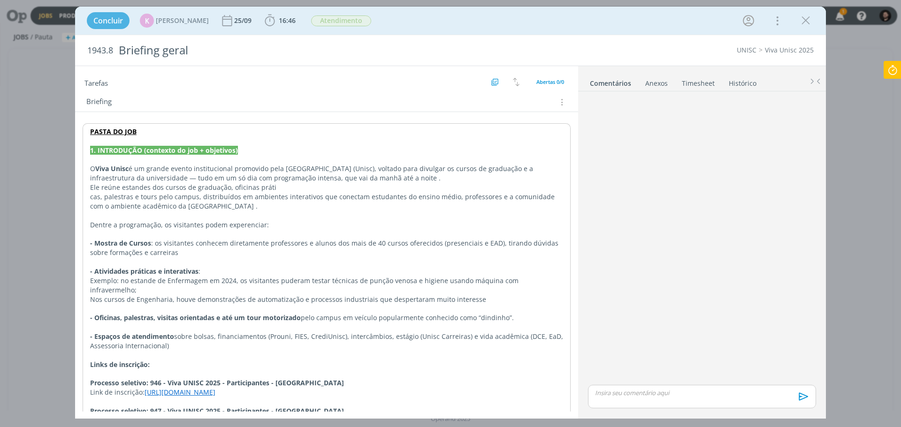
scroll to position [84, 0]
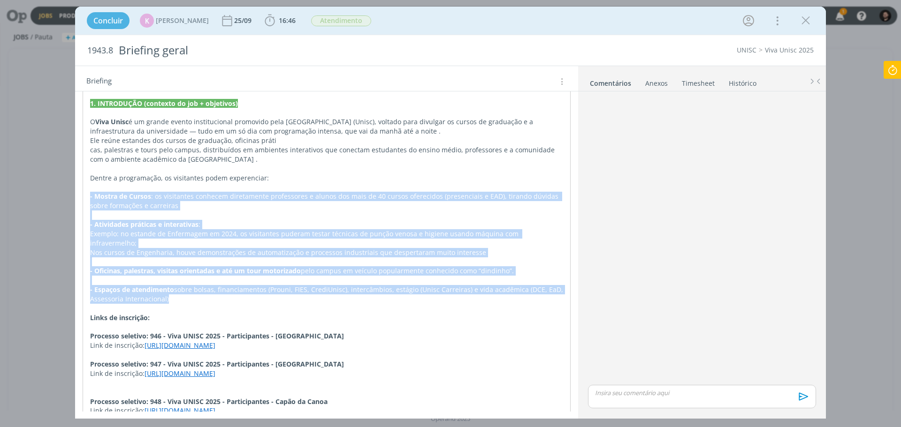
drag, startPoint x: 190, startPoint y: 288, endPoint x: 80, endPoint y: 198, distance: 141.4
click at [80, 198] on div "PASTA DO JOB 1. INTRODUÇÃO (contexto do job + objetivos) O Viva Unisc é um gran…" at bounding box center [326, 346] width 503 height 563
copy div "- Mostra de Cursos : os visitantes conhecem diretamente professores e alunos do…"
click at [216, 211] on p "dialog" at bounding box center [326, 215] width 473 height 9
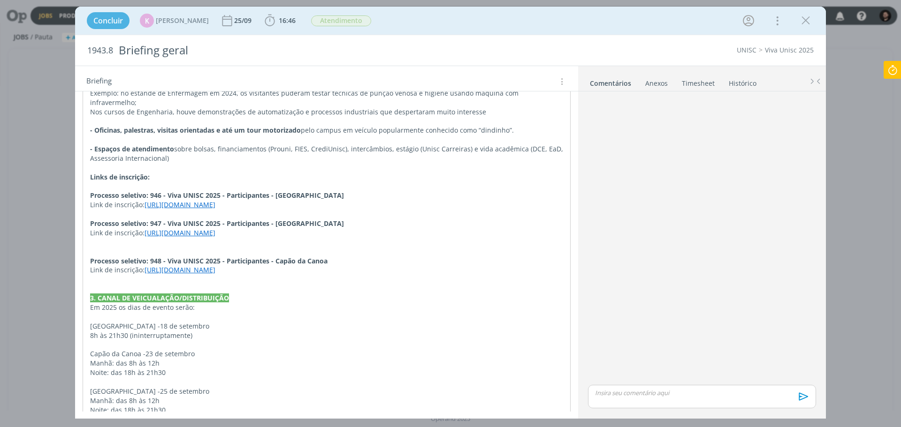
scroll to position [318, 0]
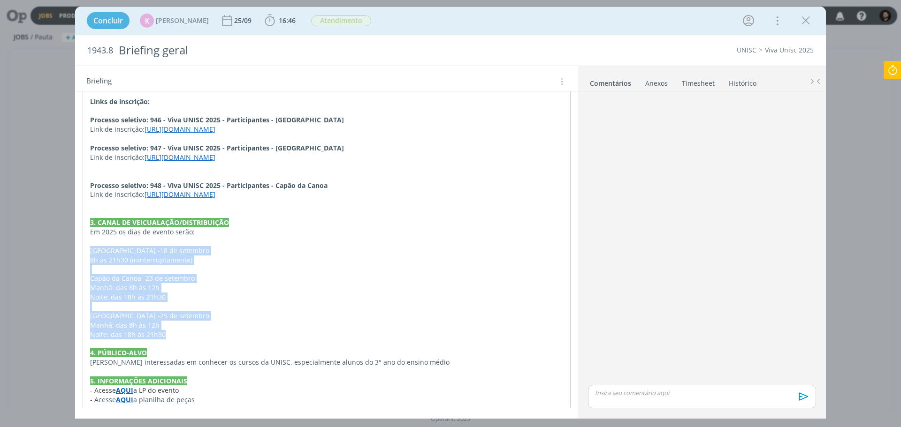
drag, startPoint x: 171, startPoint y: 338, endPoint x: 81, endPoint y: 254, distance: 123.2
click at [81, 254] on div "PASTA DO JOB 1. INTRODUÇÃO (contexto do job + objetivos) O Viva Unisc é um gran…" at bounding box center [326, 130] width 503 height 563
copy div "[GEOGRAPHIC_DATA] - [DATE] 8h às 21h30 (ininterruptamente) Capão da Canoa - [DA…"
click at [224, 281] on p "Capão da Canoa - [DATE]" at bounding box center [326, 278] width 473 height 9
